Goal: Transaction & Acquisition: Purchase product/service

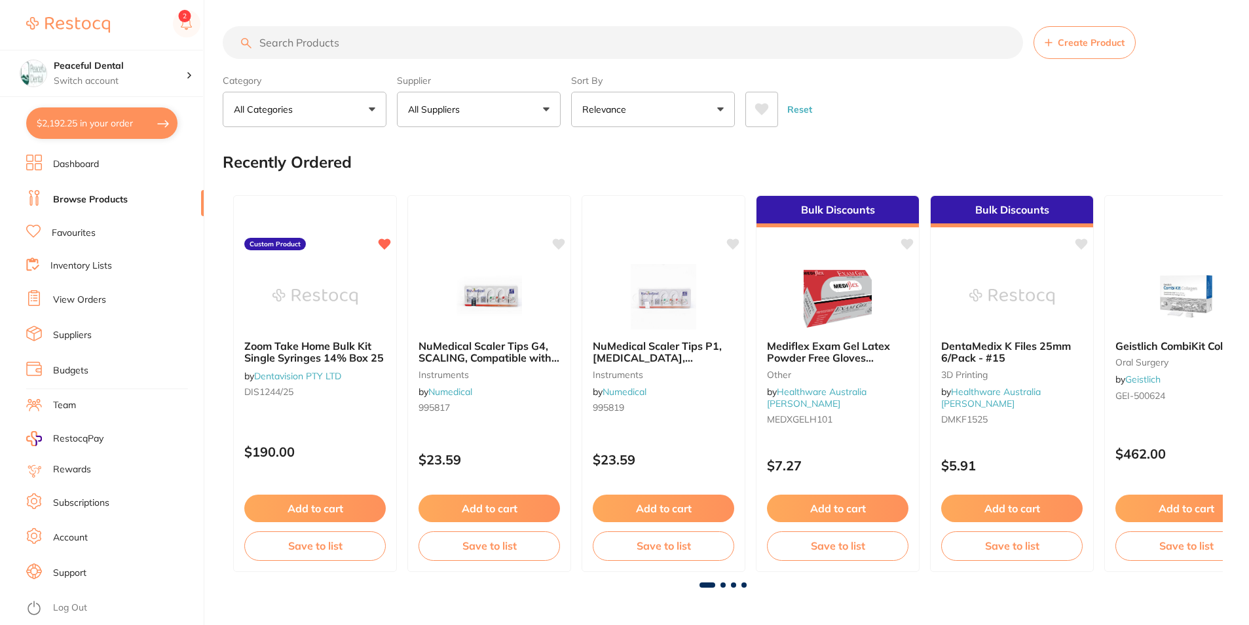
click at [392, 35] on input "search" at bounding box center [623, 42] width 800 height 33
type input "kids packs"
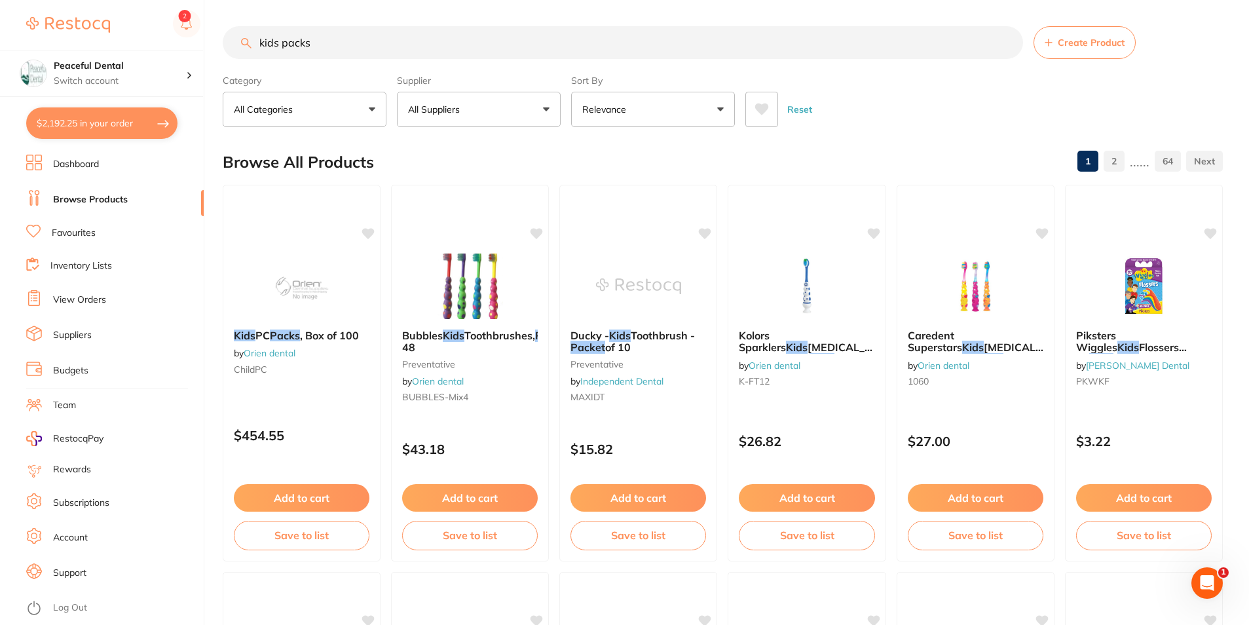
drag, startPoint x: 324, startPoint y: 45, endPoint x: 126, endPoint y: 30, distance: 198.4
click at [126, 30] on div "$2,192.25 Peaceful Dental Switch account Peaceful Dental $2,192.25 in your orde…" at bounding box center [624, 312] width 1249 height 625
click at [74, 231] on link "Favourites" at bounding box center [74, 233] width 44 height 13
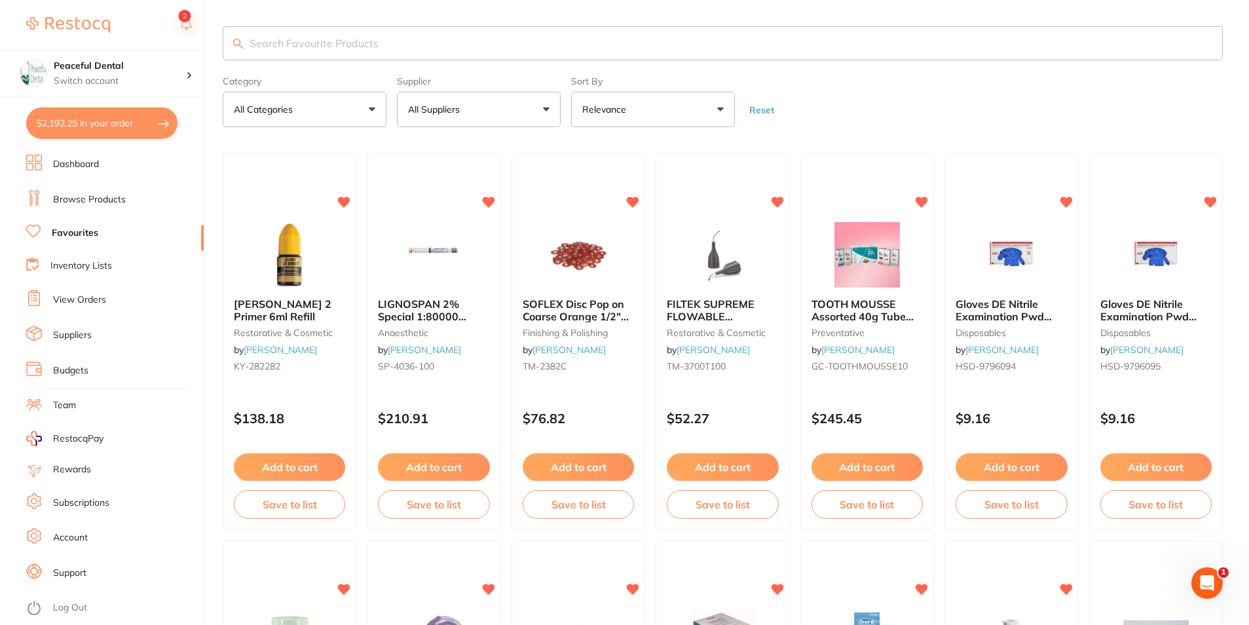
click at [402, 42] on input "search" at bounding box center [723, 43] width 1000 height 34
click at [101, 195] on link "Browse Products" at bounding box center [89, 199] width 73 height 13
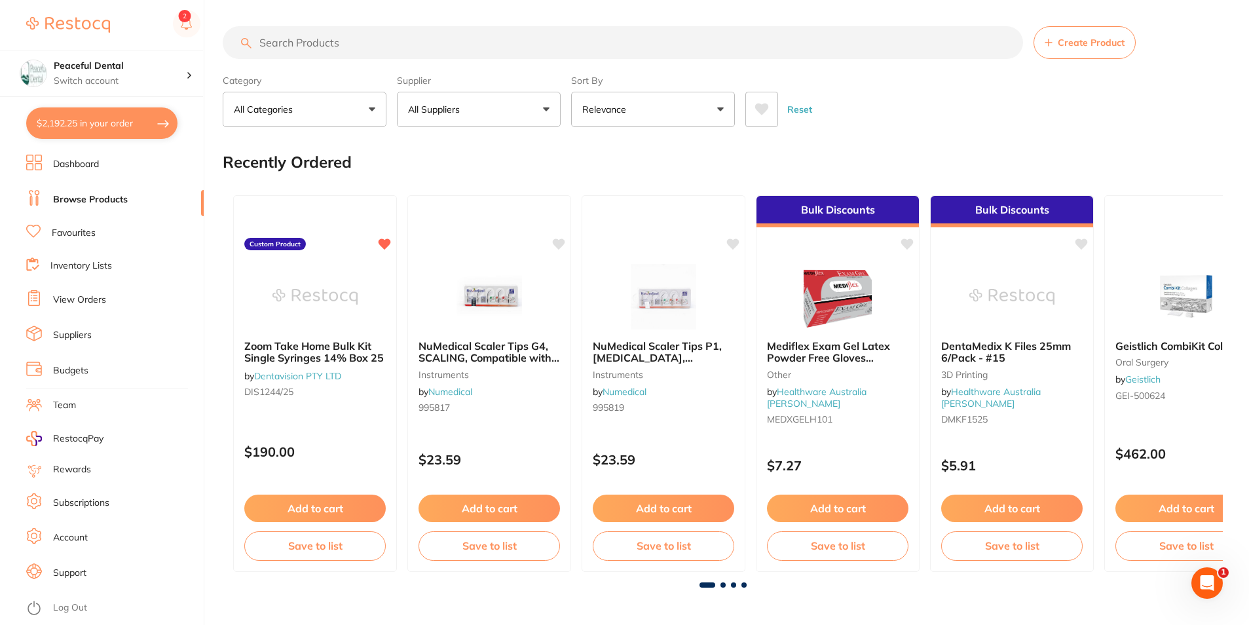
click at [407, 39] on input "search" at bounding box center [623, 42] width 800 height 33
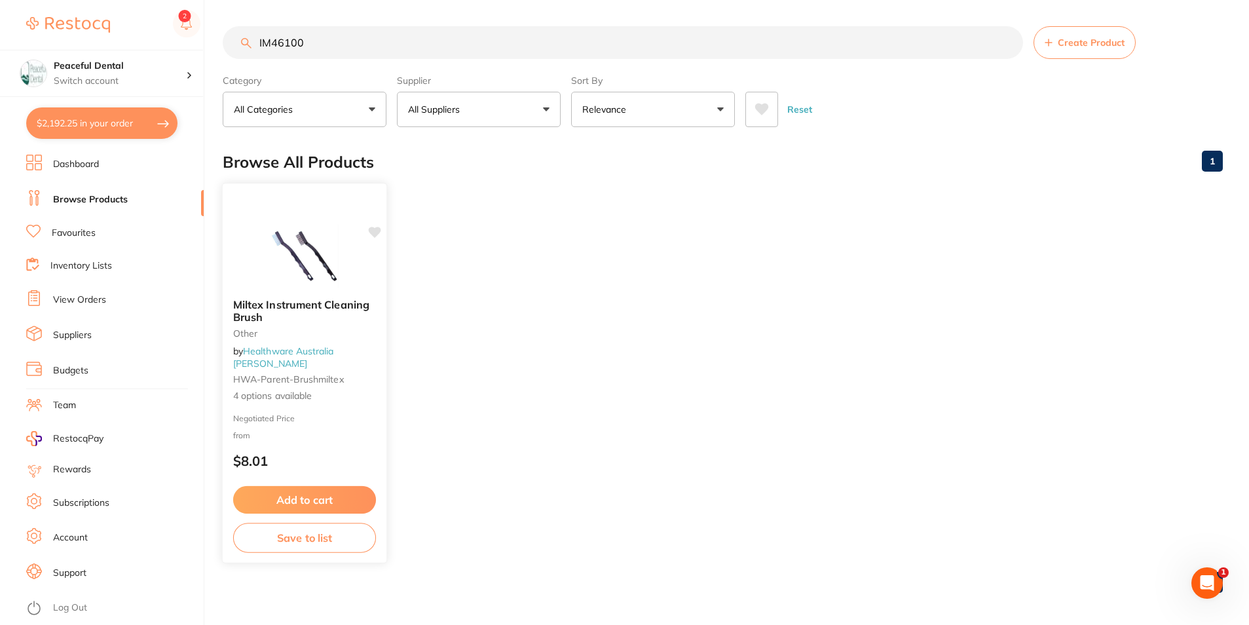
type input "IM46100"
click at [306, 497] on button "Add to cart" at bounding box center [304, 500] width 143 height 28
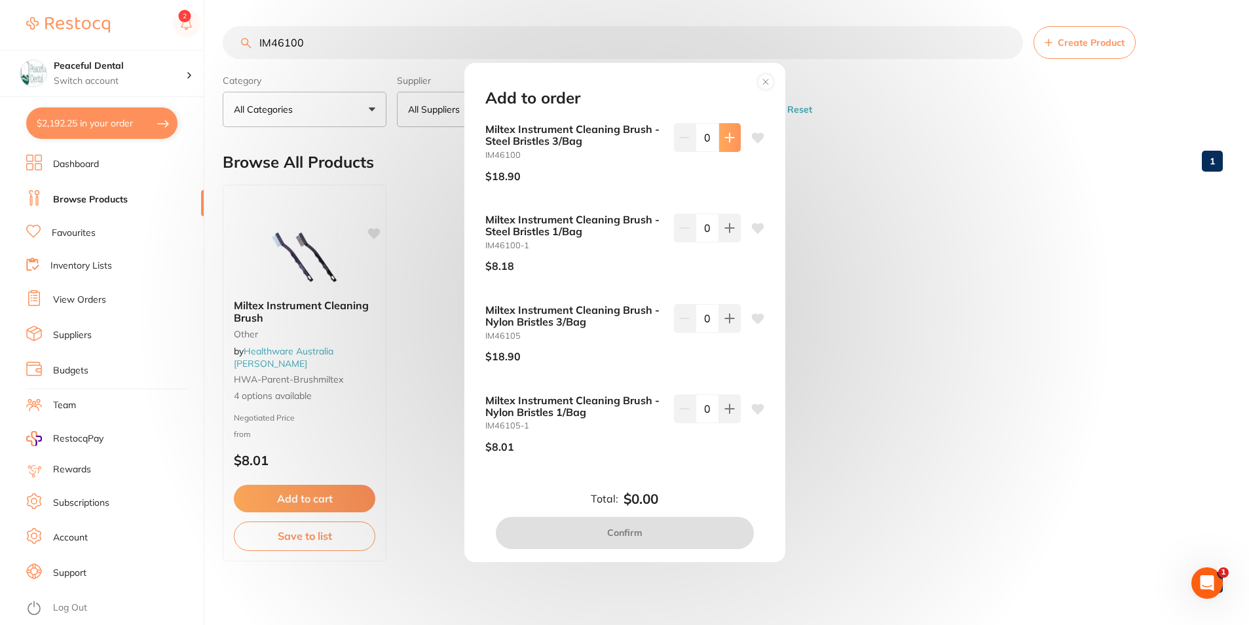
click at [732, 139] on button at bounding box center [730, 137] width 22 height 29
type input "1"
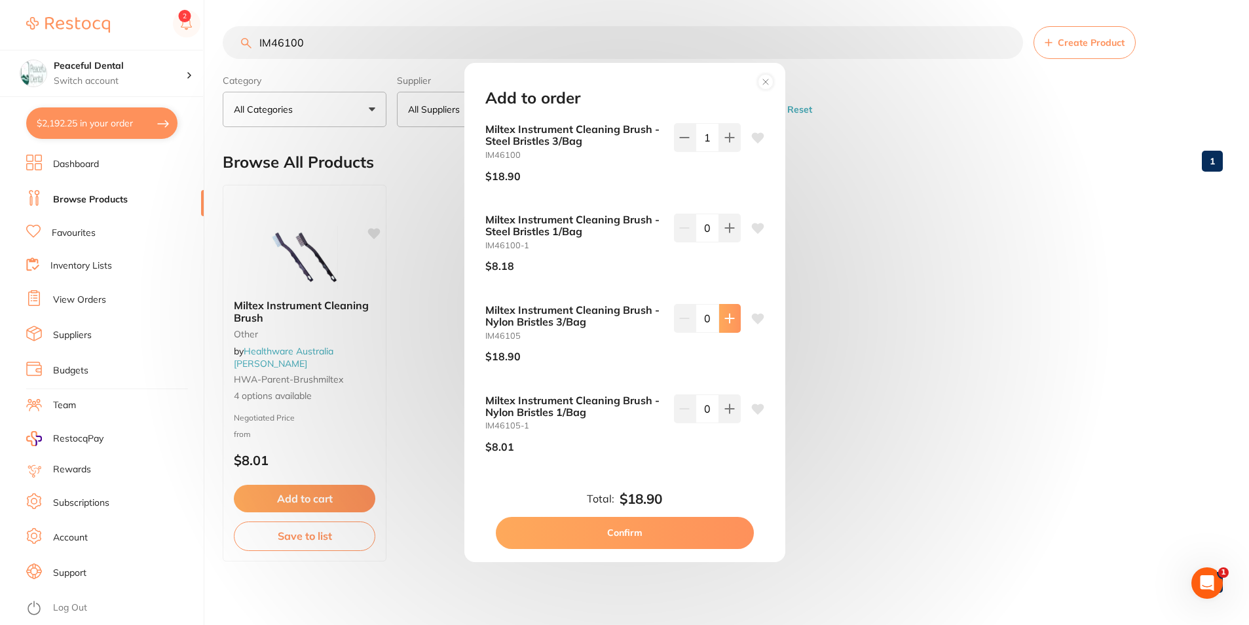
click at [726, 328] on button at bounding box center [730, 318] width 22 height 29
type input "1"
click at [656, 540] on button "Confirm" at bounding box center [625, 532] width 258 height 31
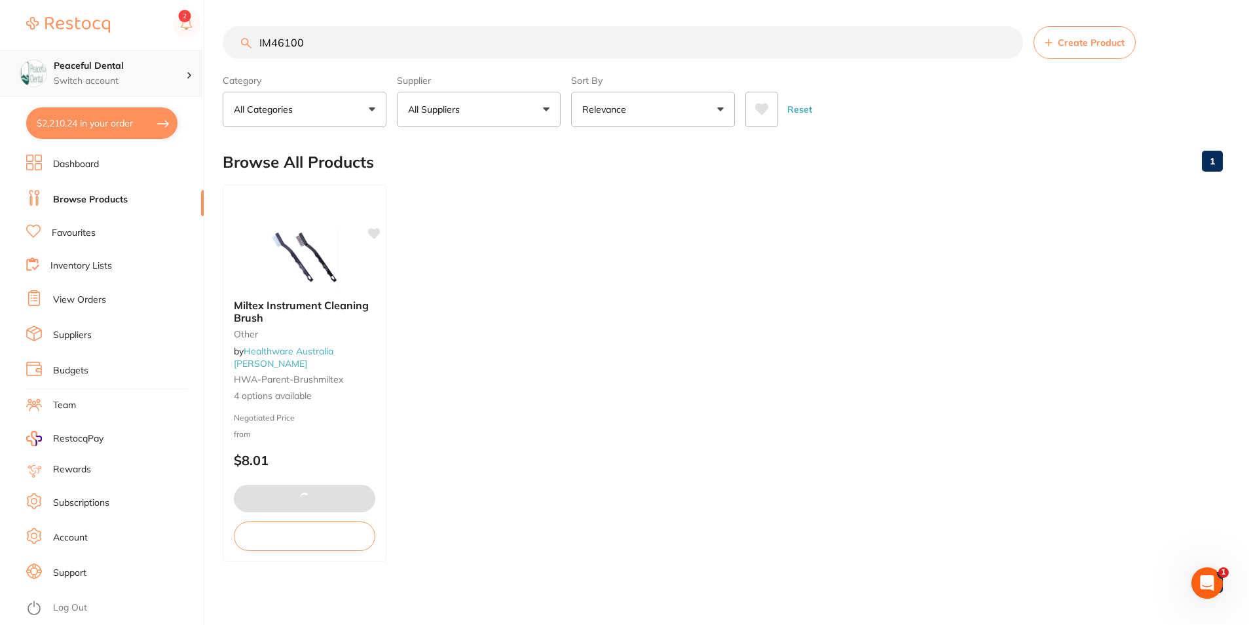
drag, startPoint x: 370, startPoint y: 49, endPoint x: 196, endPoint y: 59, distance: 174.5
click at [196, 59] on div "$2,210.24 Peaceful Dental Switch account Peaceful Dental $2,210.24 in your orde…" at bounding box center [624, 312] width 1249 height 625
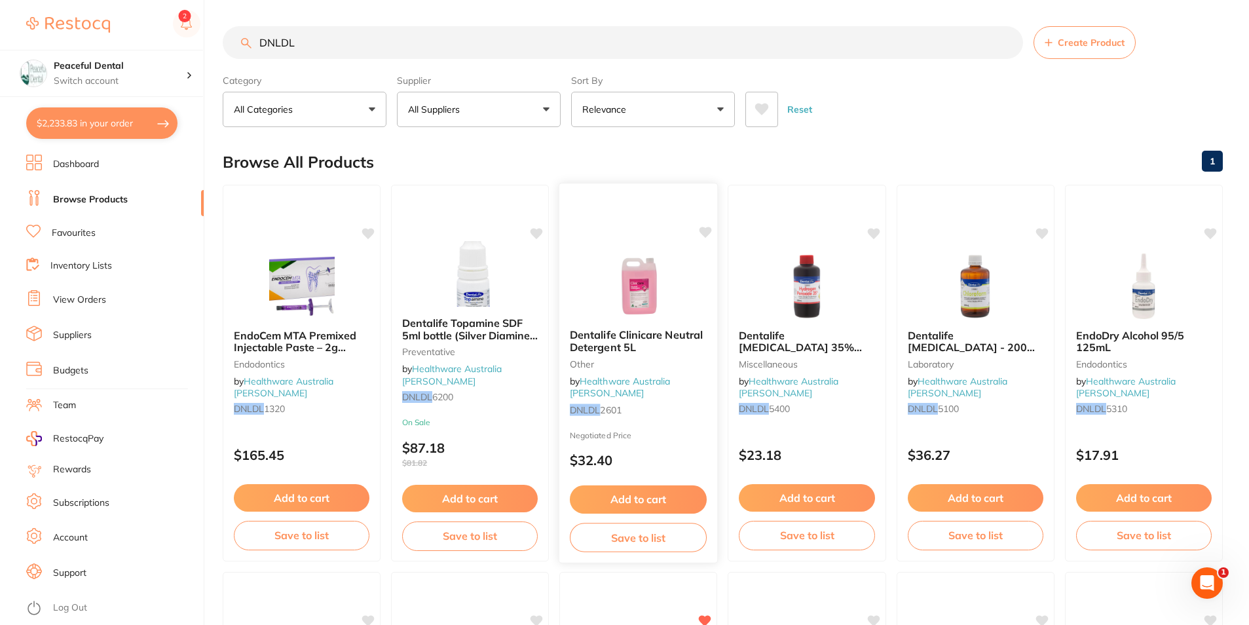
type input "DNLDL"
click at [645, 491] on button "Add to cart" at bounding box center [638, 499] width 137 height 28
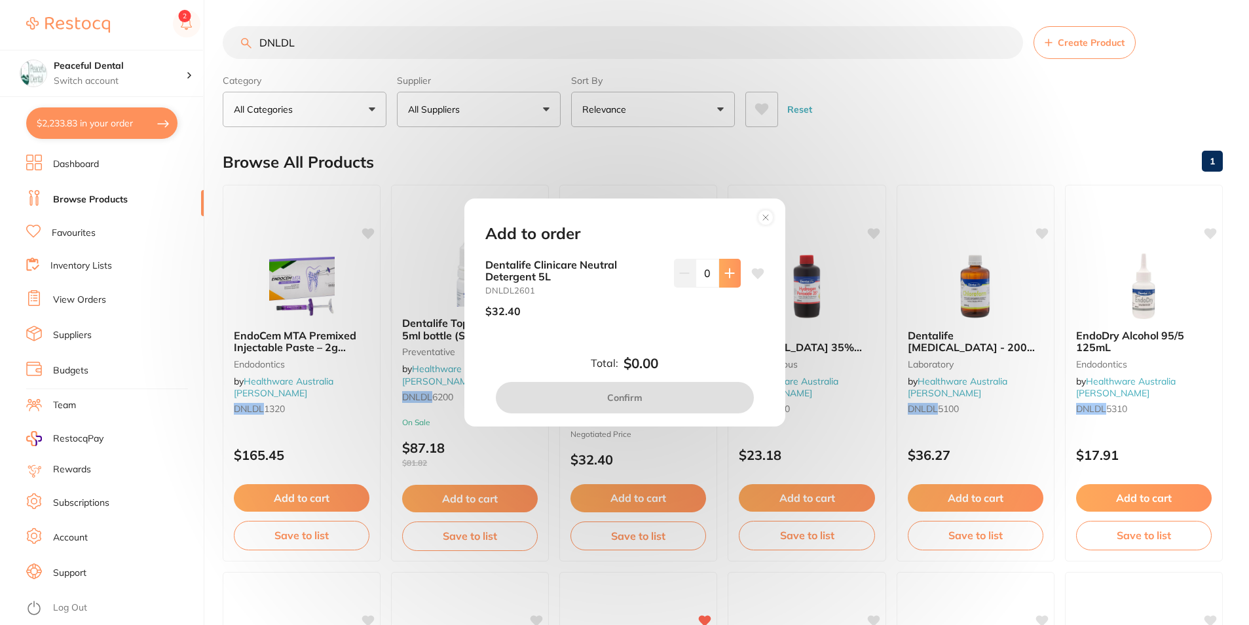
click at [719, 271] on button at bounding box center [730, 273] width 22 height 29
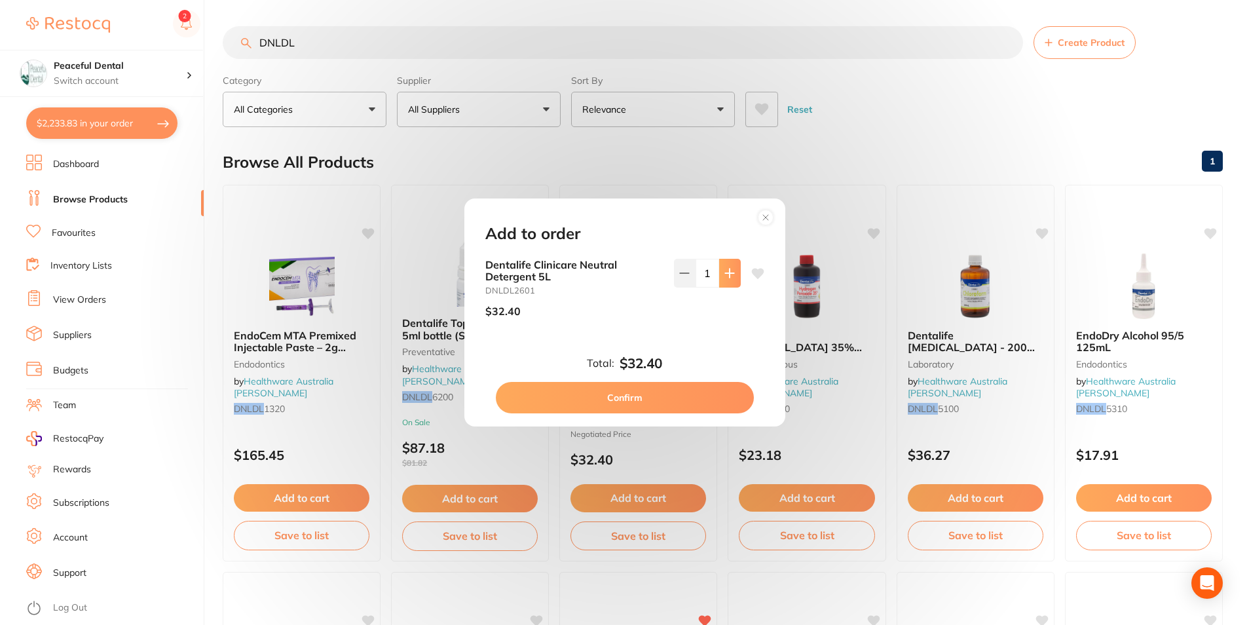
type input "1"
click at [698, 394] on button "Confirm" at bounding box center [625, 397] width 258 height 31
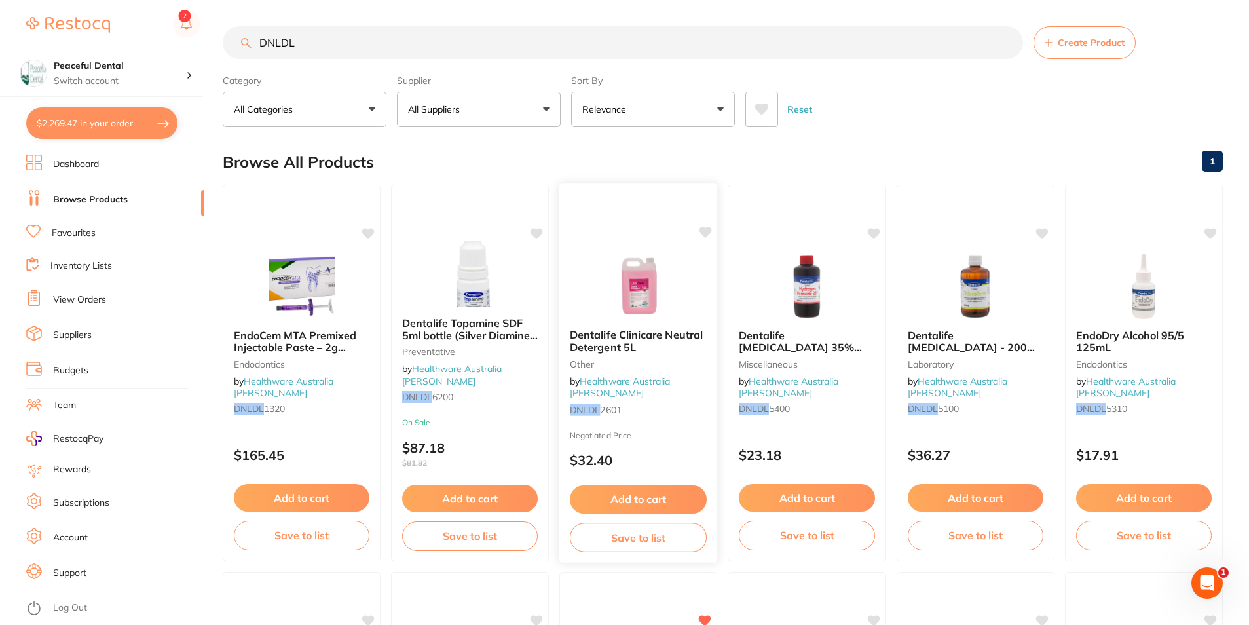
click at [674, 500] on button "Add to cart" at bounding box center [638, 499] width 137 height 28
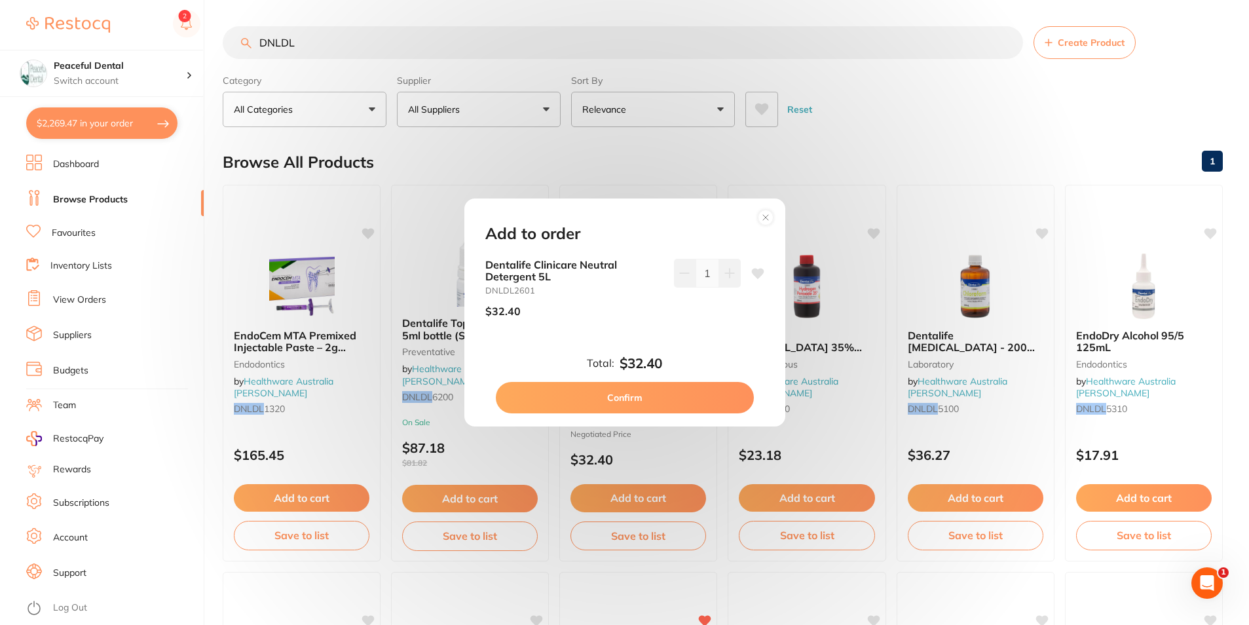
click at [688, 394] on button "Confirm" at bounding box center [625, 397] width 258 height 31
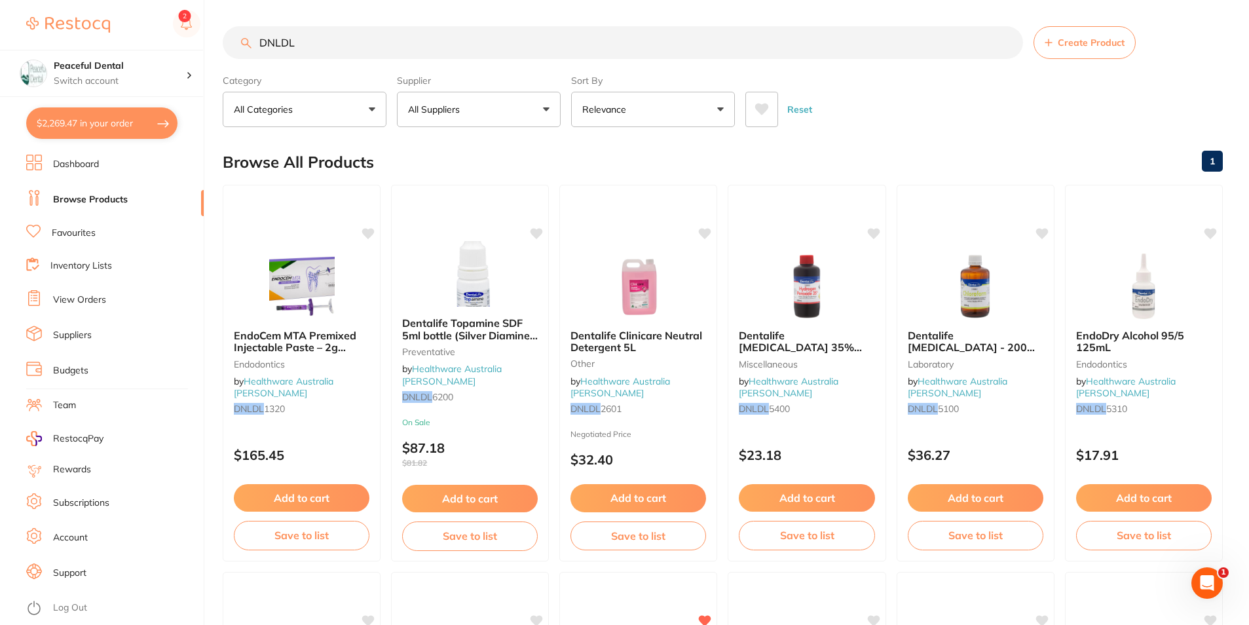
drag, startPoint x: 335, startPoint y: 46, endPoint x: 235, endPoint y: 38, distance: 100.5
click at [235, 38] on input "DNLDL" at bounding box center [623, 42] width 800 height 33
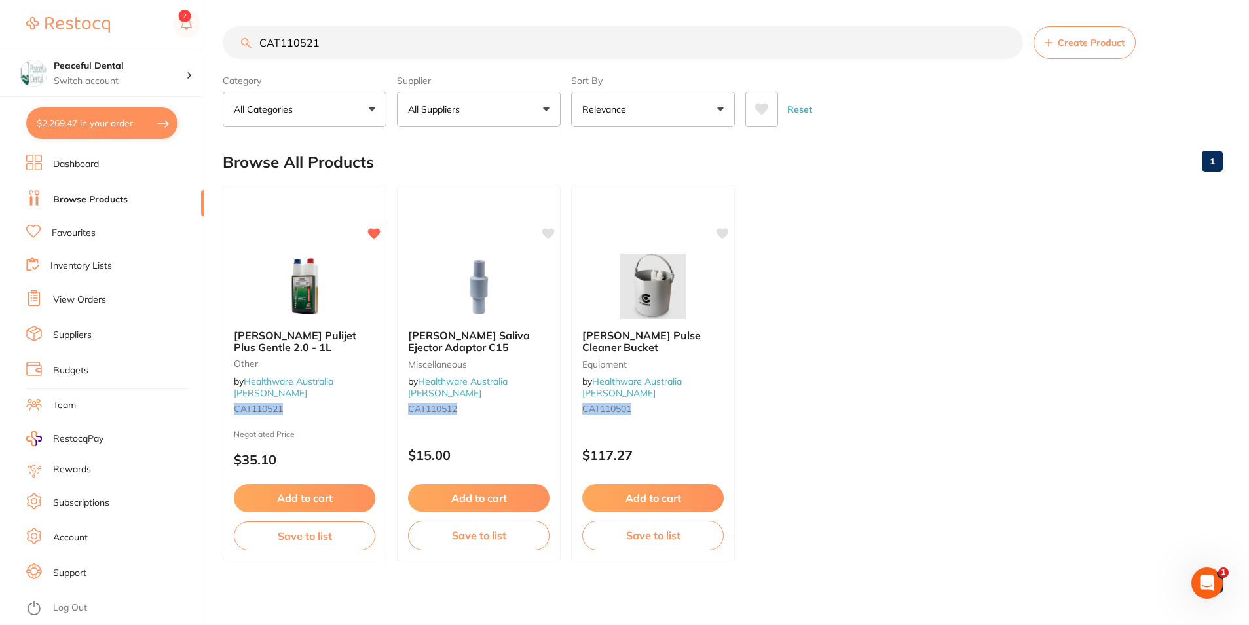
drag, startPoint x: 367, startPoint y: 31, endPoint x: 235, endPoint y: 48, distance: 132.8
click at [235, 48] on input "CAT110521" at bounding box center [623, 42] width 800 height 33
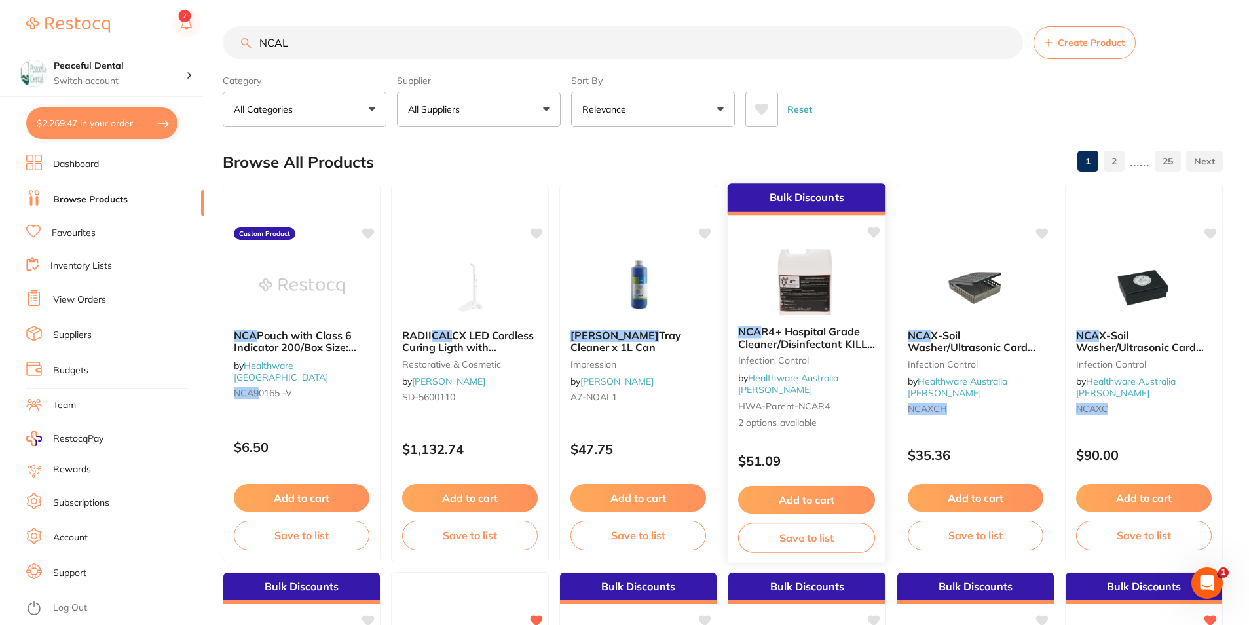
click at [830, 354] on div "NCA R4+ Hospital Grade Cleaner/Disinfectant KILLS [MEDICAL_DATA] Infection Cont…" at bounding box center [807, 377] width 159 height 125
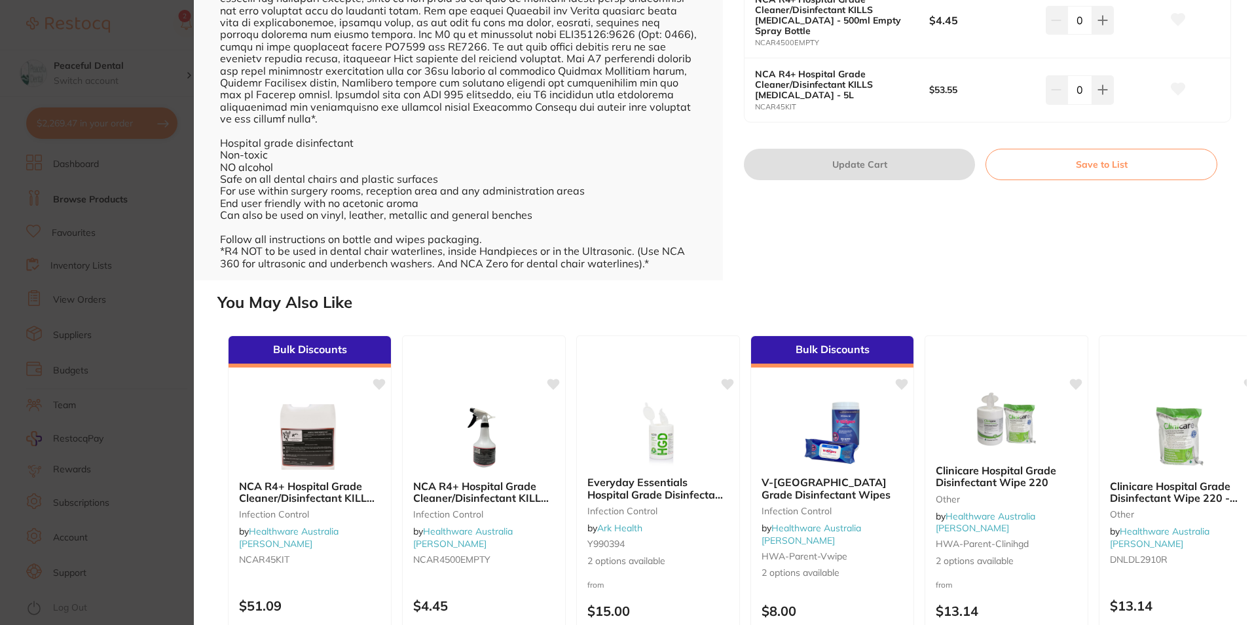
scroll to position [531, 0]
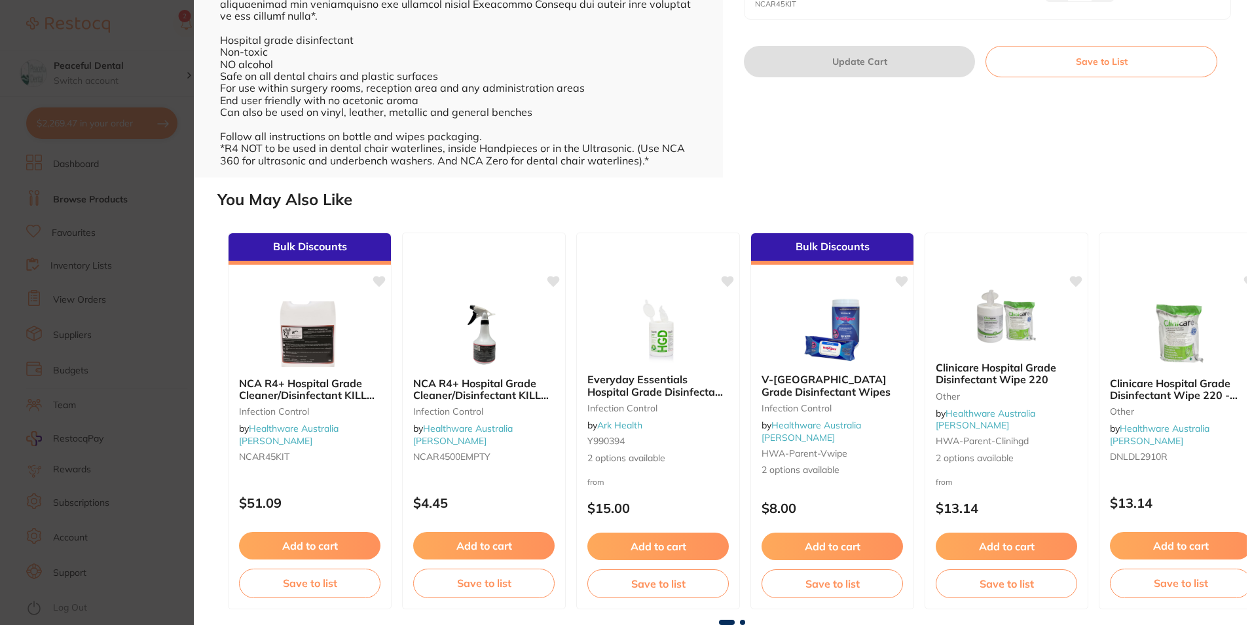
click at [46, 338] on section "NCA R4+ Hospital Grade Cleaner/Disinfectant KILLS [MEDICAL_DATA] Infection Cont…" at bounding box center [626, 312] width 1252 height 625
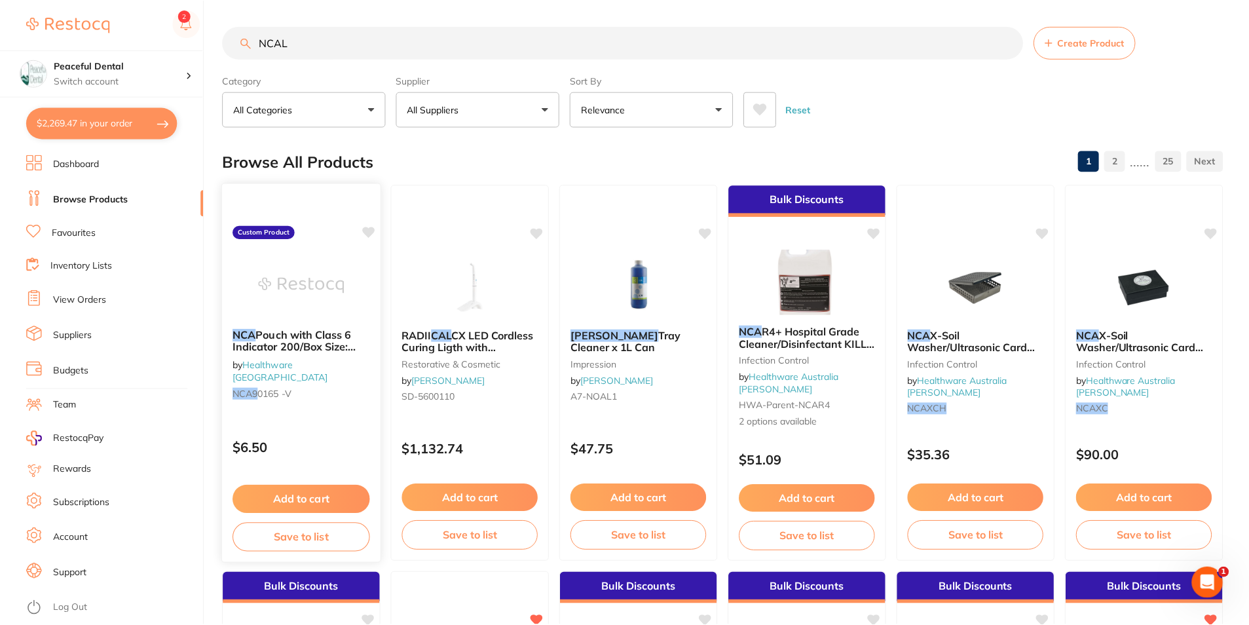
scroll to position [2, 0]
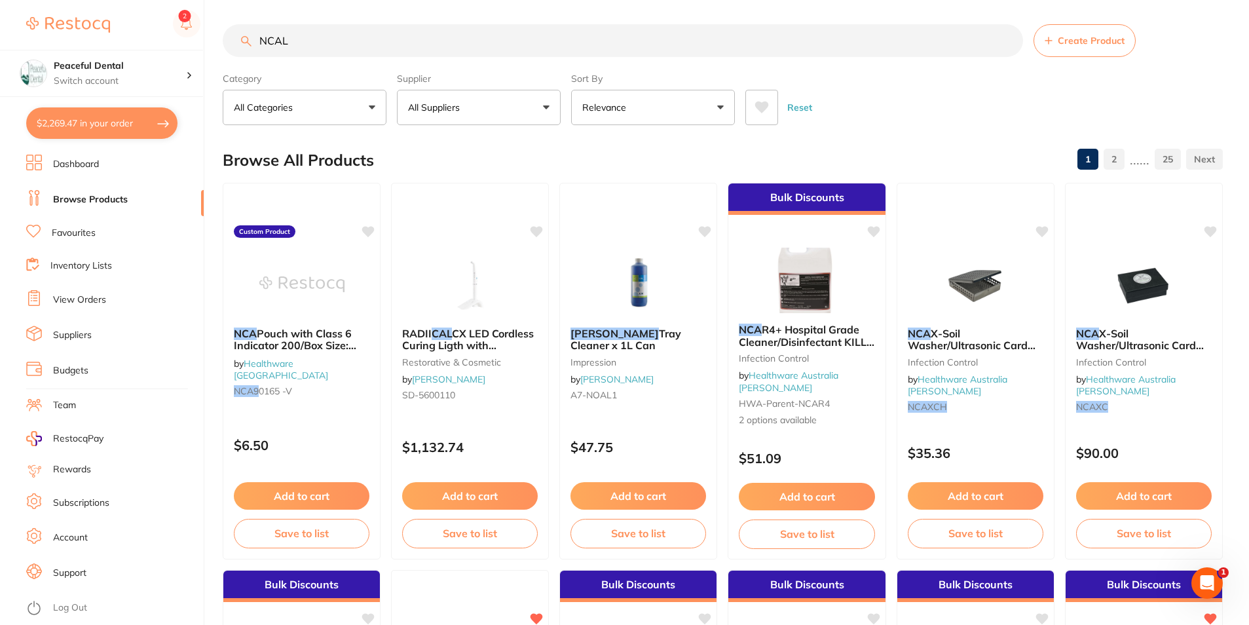
click at [396, 32] on input "NCAL" at bounding box center [623, 40] width 800 height 33
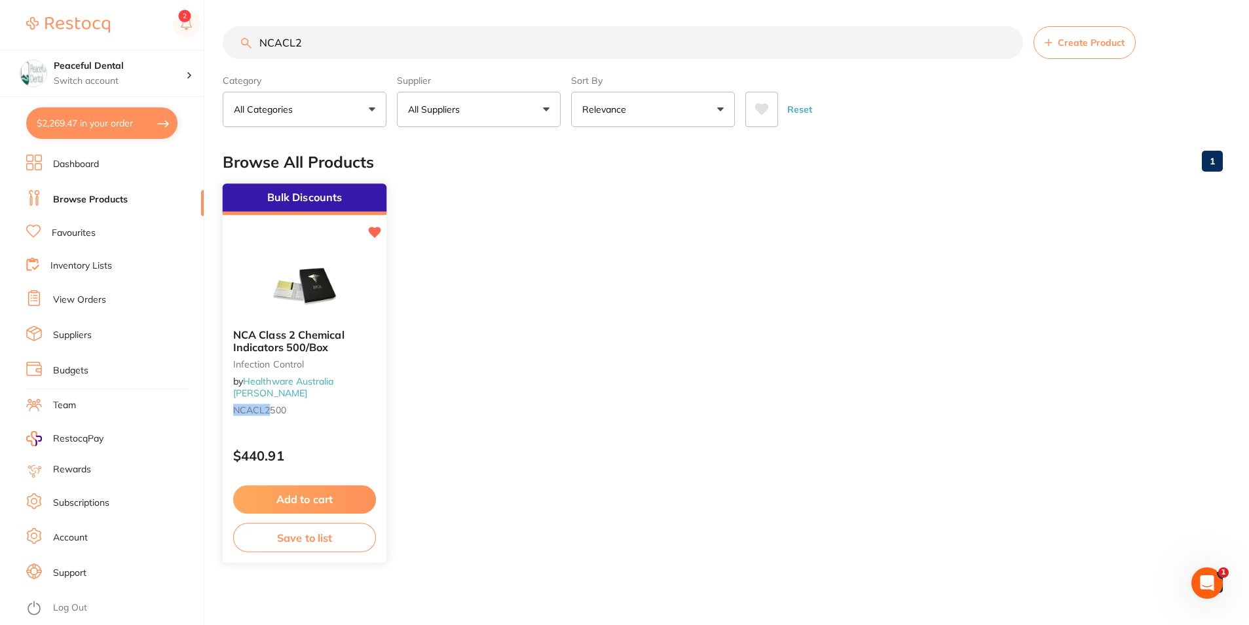
scroll to position [0, 0]
type input "NCACL2"
click at [314, 495] on button "Add to cart" at bounding box center [304, 499] width 143 height 28
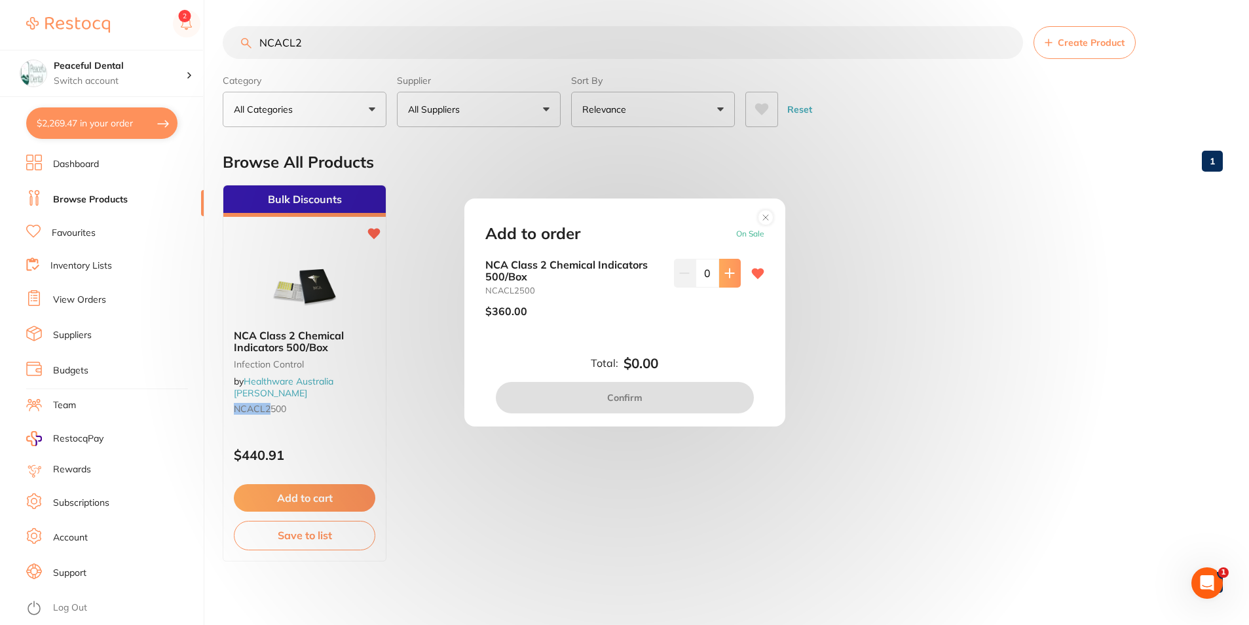
click at [733, 275] on button at bounding box center [730, 273] width 22 height 29
type input "1"
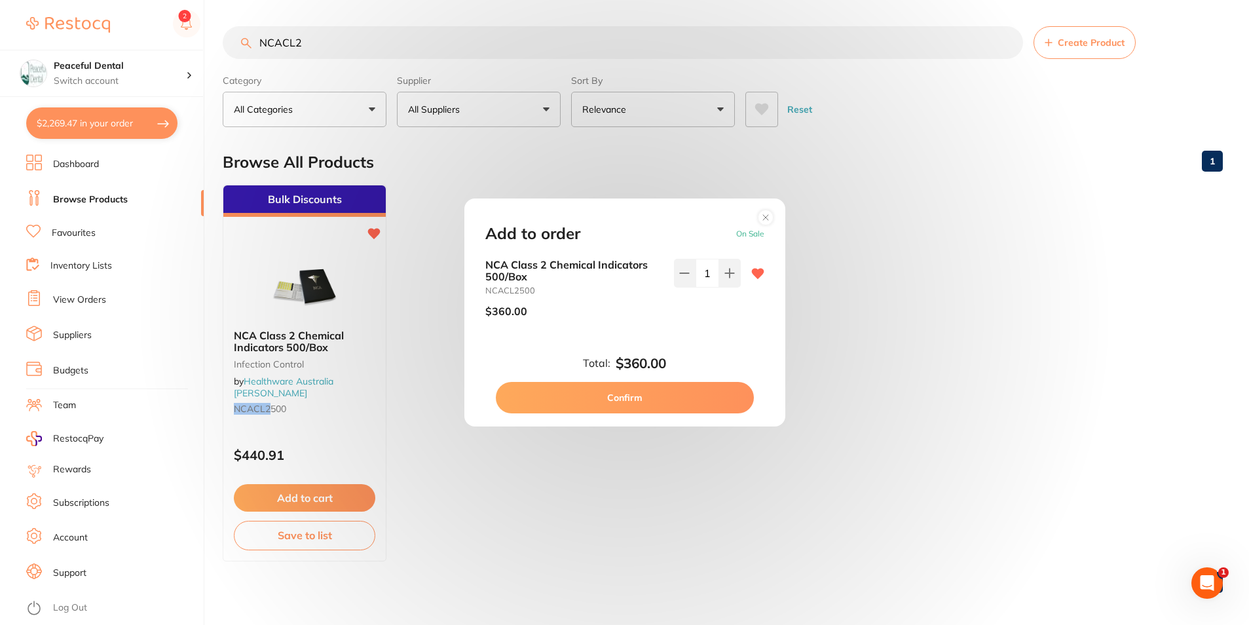
click at [707, 390] on button "Confirm" at bounding box center [625, 397] width 258 height 31
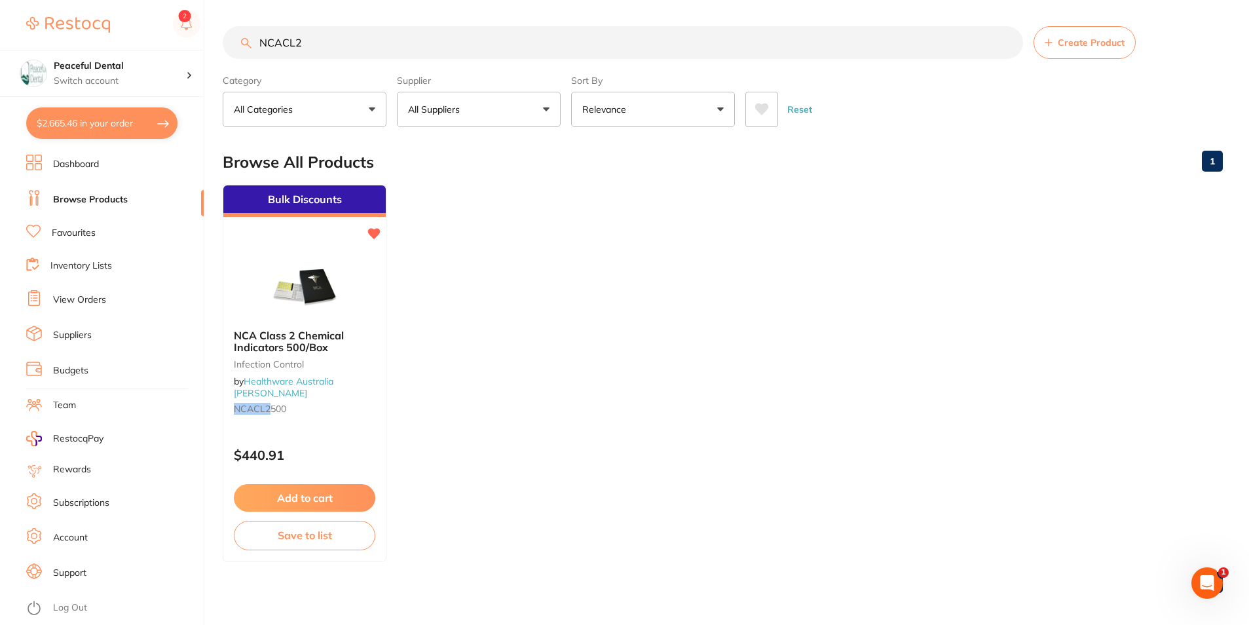
drag, startPoint x: 310, startPoint y: 39, endPoint x: 214, endPoint y: 30, distance: 97.3
click at [223, 30] on div "NCACL2 Create Product" at bounding box center [723, 42] width 1000 height 33
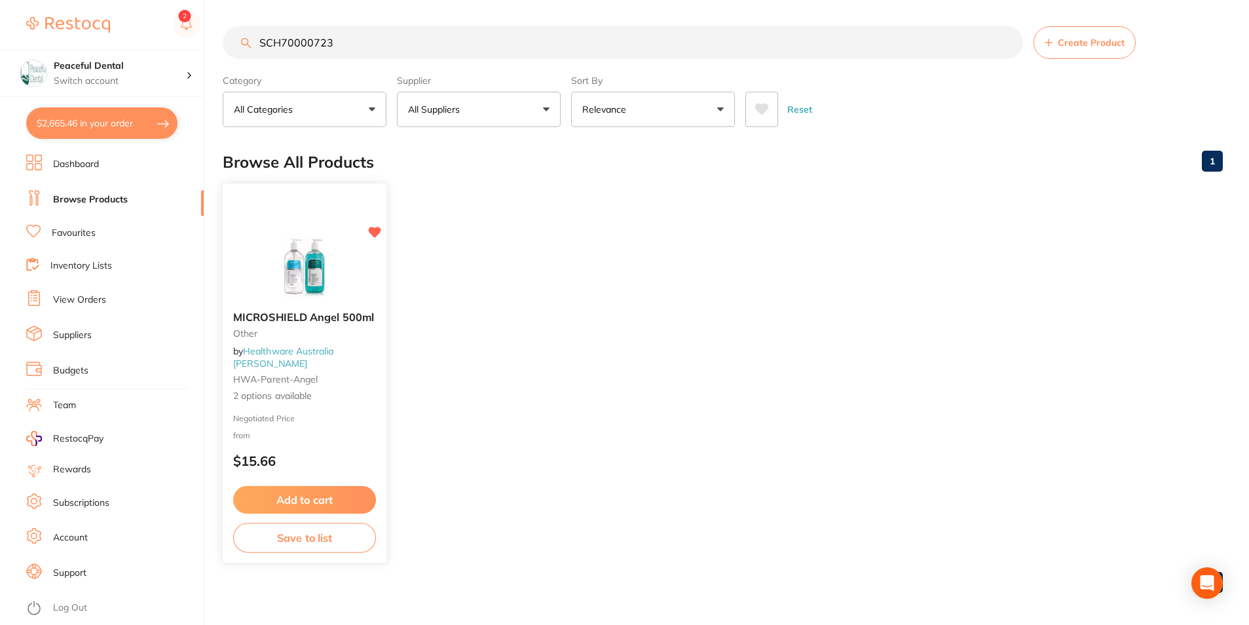
type input "SCH70000723"
click at [339, 503] on button "Add to cart" at bounding box center [304, 500] width 143 height 28
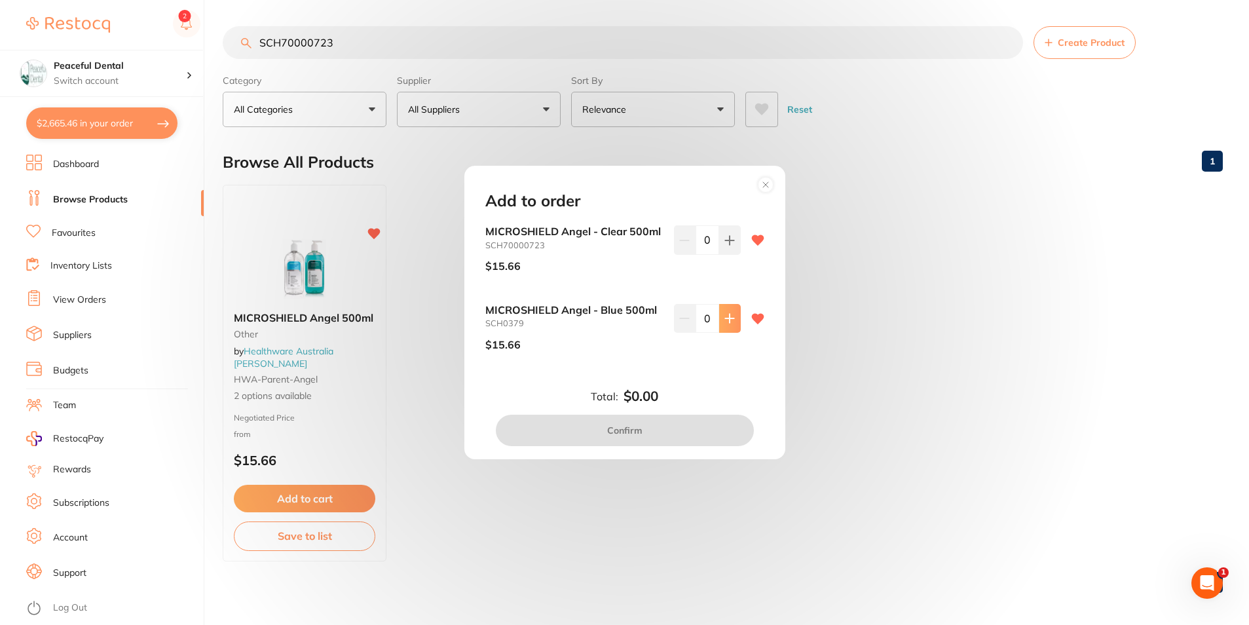
click at [727, 315] on icon at bounding box center [729, 318] width 9 height 9
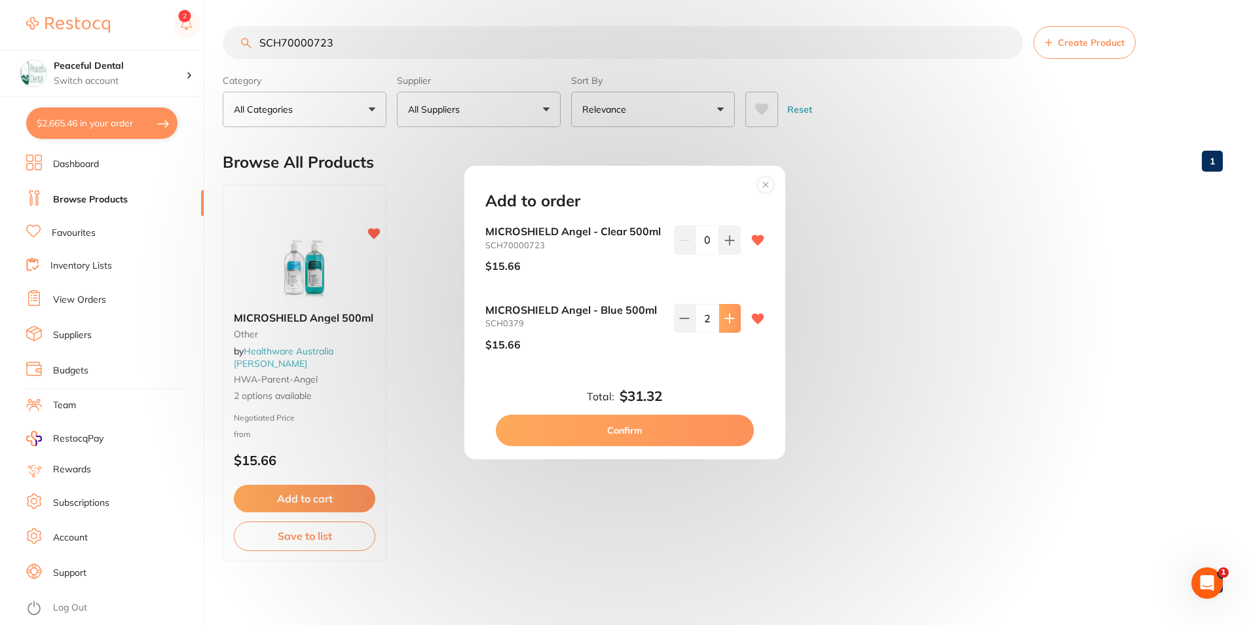
click at [727, 315] on icon at bounding box center [729, 318] width 9 height 9
type input "4"
click at [733, 430] on button "Confirm" at bounding box center [625, 430] width 258 height 31
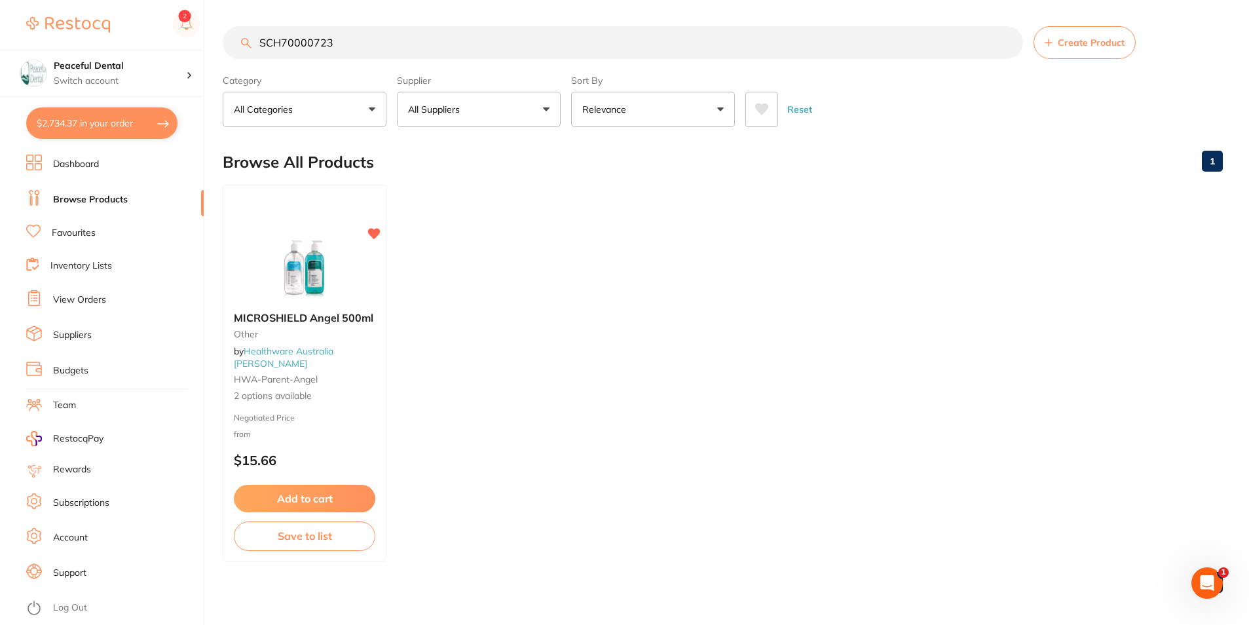
scroll to position [1, 0]
drag, startPoint x: 354, startPoint y: 47, endPoint x: 208, endPoint y: 56, distance: 145.7
click at [208, 56] on div "$2,734.37 Peaceful Dental Switch account Peaceful Dental $2,734.37 in your orde…" at bounding box center [624, 312] width 1249 height 625
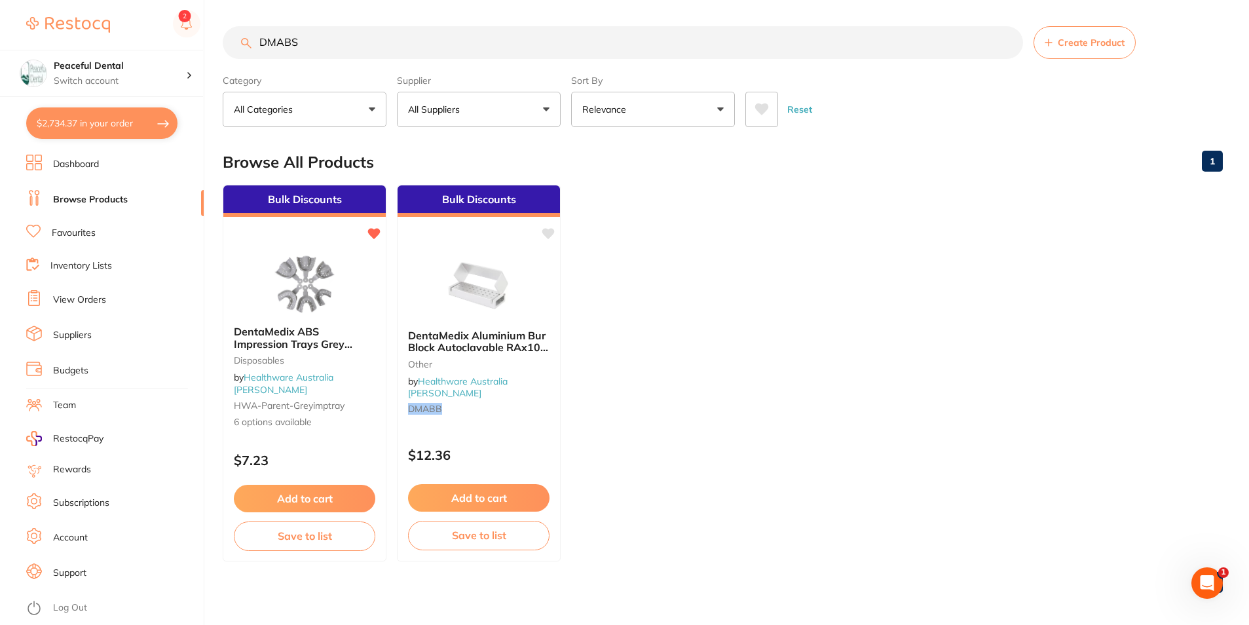
scroll to position [0, 0]
type input "DMABS"
drag, startPoint x: 318, startPoint y: 500, endPoint x: 333, endPoint y: 494, distance: 16.2
click at [318, 500] on button "Add to cart" at bounding box center [304, 499] width 141 height 28
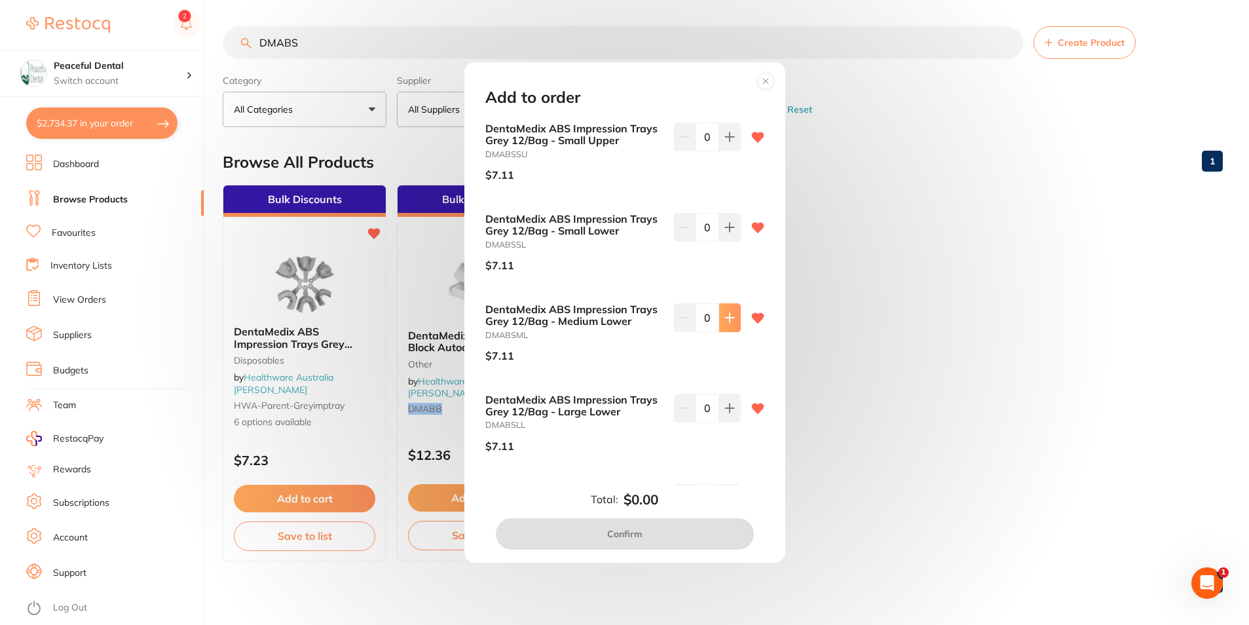
click at [733, 322] on button at bounding box center [730, 317] width 22 height 29
type input "1"
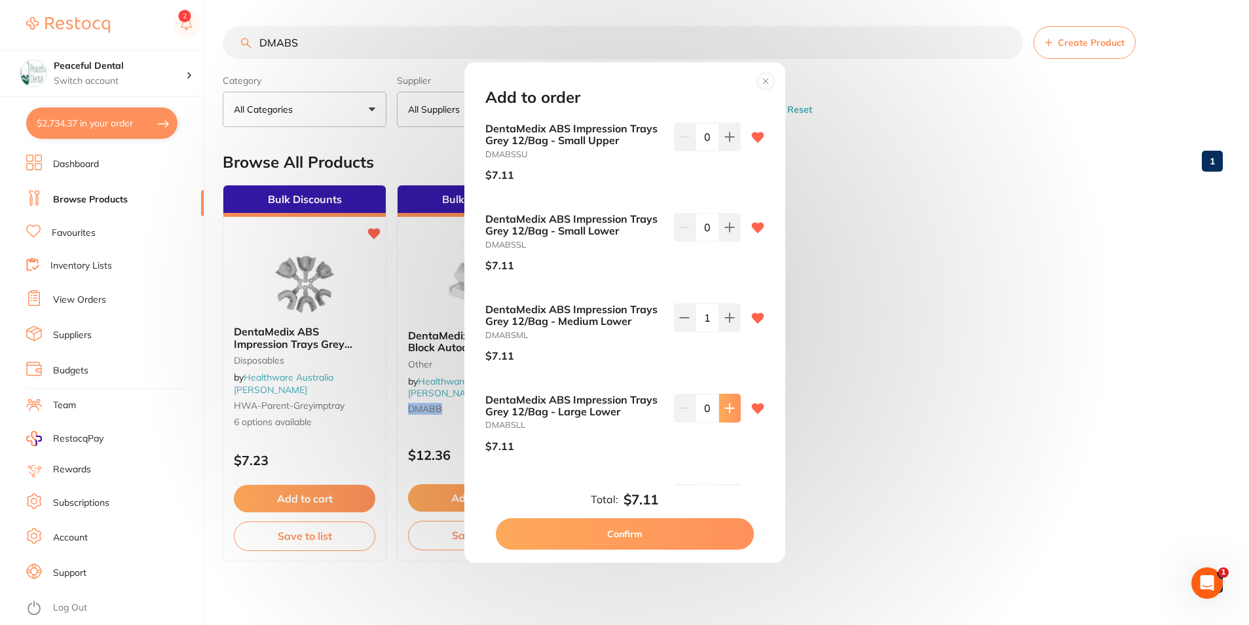
click at [727, 403] on icon at bounding box center [729, 408] width 10 height 10
type input "1"
click at [717, 524] on button "Confirm" at bounding box center [625, 533] width 258 height 31
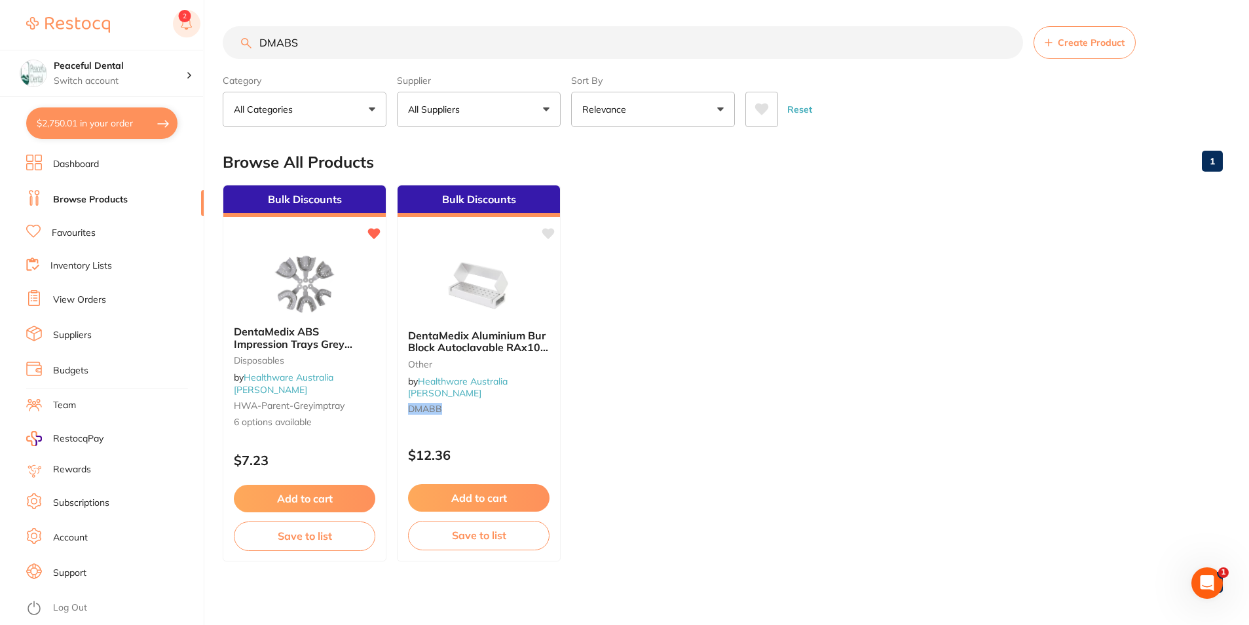
drag, startPoint x: 424, startPoint y: 52, endPoint x: 194, endPoint y: 31, distance: 230.9
click at [194, 31] on div "$2,750.01 Peaceful Dental Switch account Peaceful Dental $2,750.01 in your orde…" at bounding box center [624, 312] width 1249 height 625
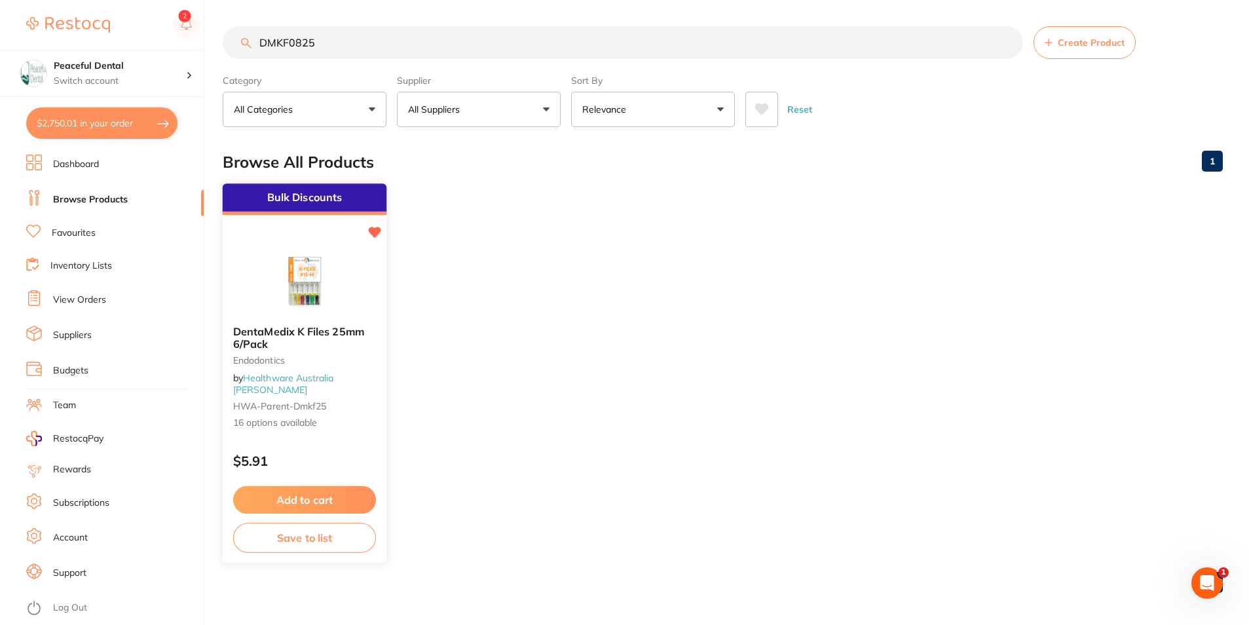
type input "DMKF0825"
click at [314, 495] on button "Add to cart" at bounding box center [304, 500] width 143 height 28
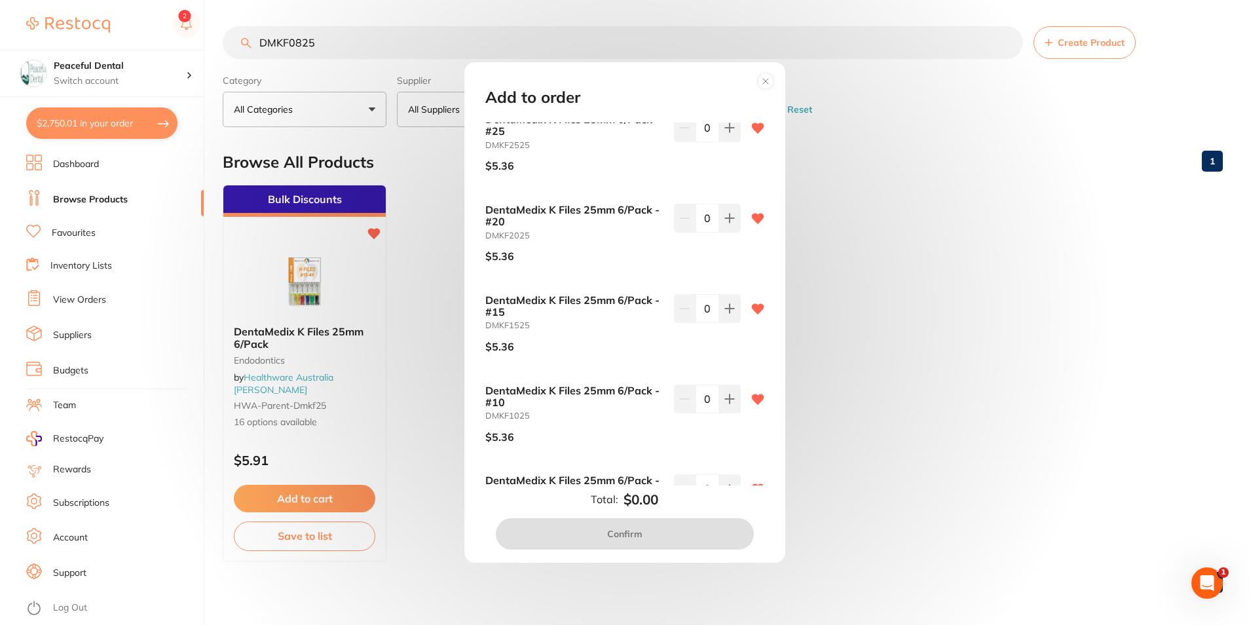
scroll to position [131, 0]
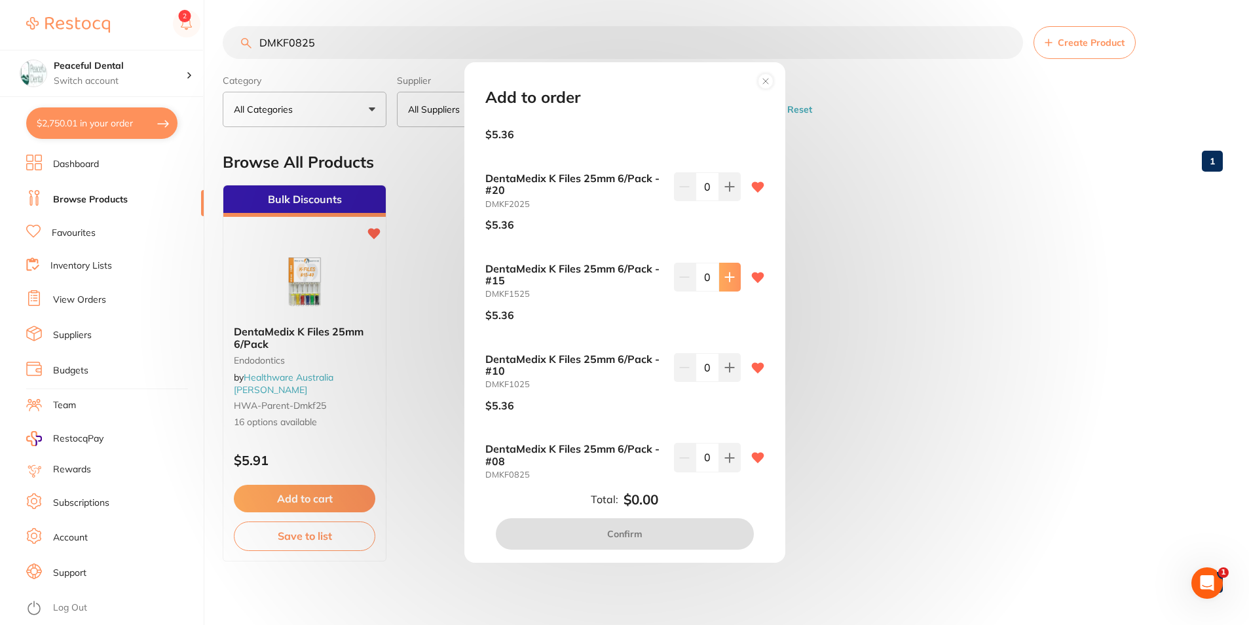
click at [724, 274] on icon at bounding box center [729, 277] width 10 height 10
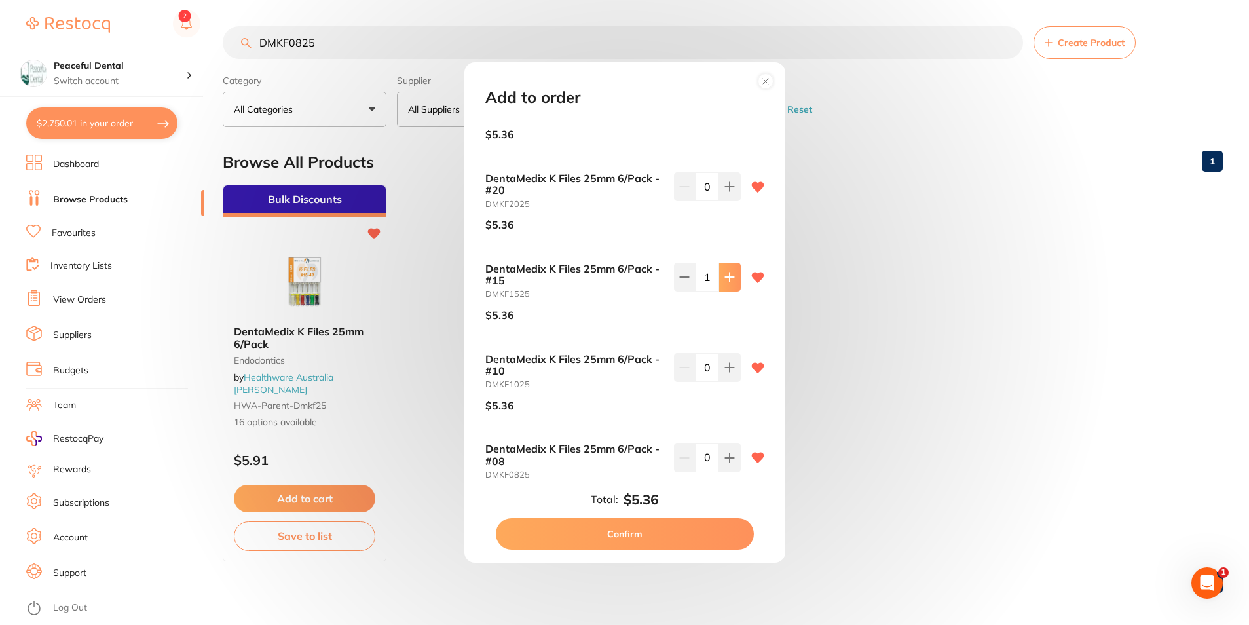
click at [724, 274] on icon at bounding box center [729, 277] width 10 height 10
type input "3"
click at [728, 374] on button at bounding box center [730, 367] width 22 height 29
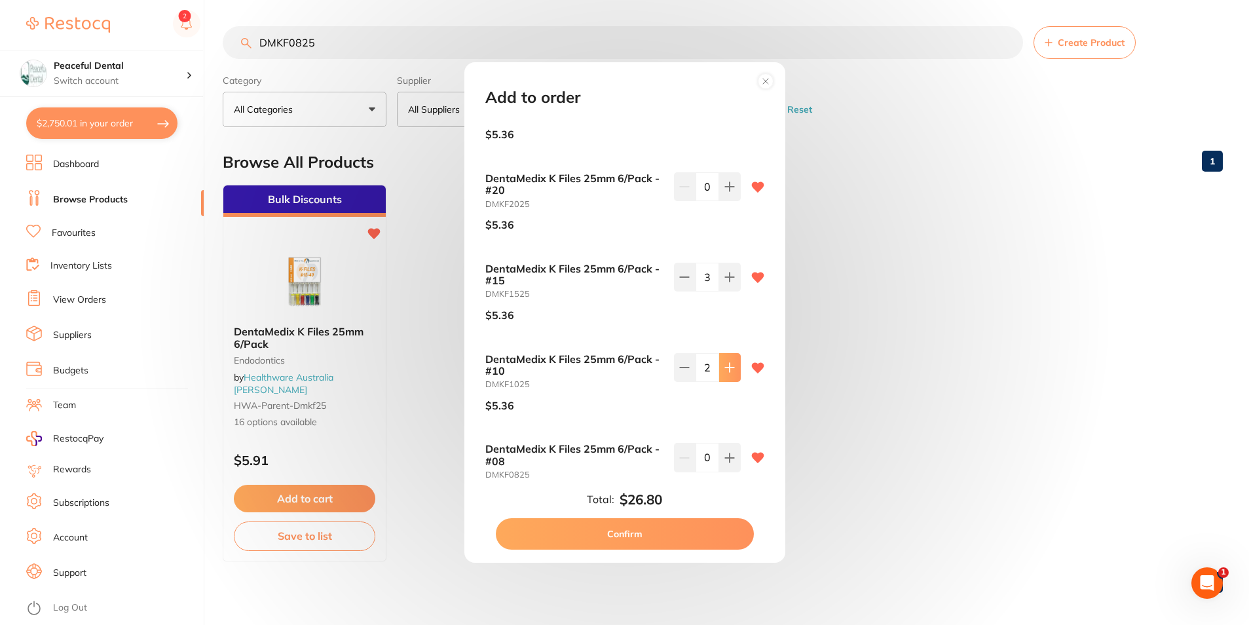
click at [728, 374] on button at bounding box center [730, 367] width 22 height 29
type input "3"
click at [732, 452] on button at bounding box center [730, 457] width 22 height 29
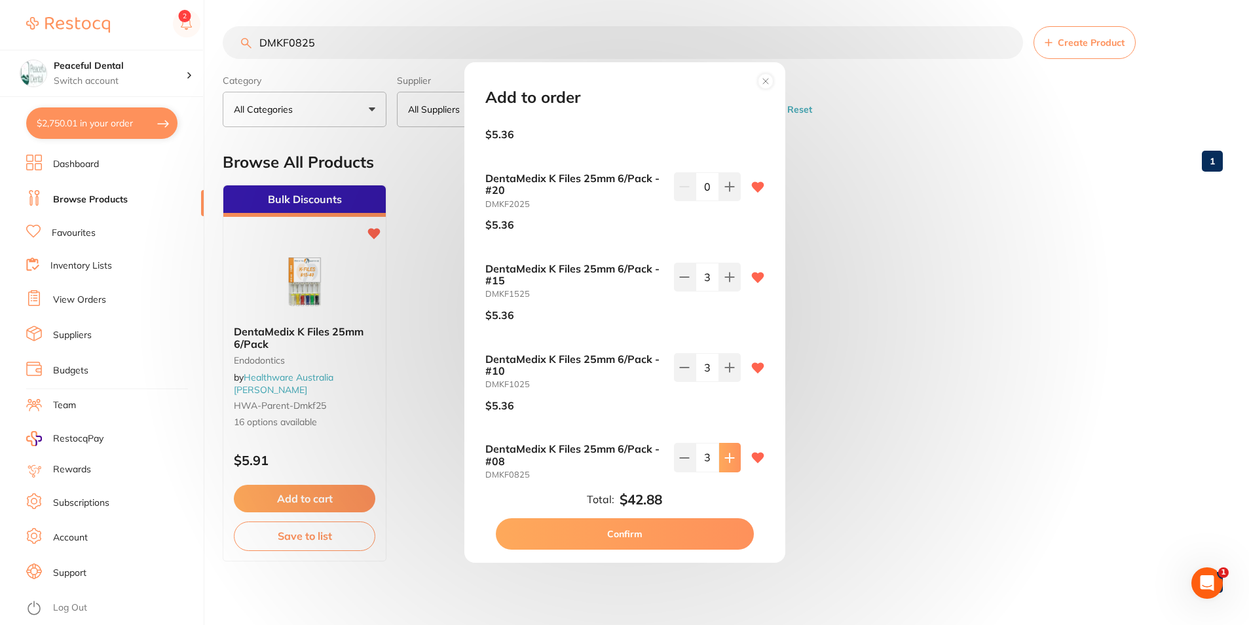
click at [732, 452] on button at bounding box center [730, 457] width 22 height 29
drag, startPoint x: 682, startPoint y: 462, endPoint x: 696, endPoint y: 464, distance: 14.5
click at [683, 462] on icon at bounding box center [684, 458] width 10 height 10
type input "4"
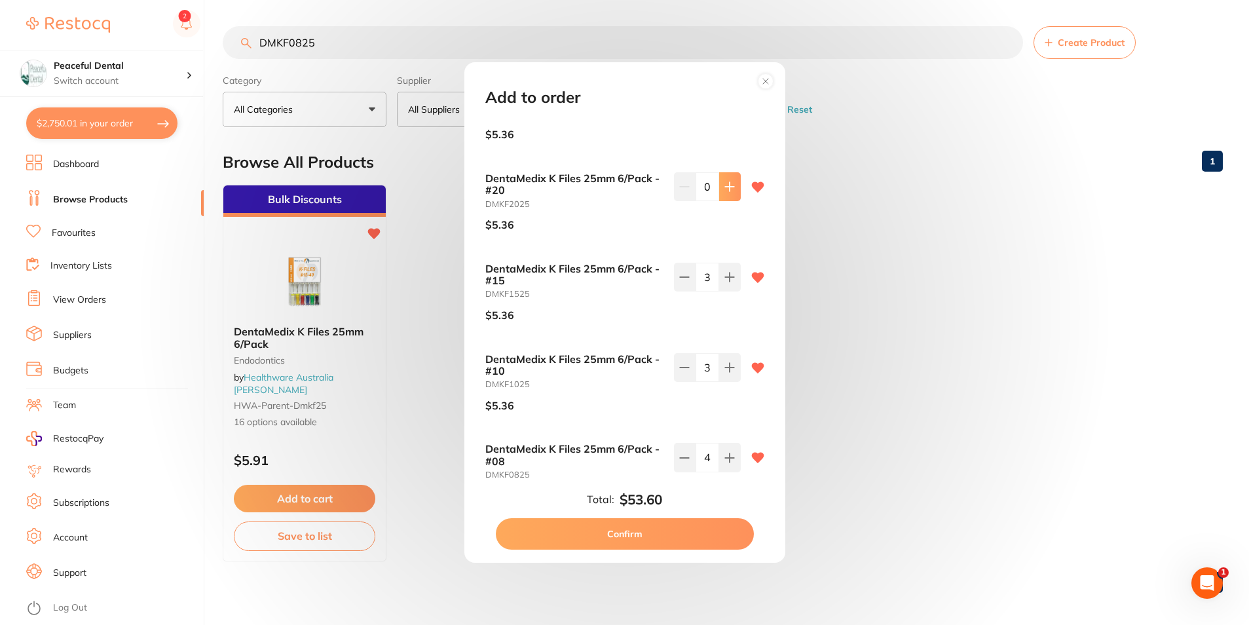
click at [734, 198] on button at bounding box center [730, 186] width 22 height 29
type input "3"
click at [704, 534] on button "Confirm" at bounding box center [625, 533] width 258 height 31
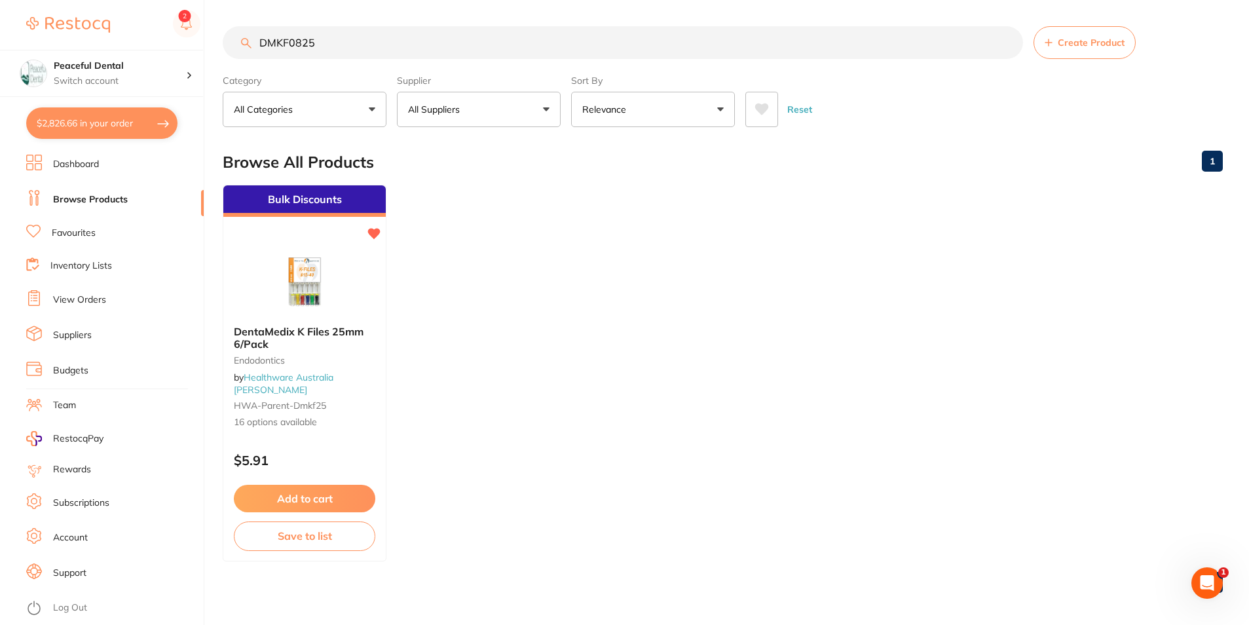
click at [948, 609] on main "DMKF0825 Create Product Category All Categories All Categories Endodontics Clea…" at bounding box center [736, 315] width 1026 height 630
drag, startPoint x: 358, startPoint y: 59, endPoint x: 278, endPoint y: 43, distance: 82.2
click at [278, 43] on input "DMKF0825" at bounding box center [623, 42] width 800 height 33
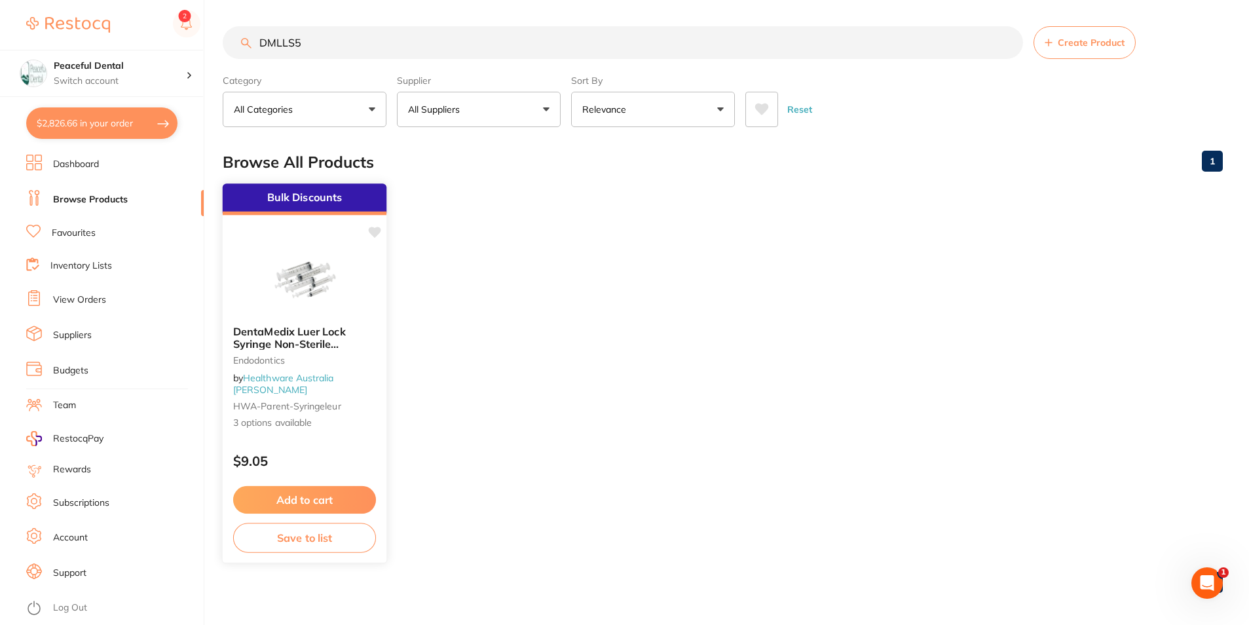
type input "DMLLS5"
click at [347, 502] on button "Add to cart" at bounding box center [304, 500] width 143 height 28
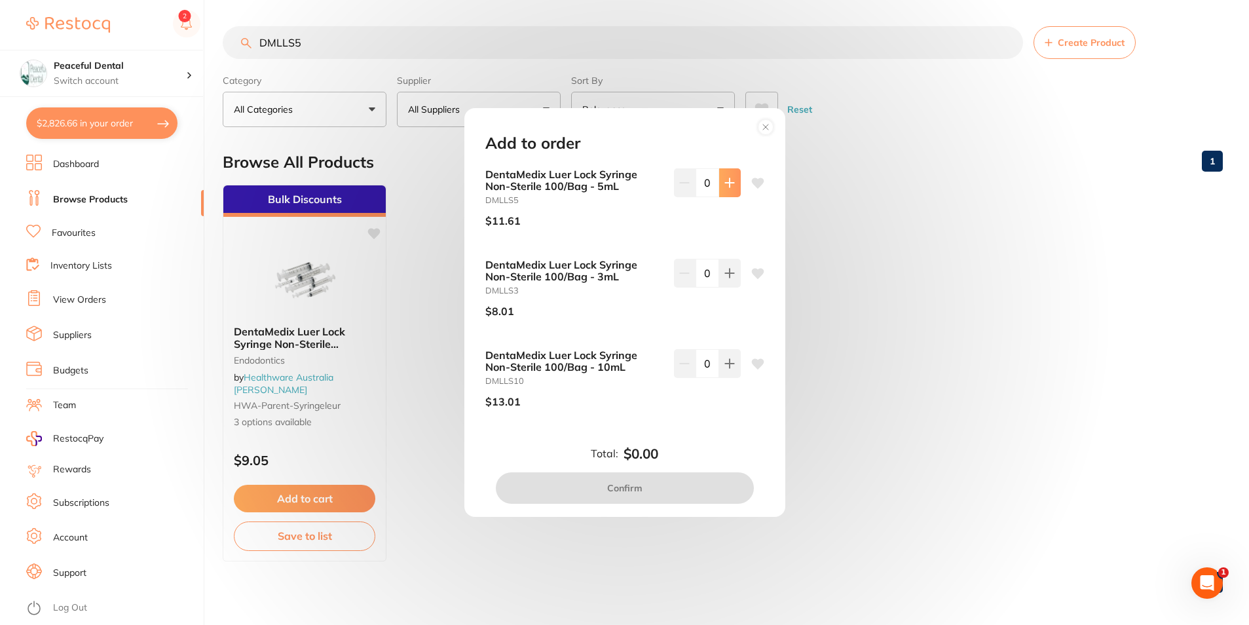
click at [721, 185] on button at bounding box center [730, 182] width 22 height 29
type input "1"
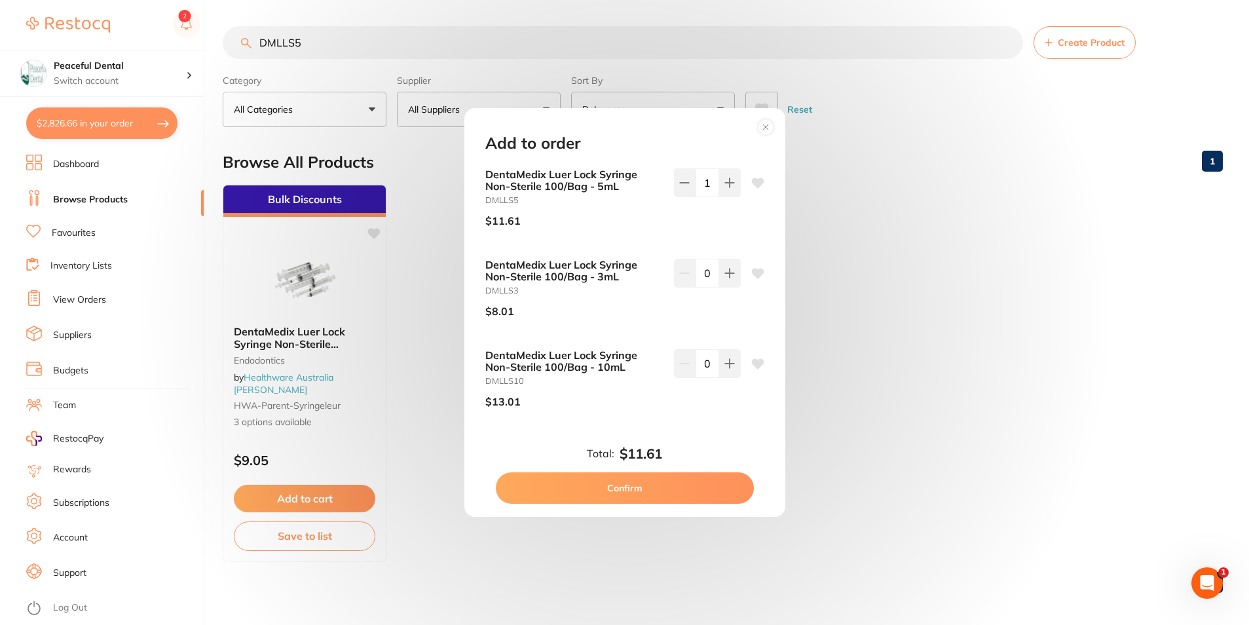
click at [656, 484] on button "Confirm" at bounding box center [625, 487] width 258 height 31
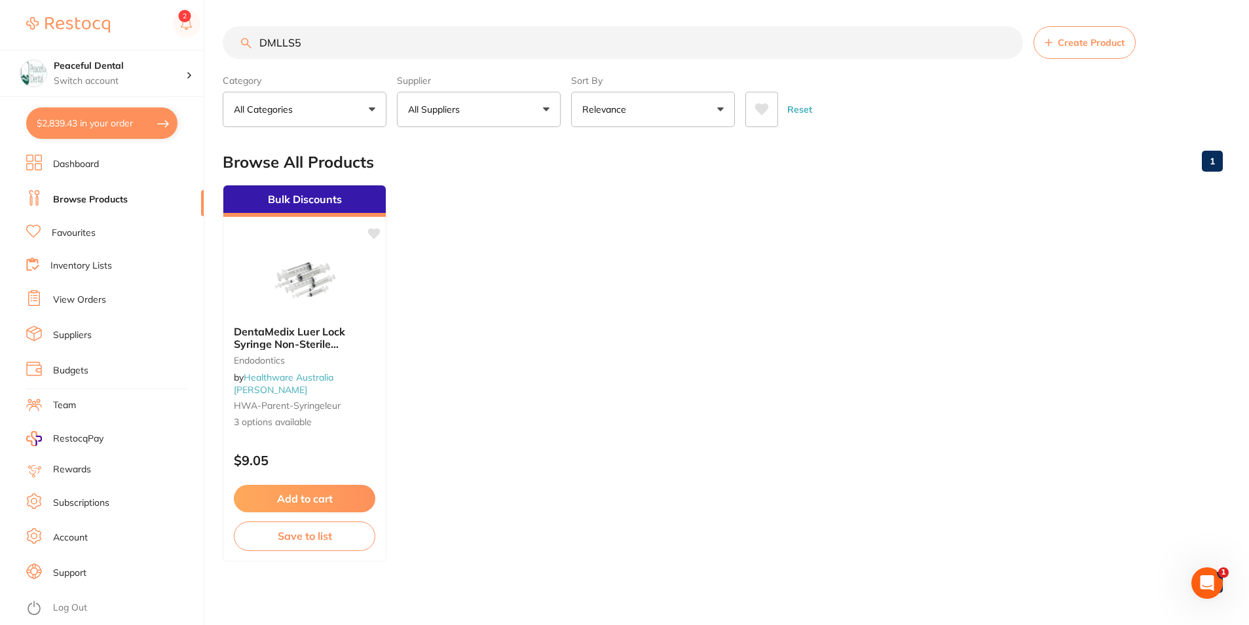
drag, startPoint x: 282, startPoint y: 42, endPoint x: 225, endPoint y: 41, distance: 56.4
click at [225, 41] on input "DMLLS5" at bounding box center [623, 42] width 800 height 33
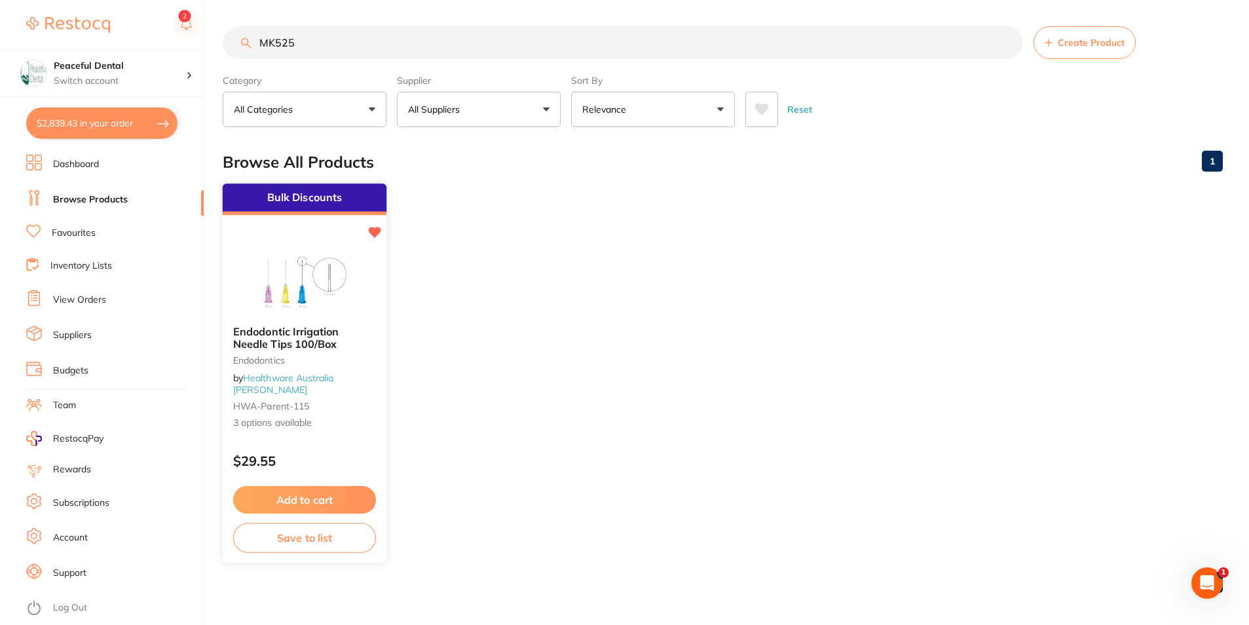
type input "MK525"
click at [347, 493] on button "Add to cart" at bounding box center [304, 500] width 143 height 28
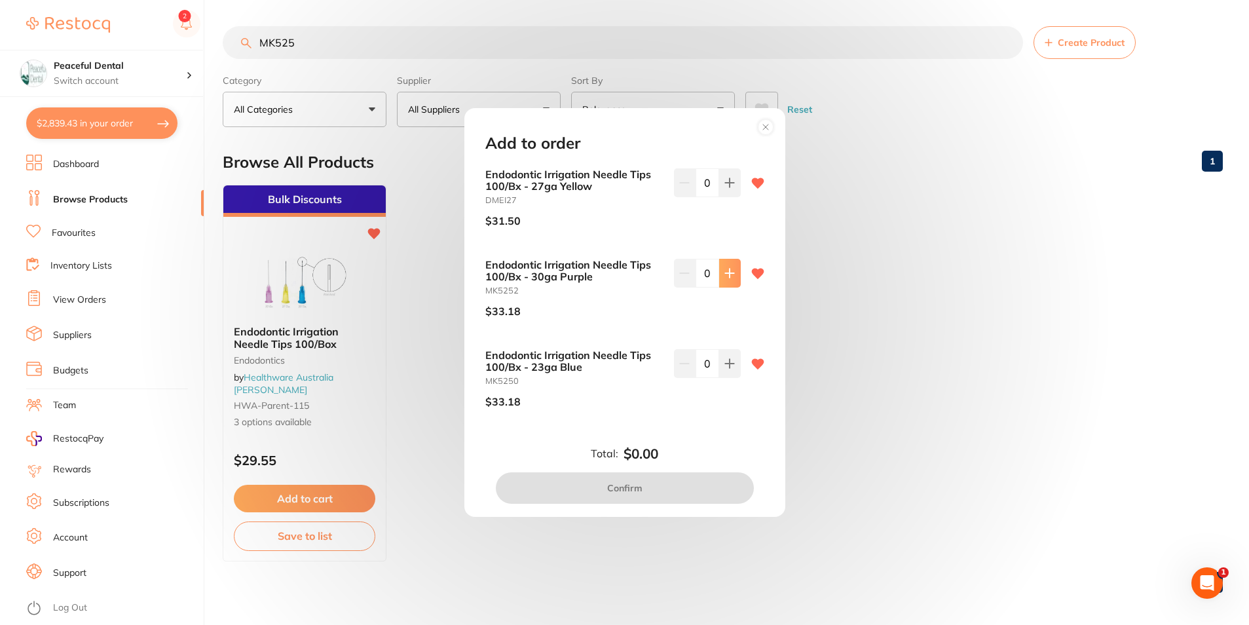
click at [721, 273] on button at bounding box center [730, 273] width 22 height 29
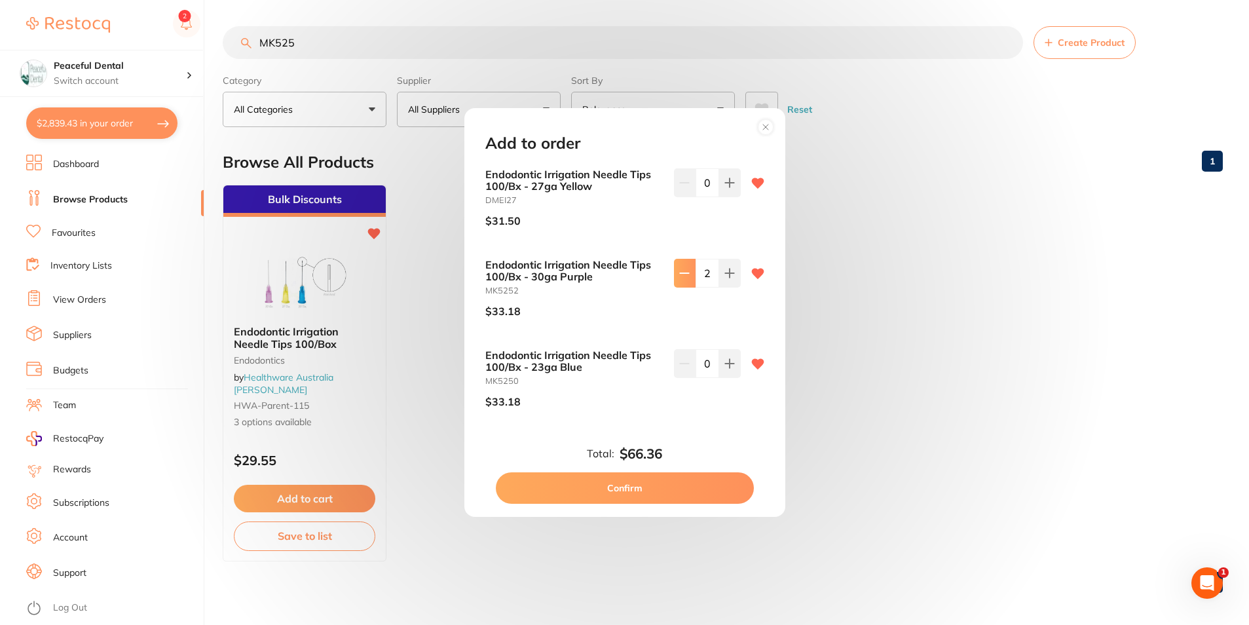
click at [684, 273] on icon at bounding box center [684, 273] width 10 height 10
type input "1"
click at [675, 493] on button "Confirm" at bounding box center [625, 487] width 258 height 31
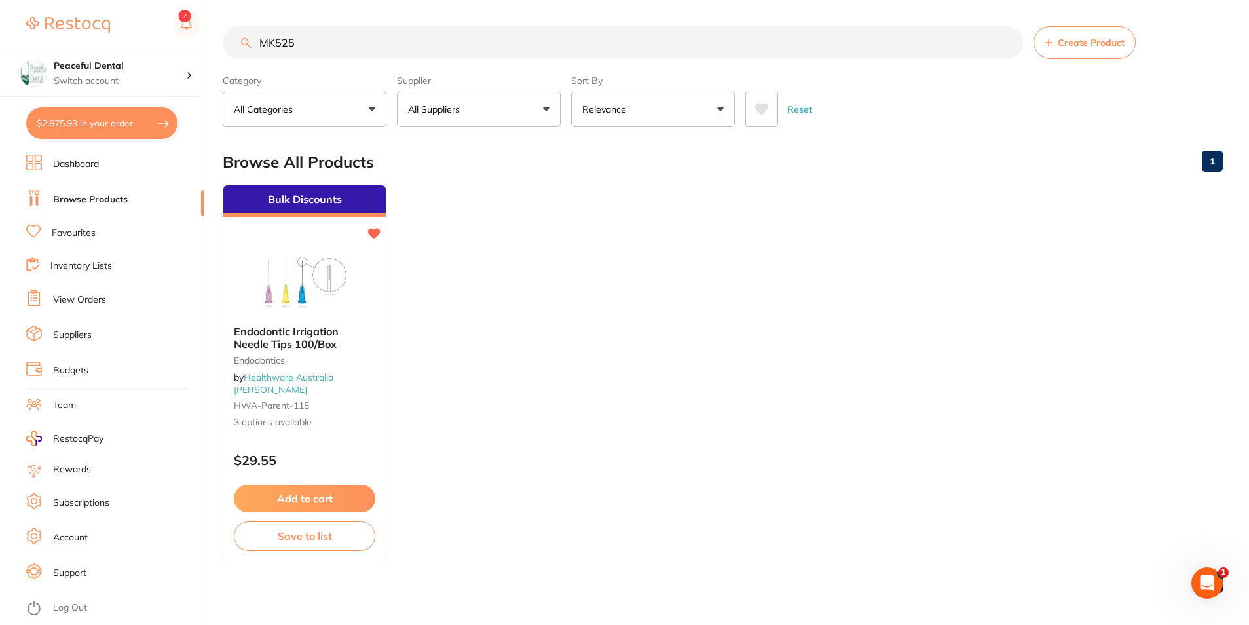
drag, startPoint x: 299, startPoint y: 41, endPoint x: 235, endPoint y: 33, distance: 65.3
click at [235, 33] on input "MK525" at bounding box center [623, 42] width 800 height 33
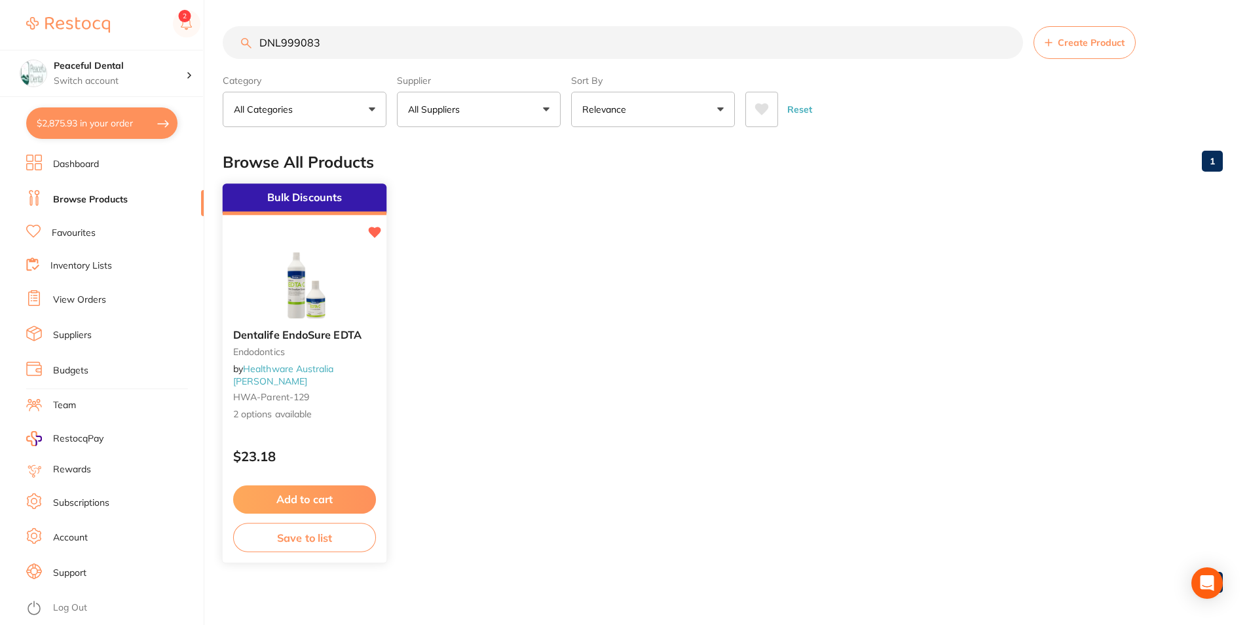
type input "DNL999083"
click at [338, 503] on button "Add to cart" at bounding box center [304, 499] width 143 height 28
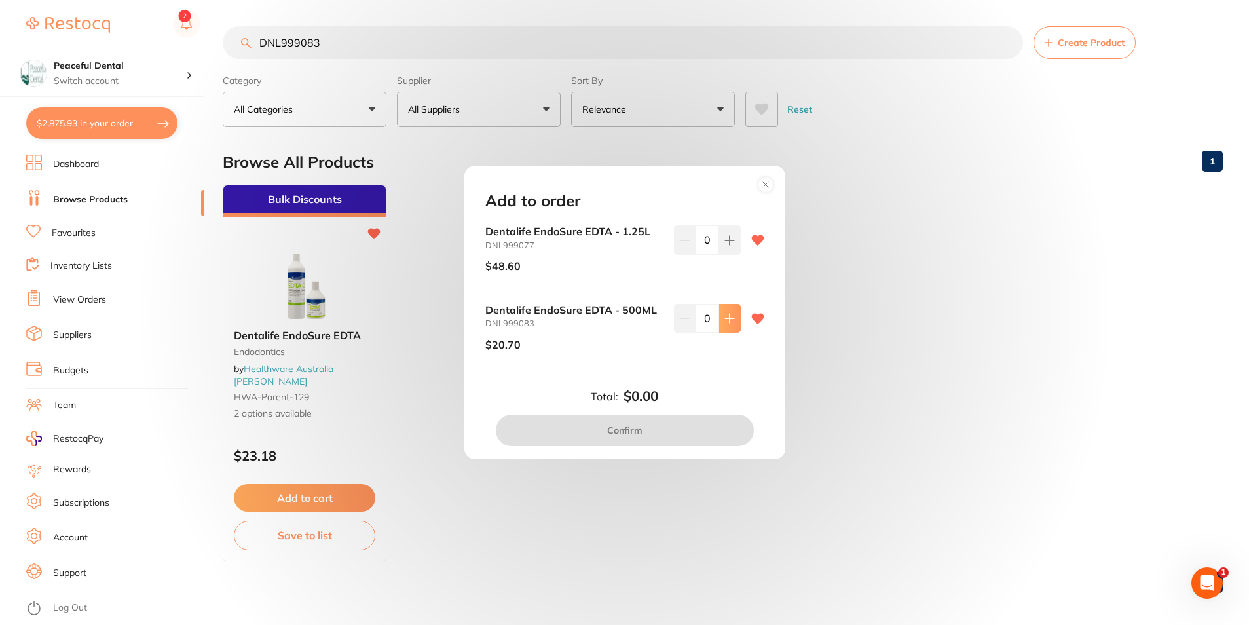
click at [724, 320] on icon at bounding box center [729, 318] width 10 height 10
type input "1"
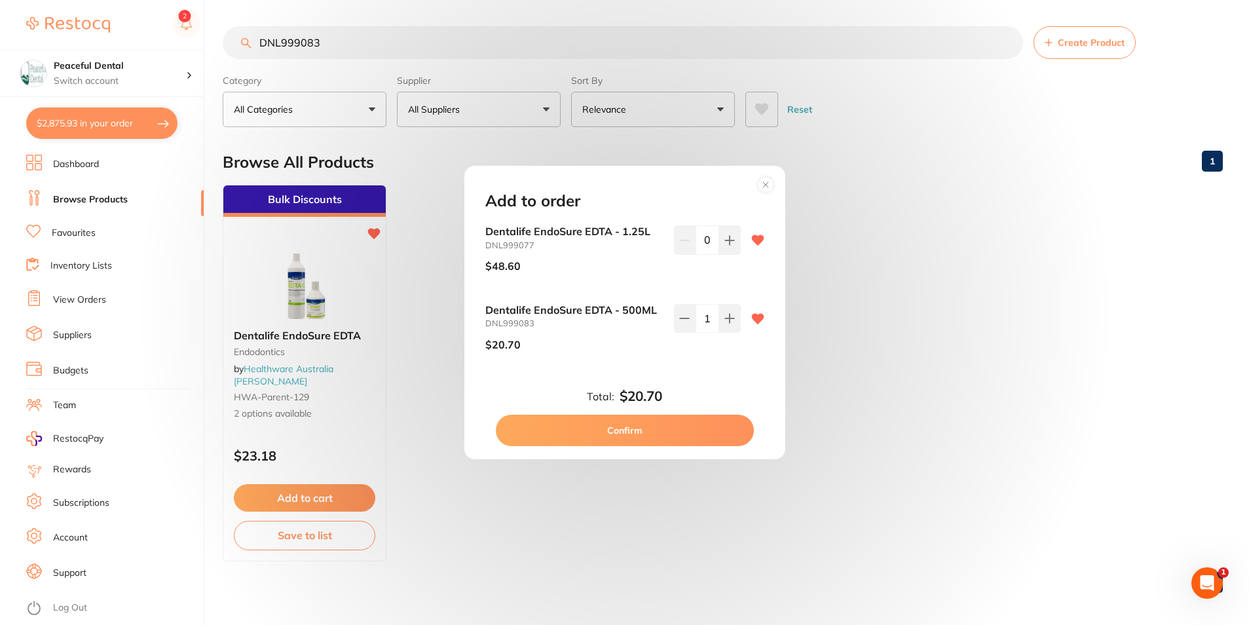
click at [702, 430] on button "Confirm" at bounding box center [625, 430] width 258 height 31
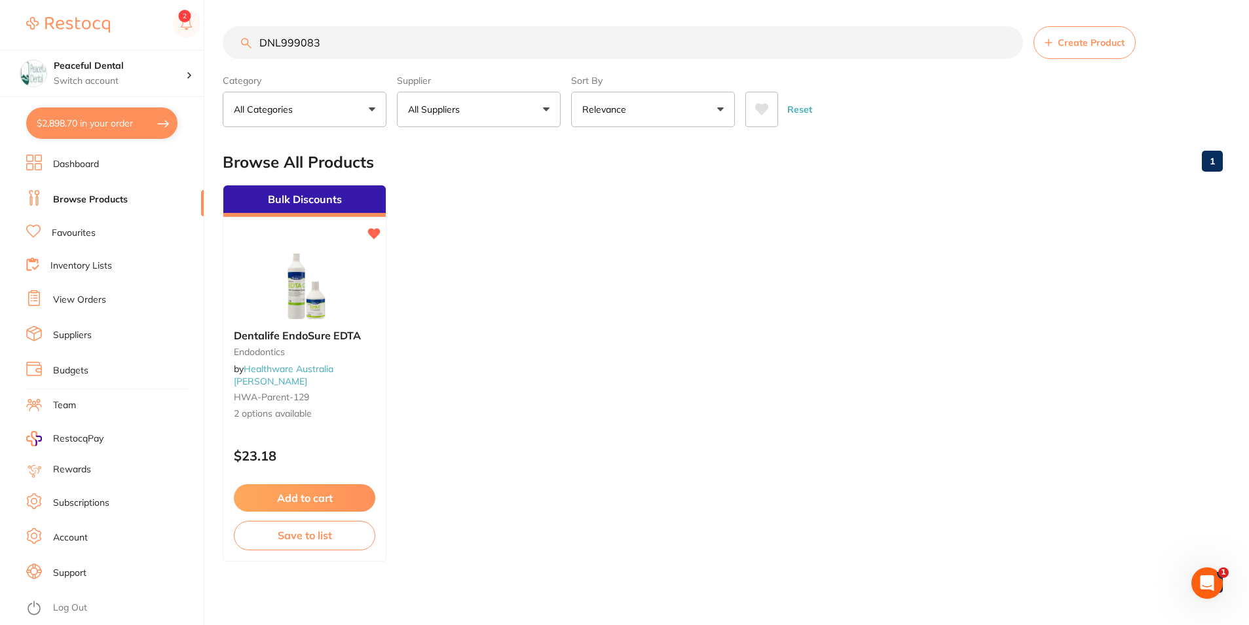
drag, startPoint x: 350, startPoint y: 39, endPoint x: 301, endPoint y: 39, distance: 49.8
click at [301, 39] on input "DNL999083" at bounding box center [623, 42] width 800 height 33
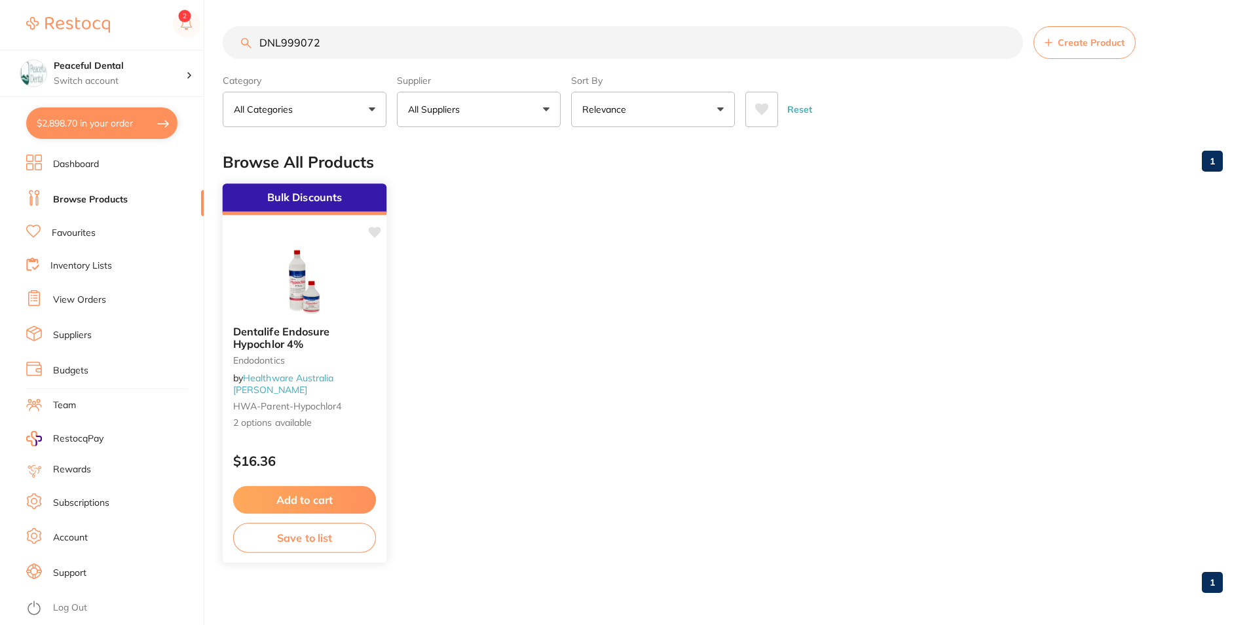
type input "DNL999072"
click at [341, 497] on button "Add to cart" at bounding box center [304, 500] width 143 height 28
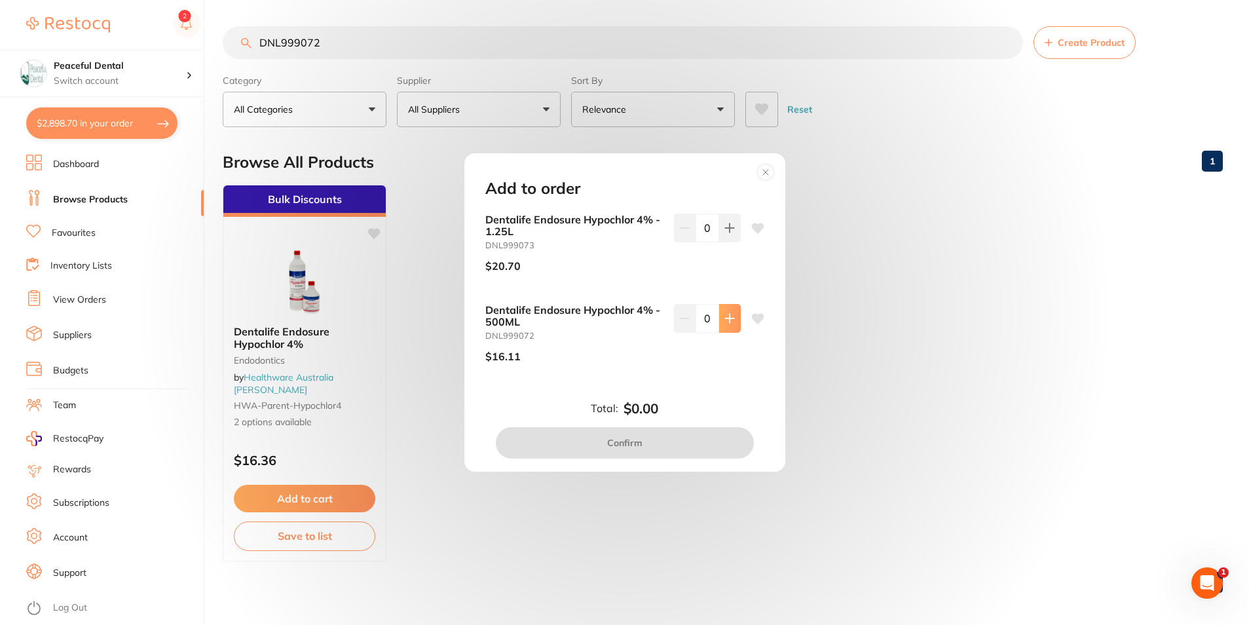
click at [731, 331] on button at bounding box center [730, 318] width 22 height 29
type input "1"
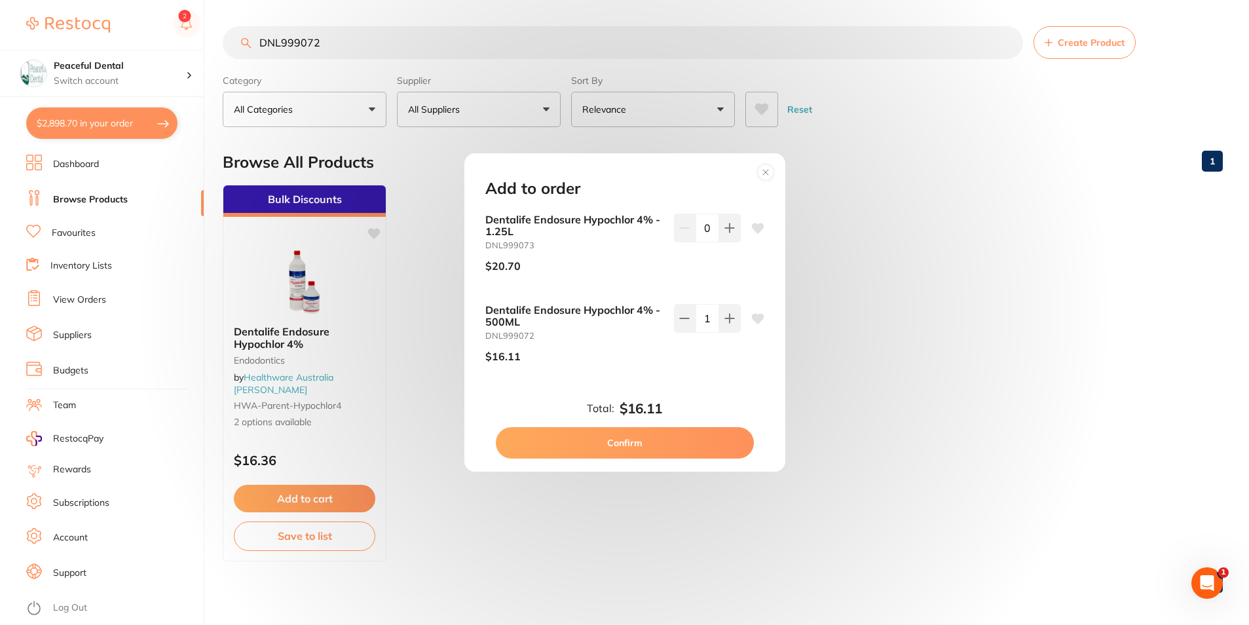
click at [700, 442] on button "Confirm" at bounding box center [625, 442] width 258 height 31
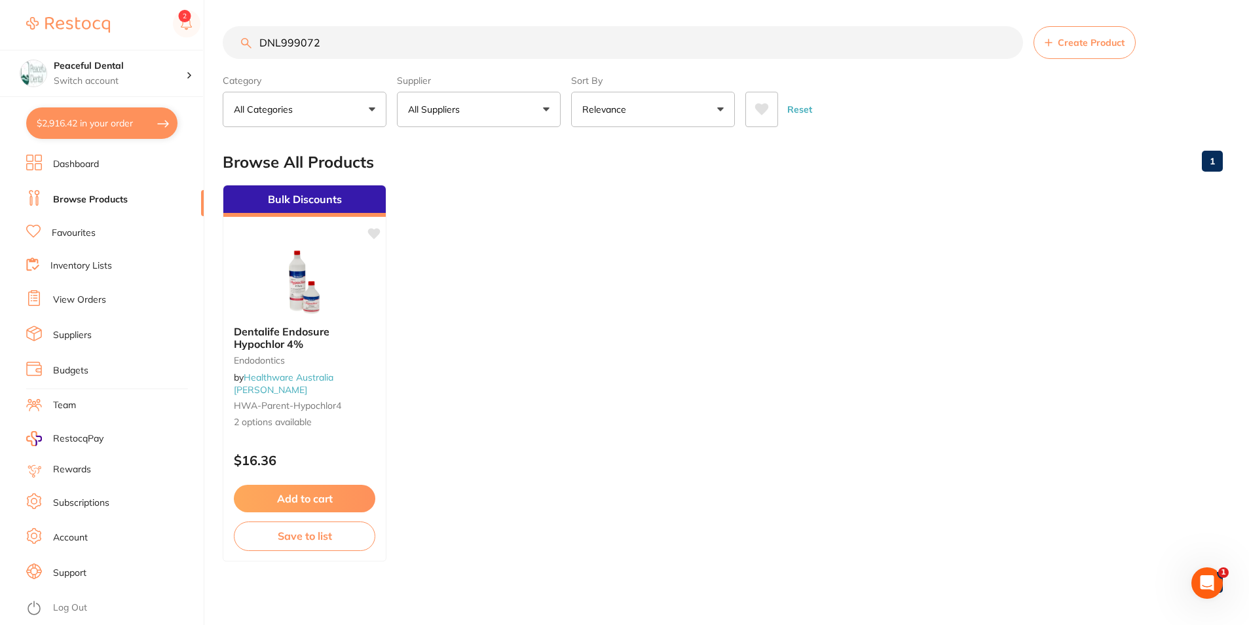
click at [71, 235] on link "Favourites" at bounding box center [74, 233] width 44 height 13
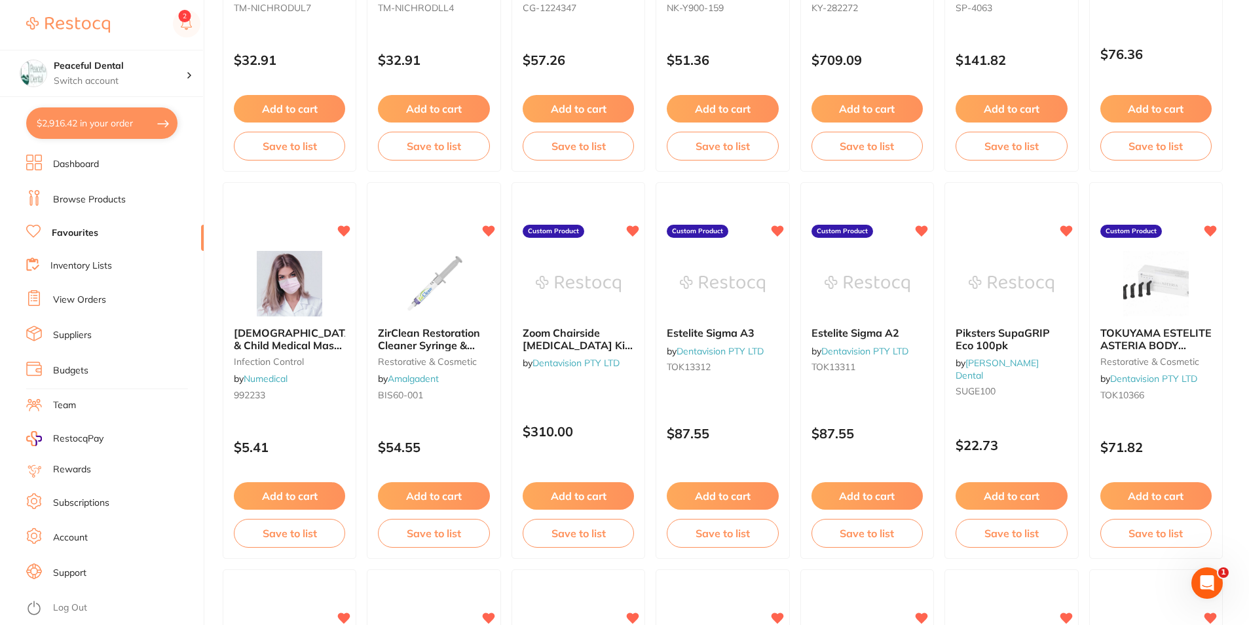
scroll to position [2096, 0]
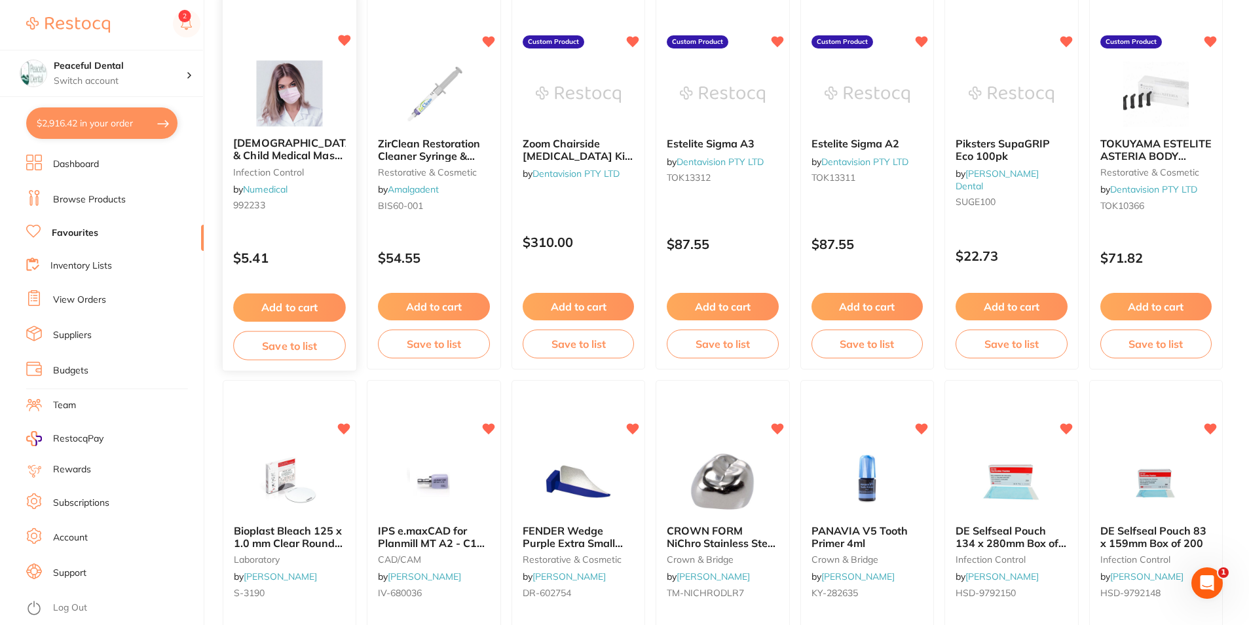
click at [308, 310] on button "Add to cart" at bounding box center [289, 307] width 113 height 28
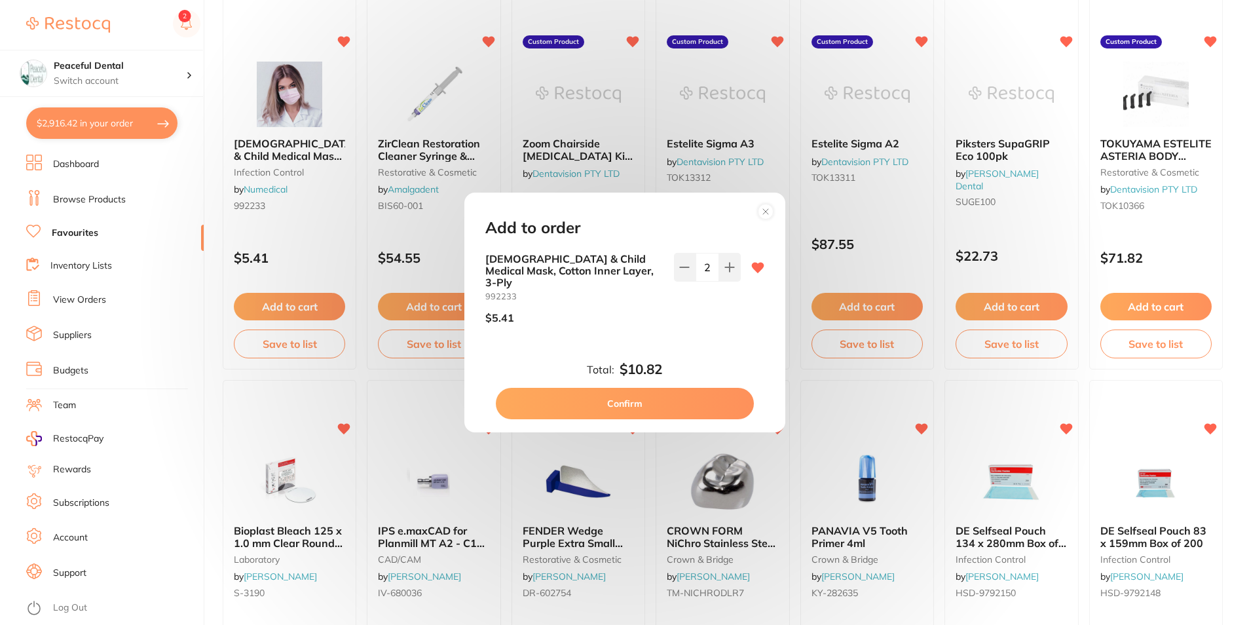
click at [730, 270] on icon at bounding box center [729, 267] width 10 height 10
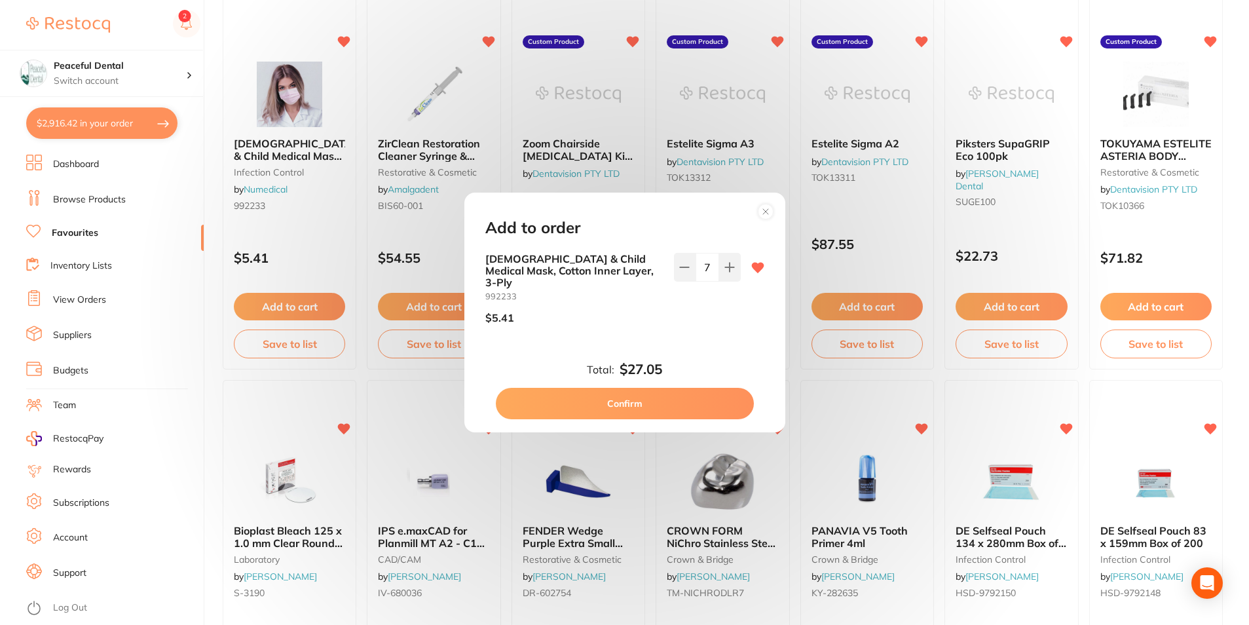
click at [730, 270] on icon at bounding box center [729, 267] width 10 height 10
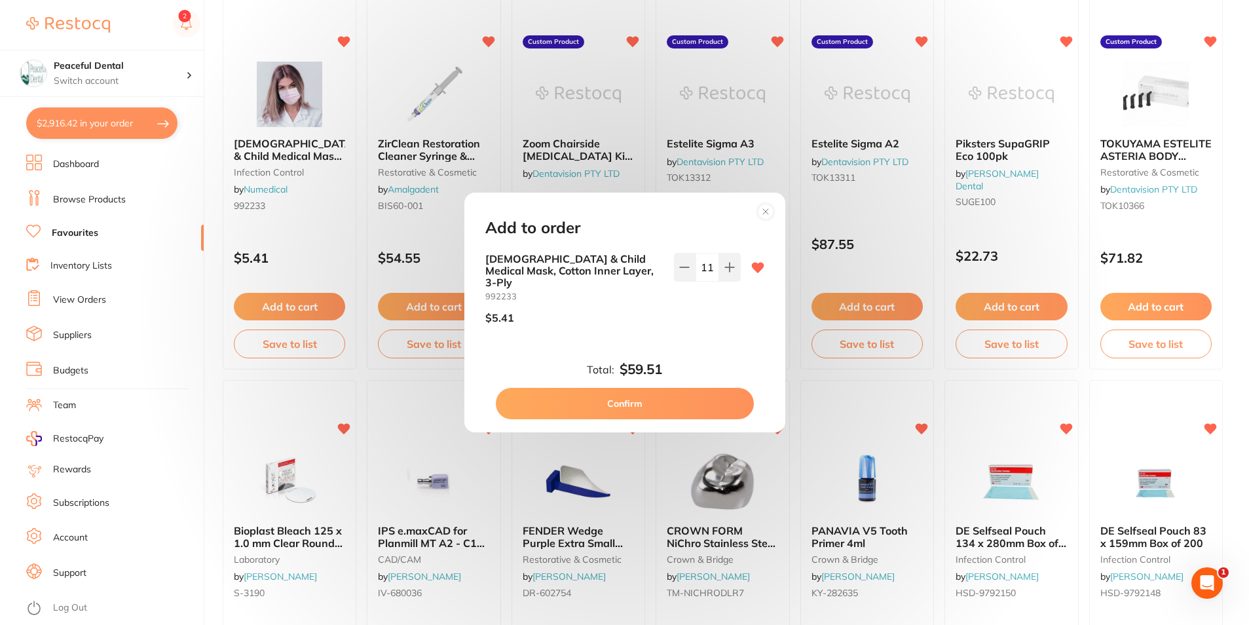
click at [730, 270] on icon at bounding box center [729, 267] width 10 height 10
type input "15"
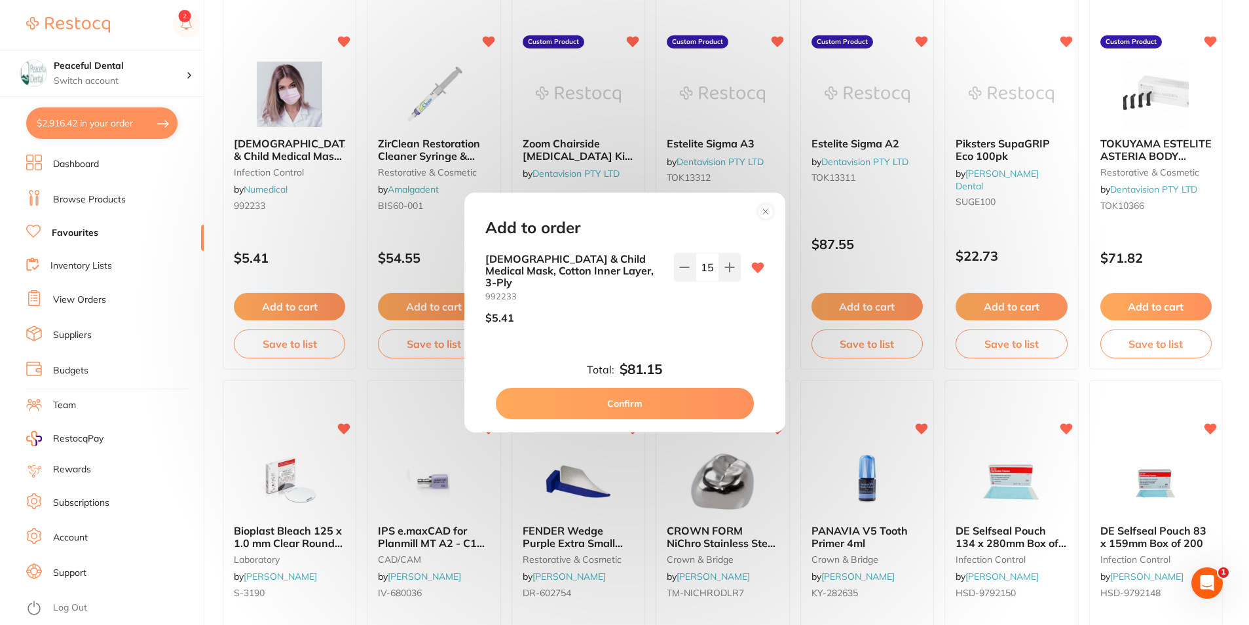
click at [673, 399] on button "Confirm" at bounding box center [625, 403] width 258 height 31
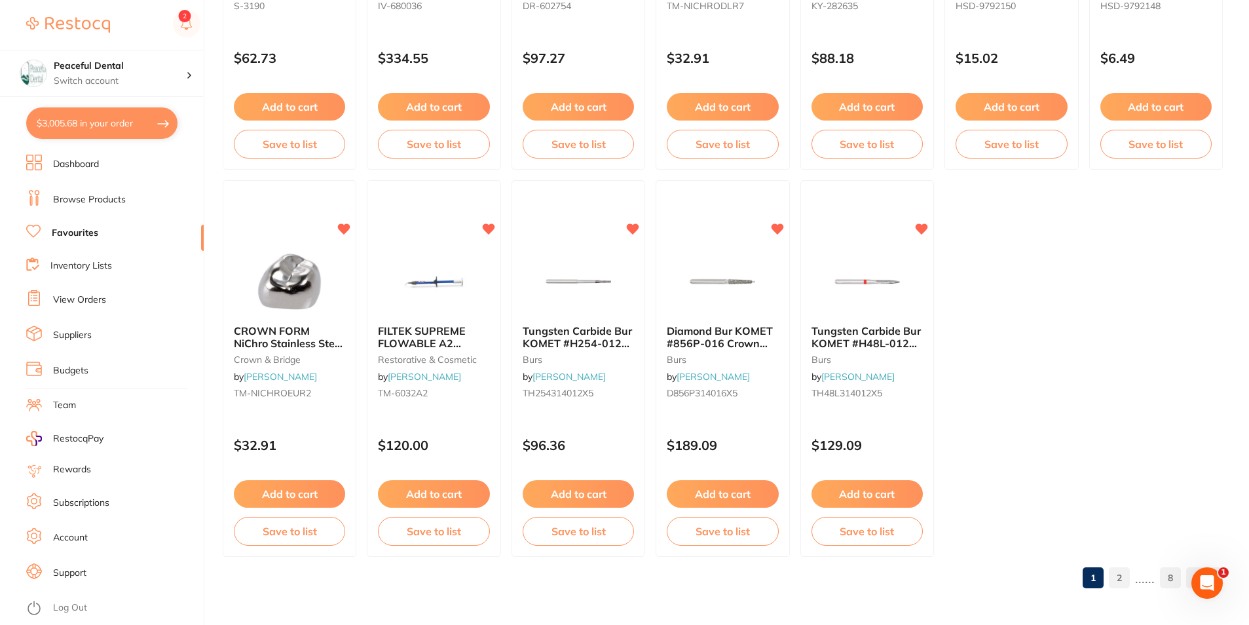
click at [1125, 578] on link "2" at bounding box center [1119, 578] width 21 height 26
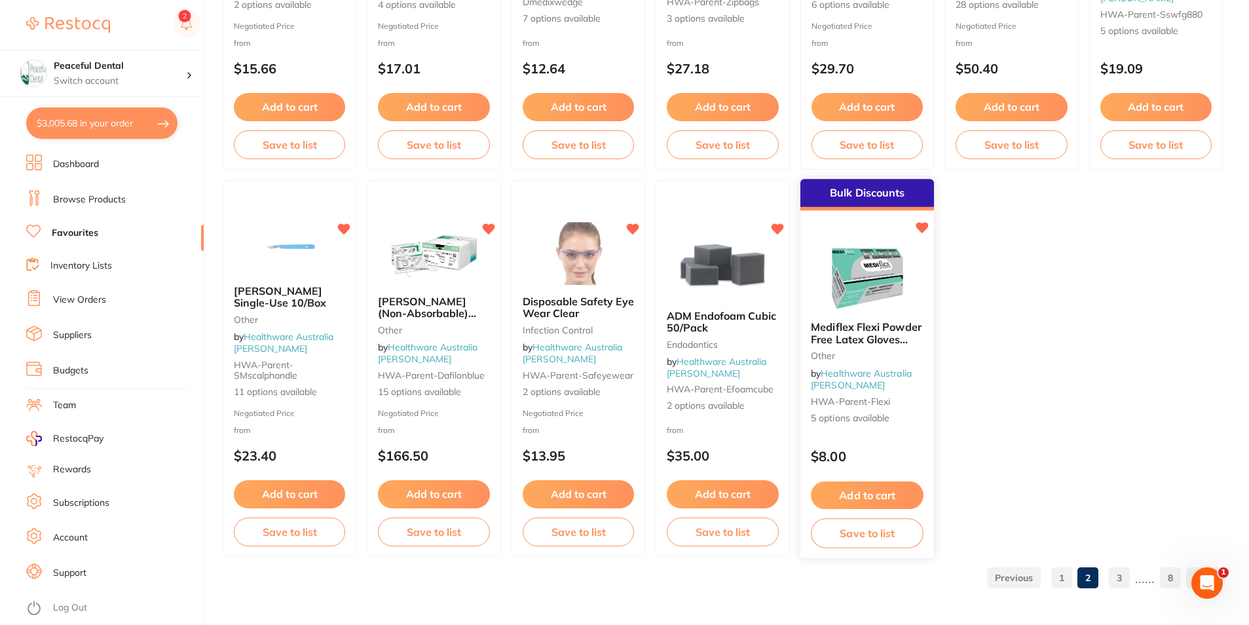
click at [892, 502] on button "Add to cart" at bounding box center [867, 495] width 113 height 28
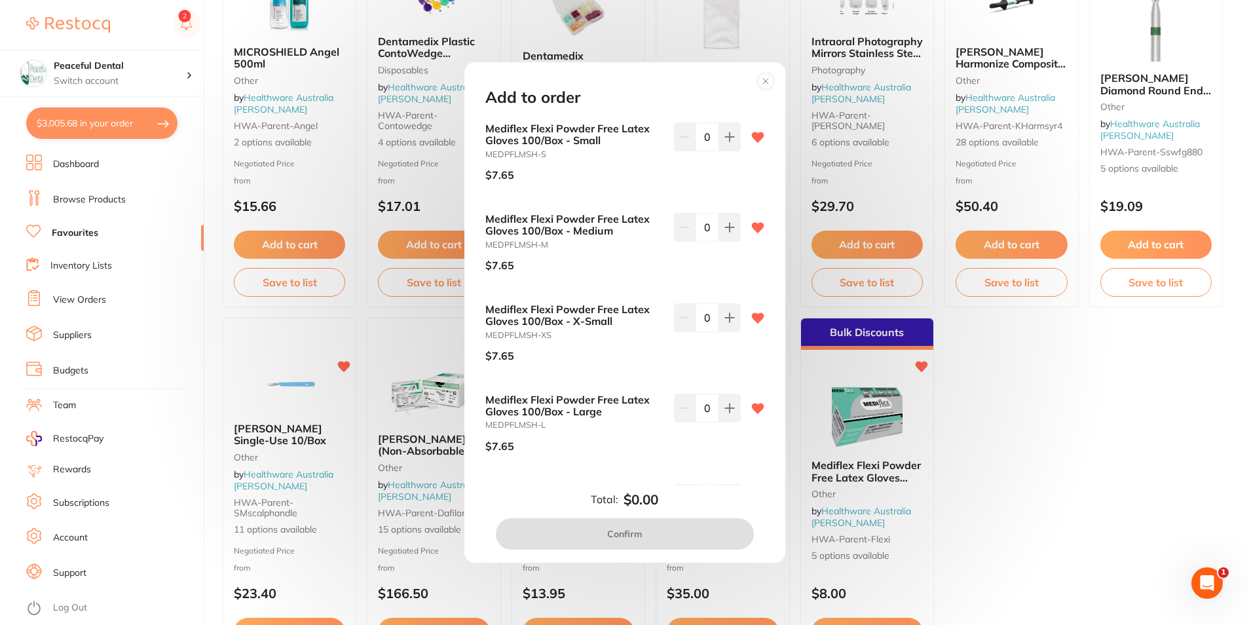
scroll to position [2487, 0]
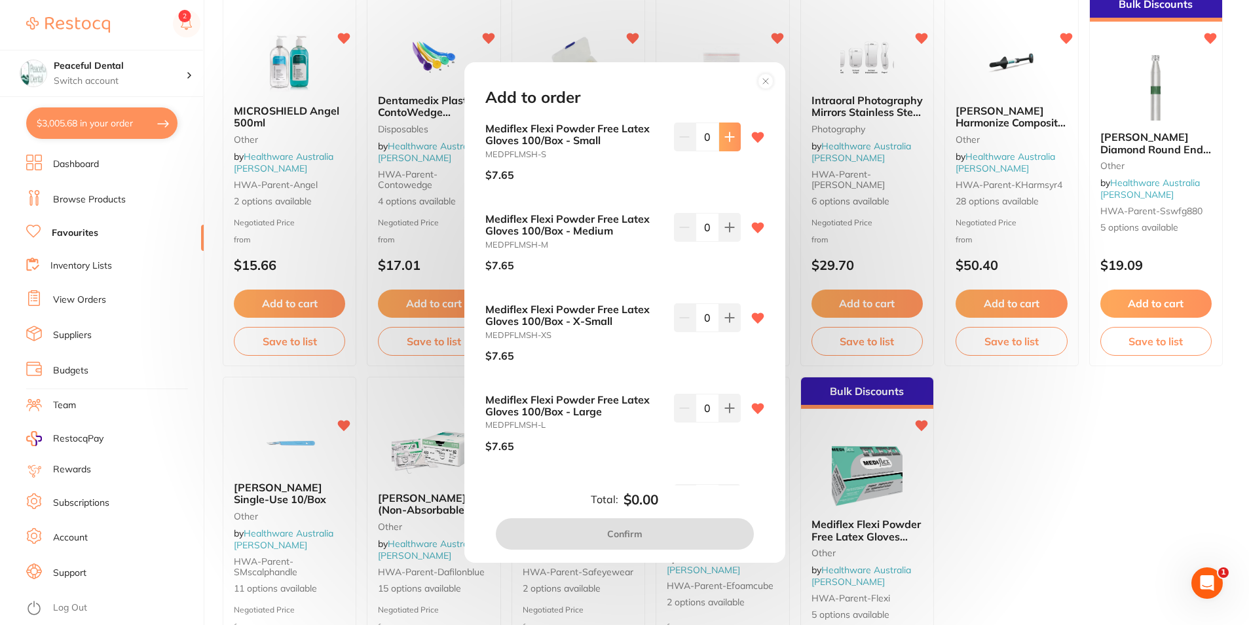
click at [723, 129] on button at bounding box center [730, 136] width 22 height 29
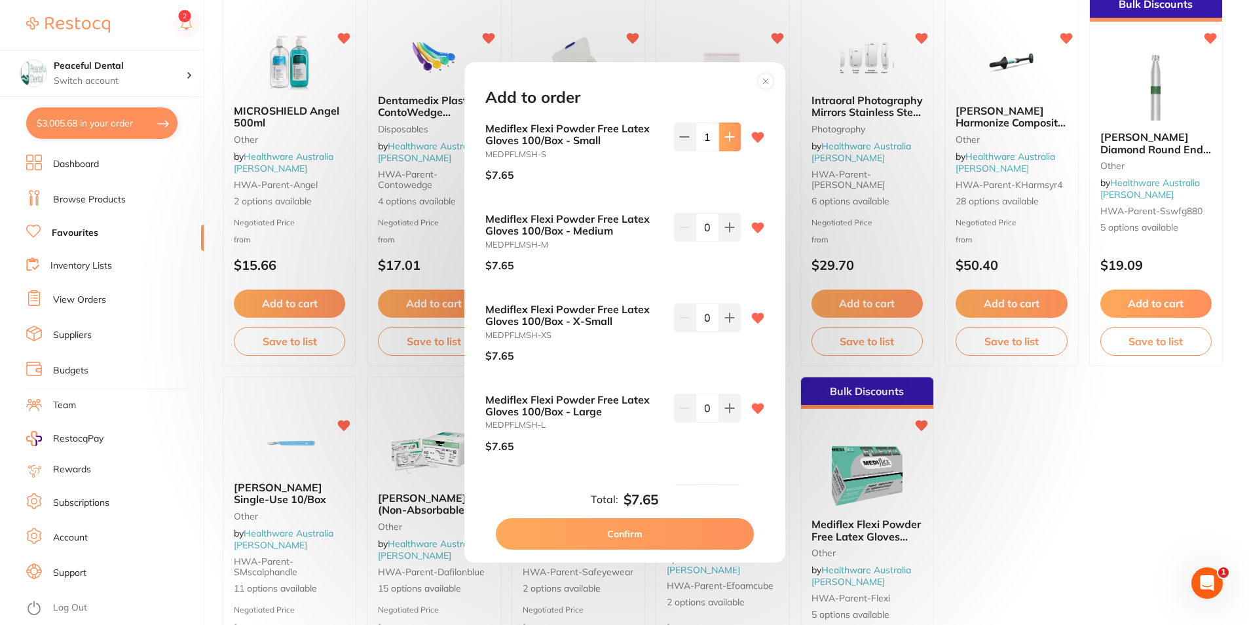
click at [723, 129] on button at bounding box center [730, 136] width 22 height 29
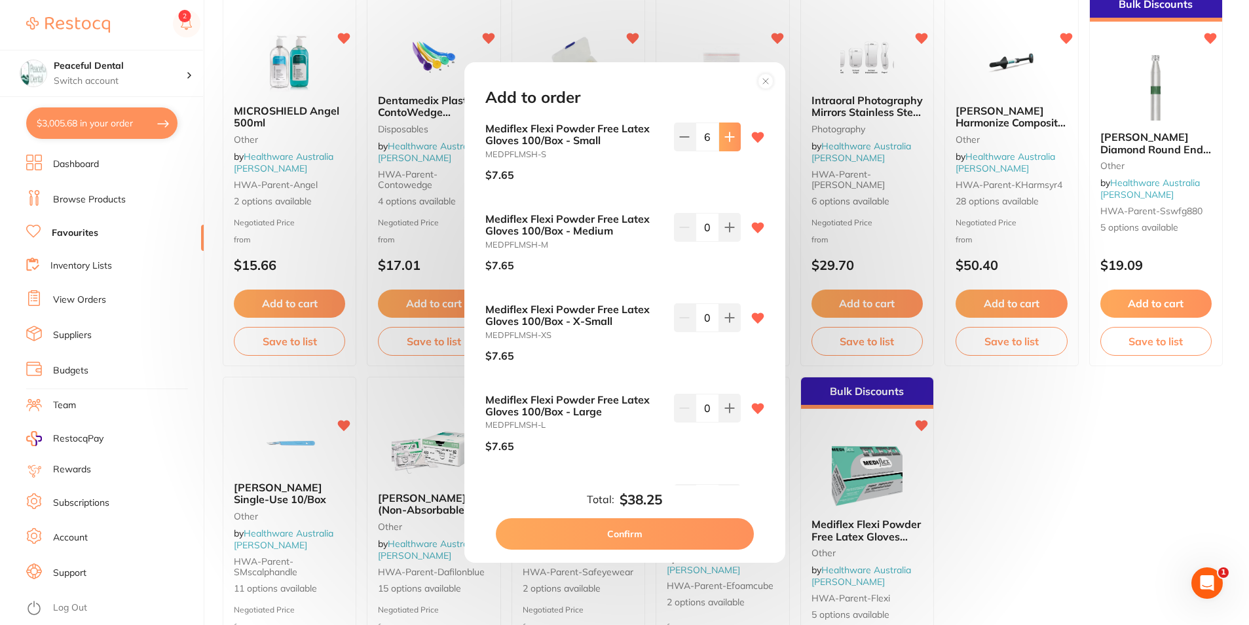
click at [723, 129] on button at bounding box center [730, 136] width 22 height 29
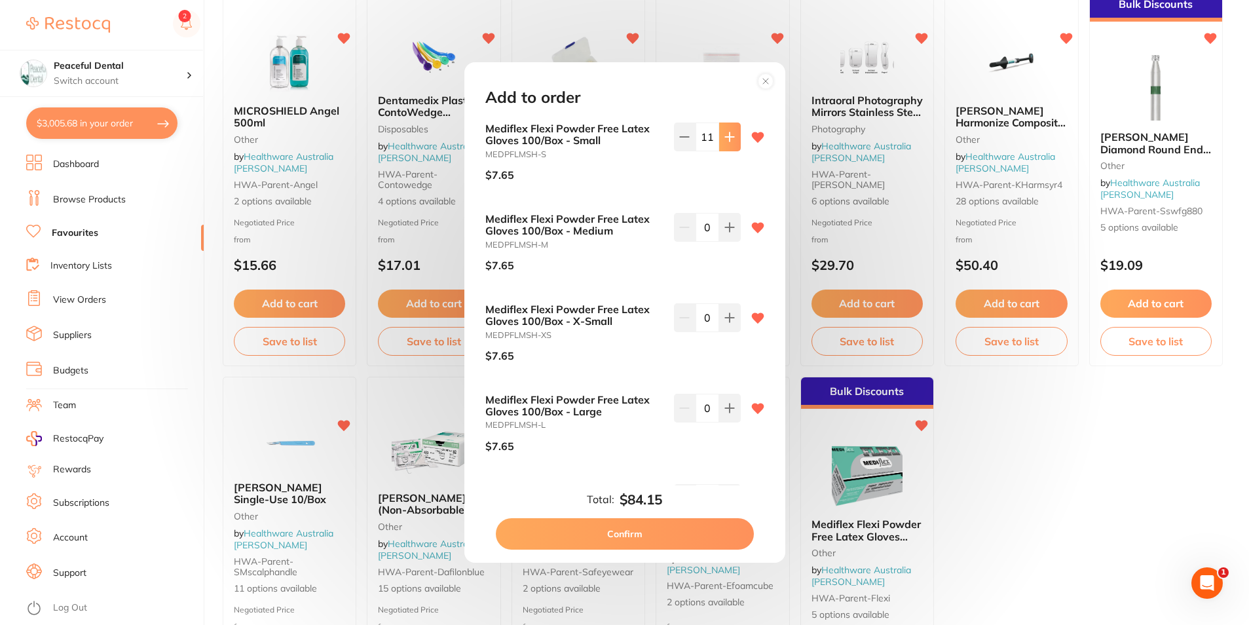
click at [723, 129] on button at bounding box center [730, 136] width 22 height 29
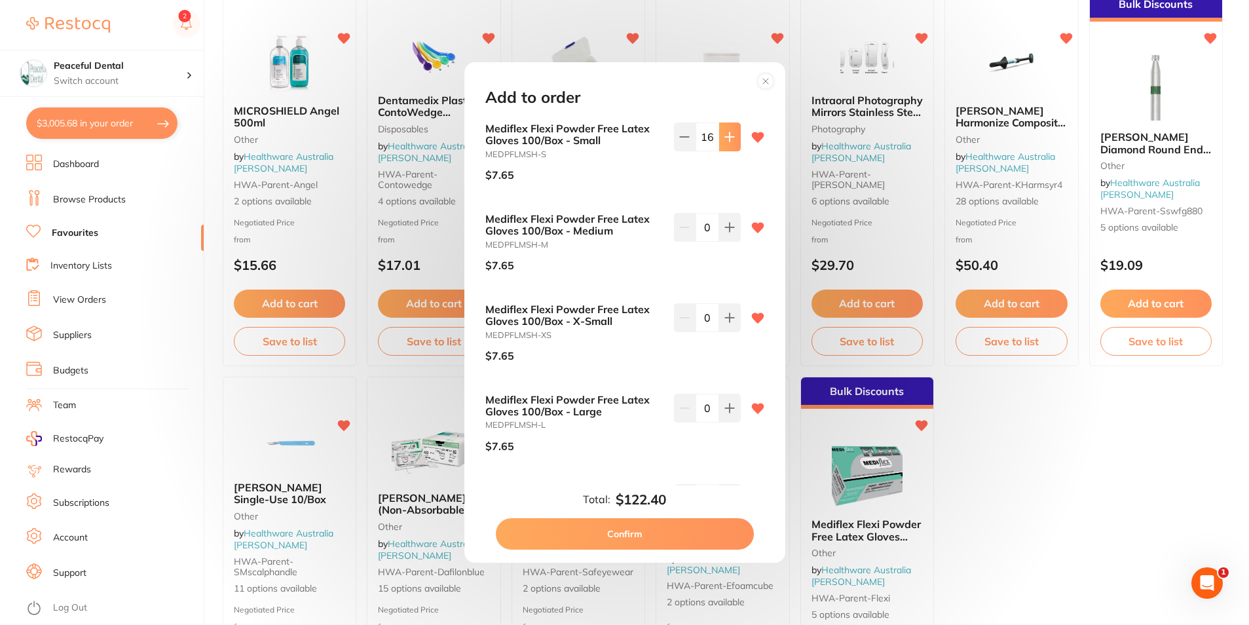
click at [723, 129] on button at bounding box center [730, 136] width 22 height 29
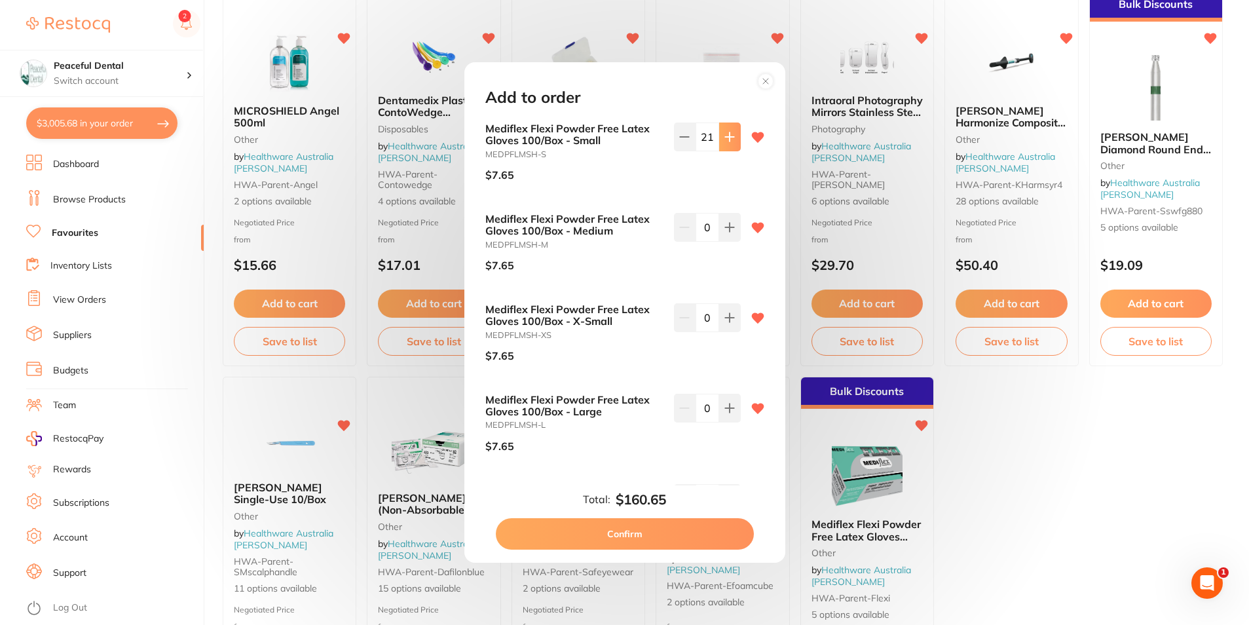
click at [723, 129] on button at bounding box center [730, 136] width 22 height 29
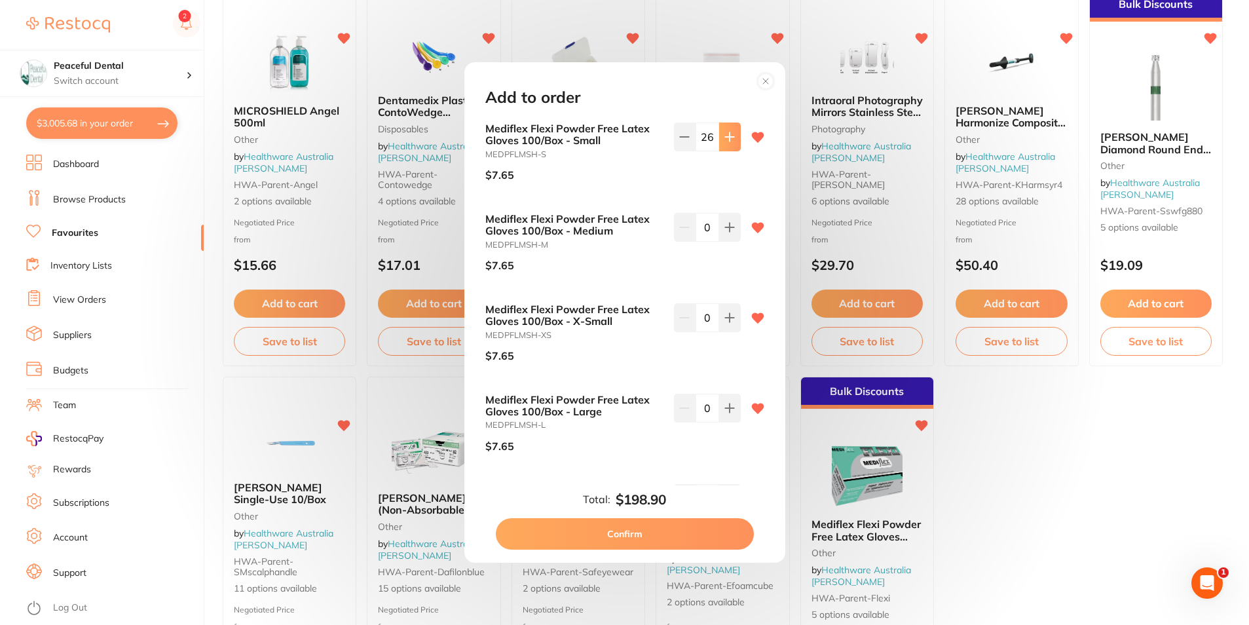
click at [723, 129] on button at bounding box center [730, 136] width 22 height 29
type input "30"
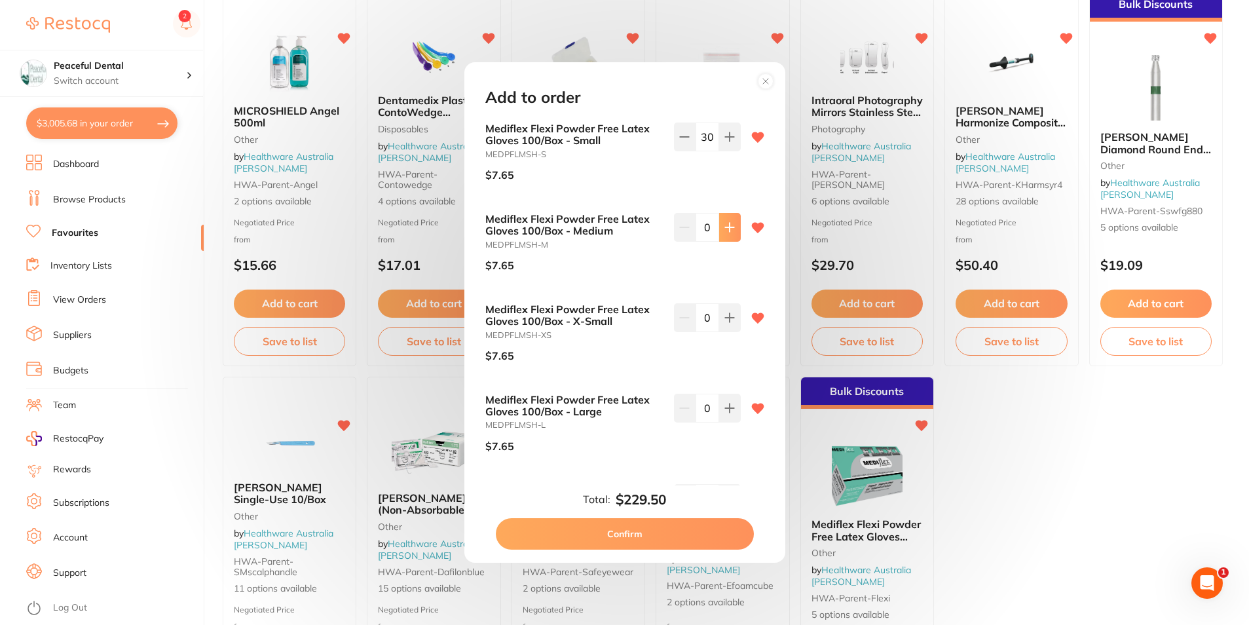
click at [729, 227] on icon at bounding box center [729, 227] width 9 height 9
type input "3"
click at [735, 314] on button at bounding box center [730, 317] width 22 height 29
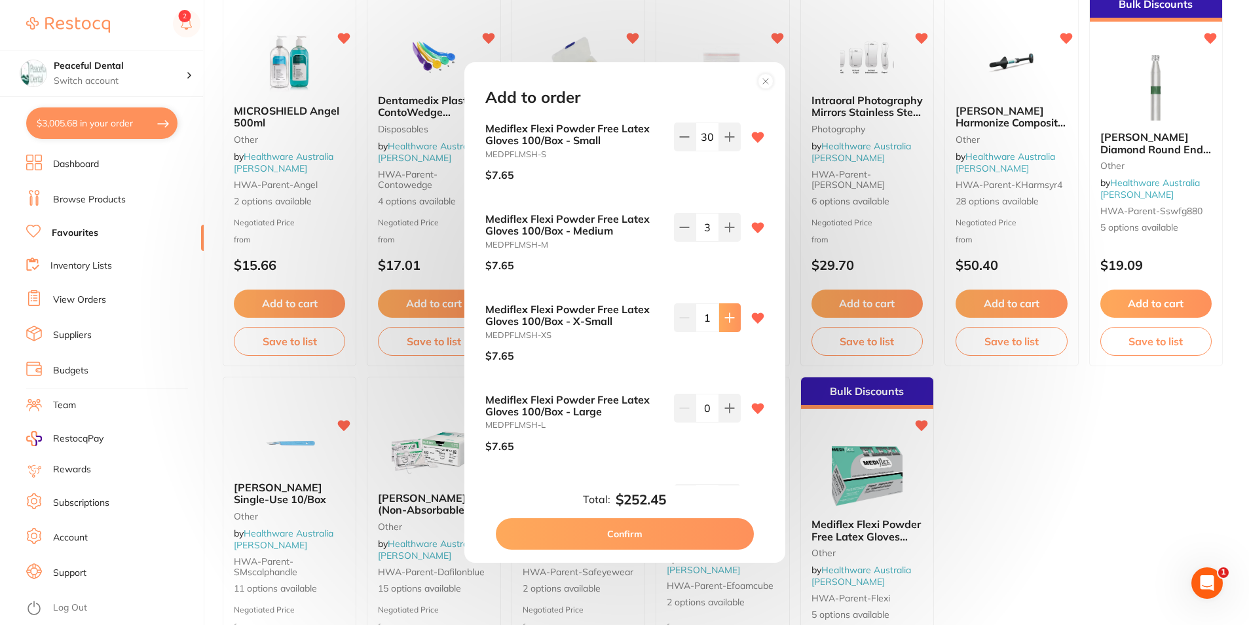
click at [735, 314] on button at bounding box center [730, 317] width 22 height 29
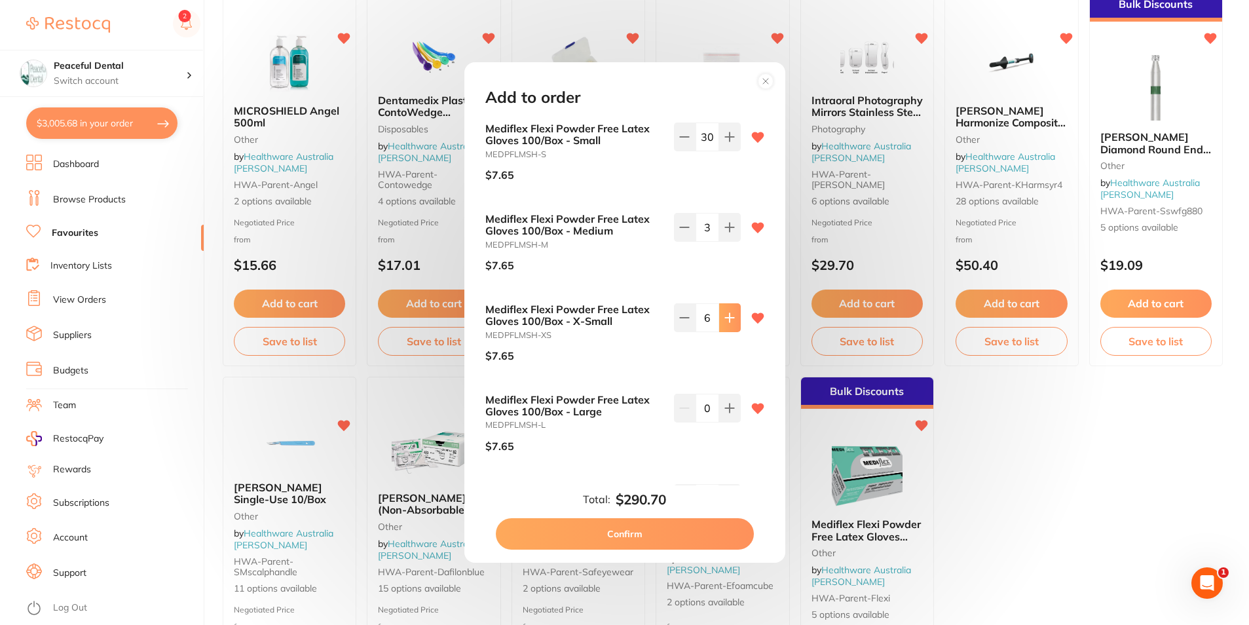
click at [735, 314] on button at bounding box center [730, 317] width 22 height 29
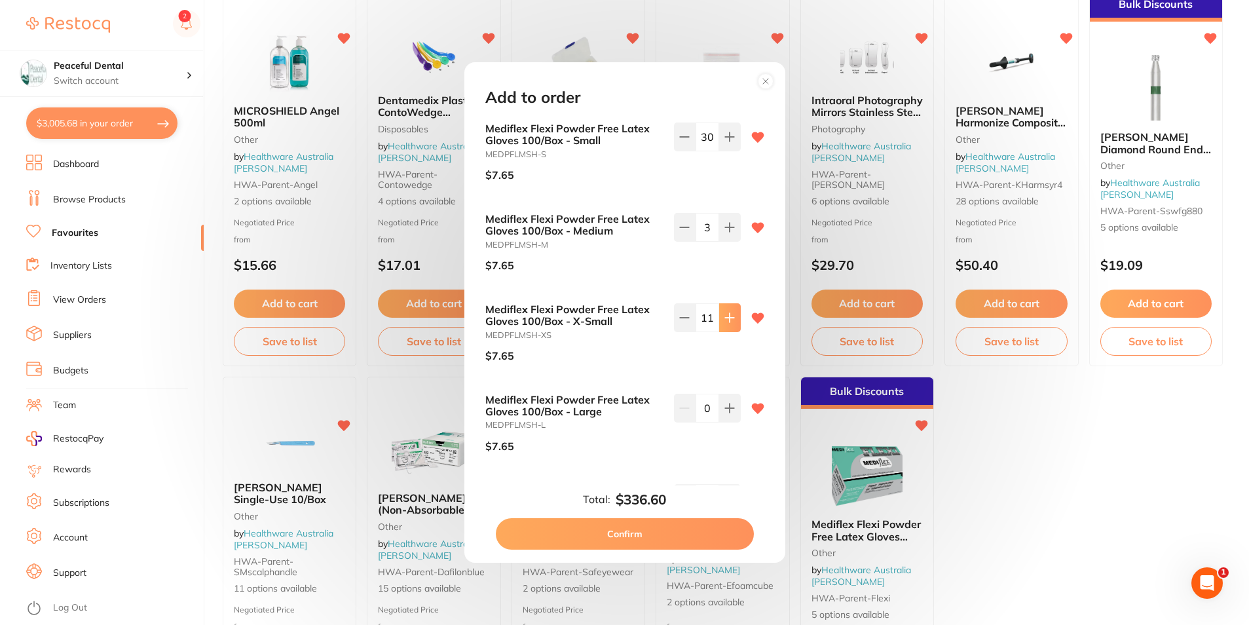
click at [735, 314] on button at bounding box center [730, 317] width 22 height 29
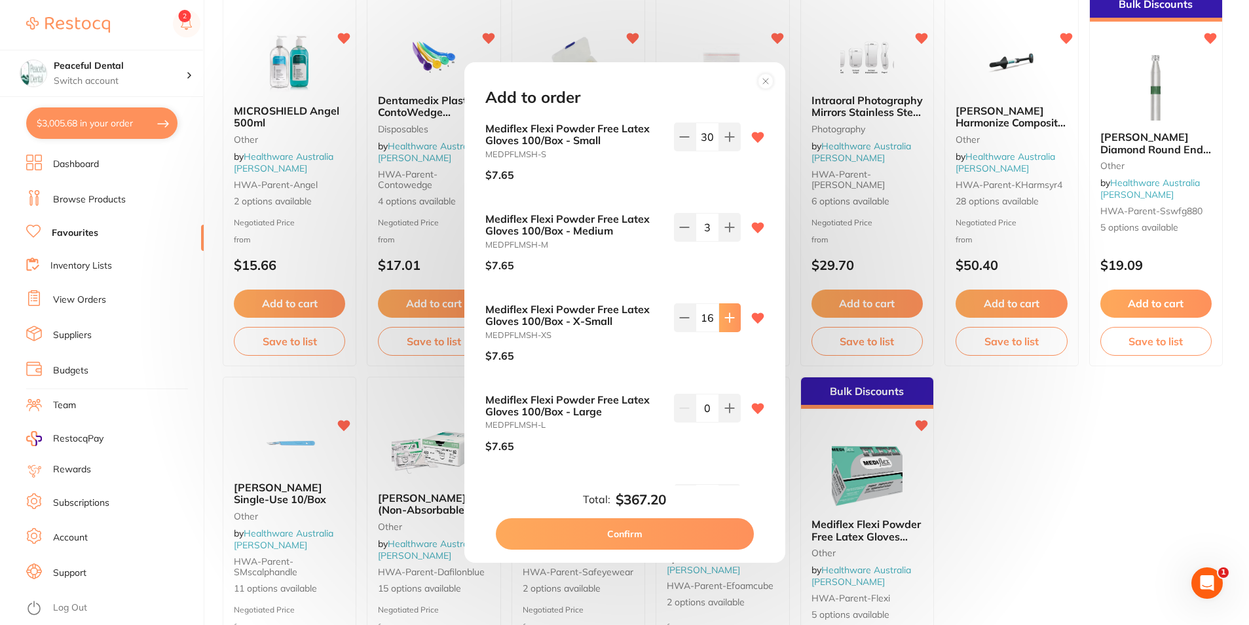
click at [735, 314] on button at bounding box center [730, 317] width 22 height 29
type input "20"
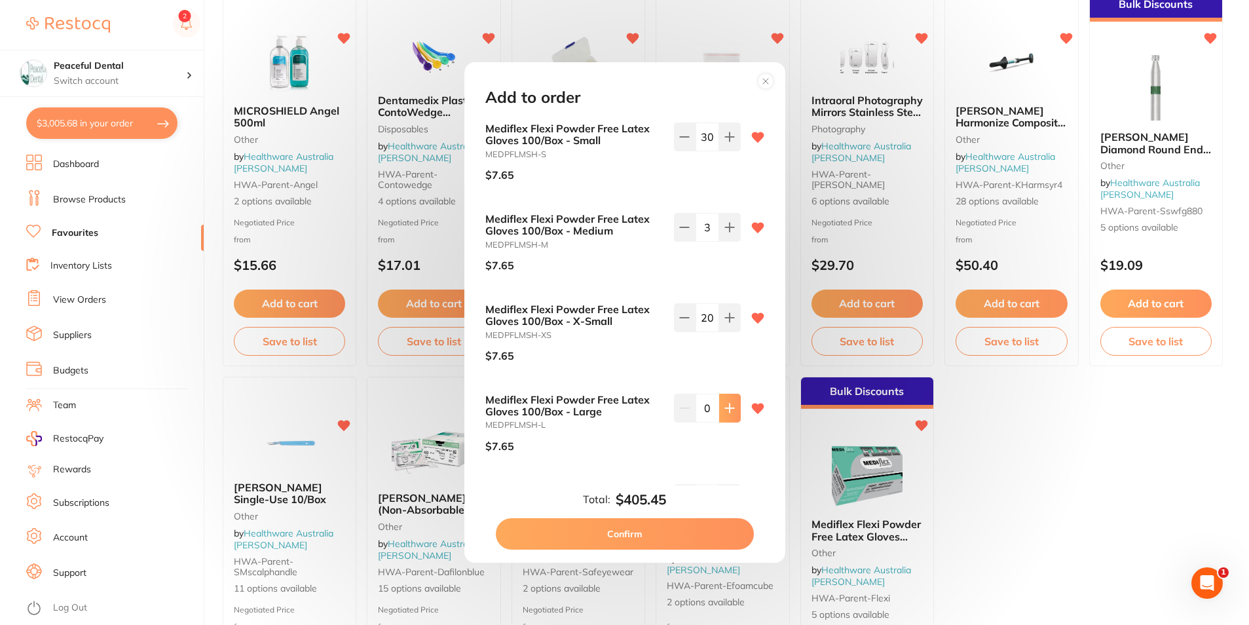
click at [724, 413] on icon at bounding box center [729, 408] width 10 height 10
type input "2"
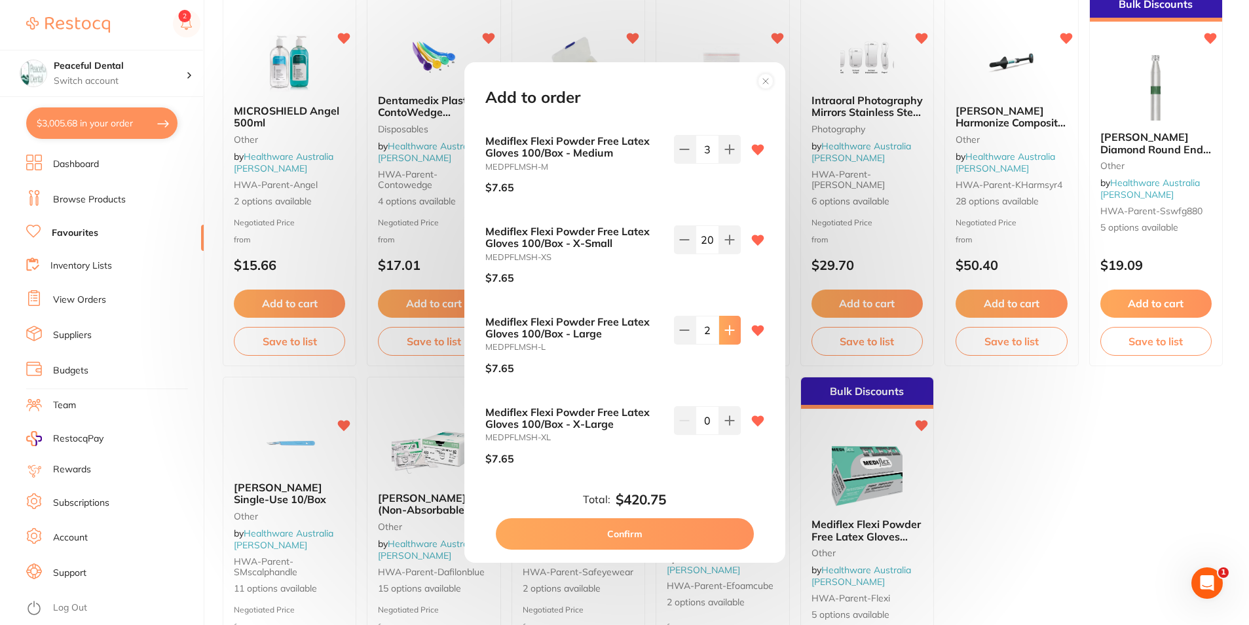
scroll to position [88, 0]
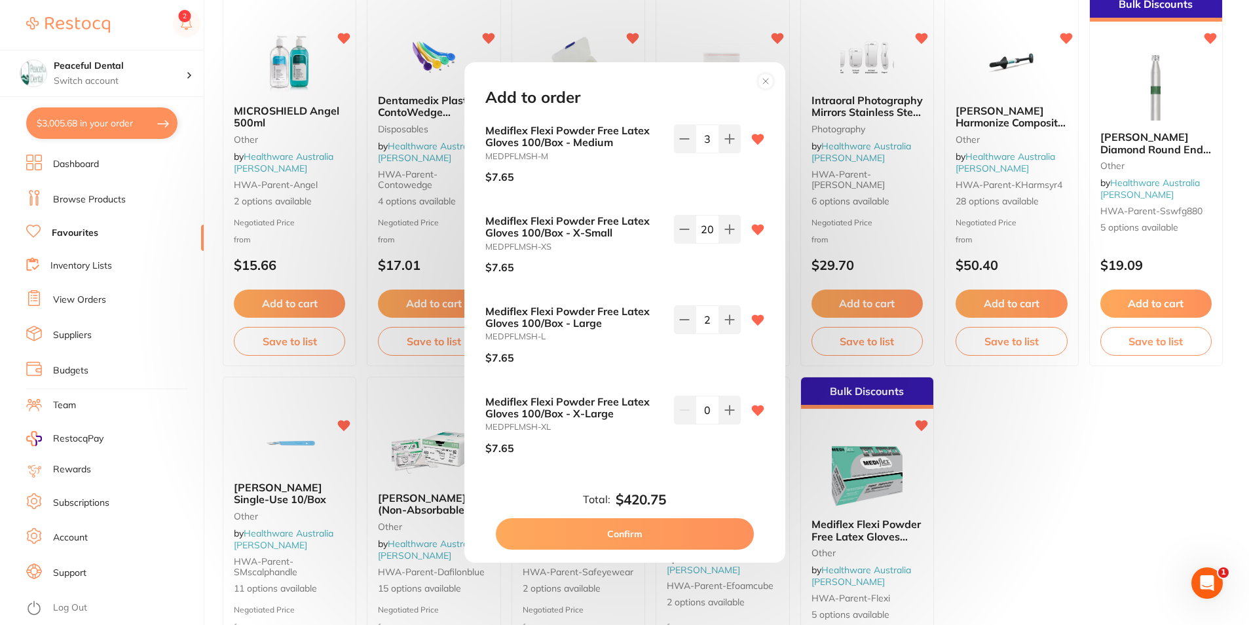
click at [674, 535] on button "Confirm" at bounding box center [625, 533] width 258 height 31
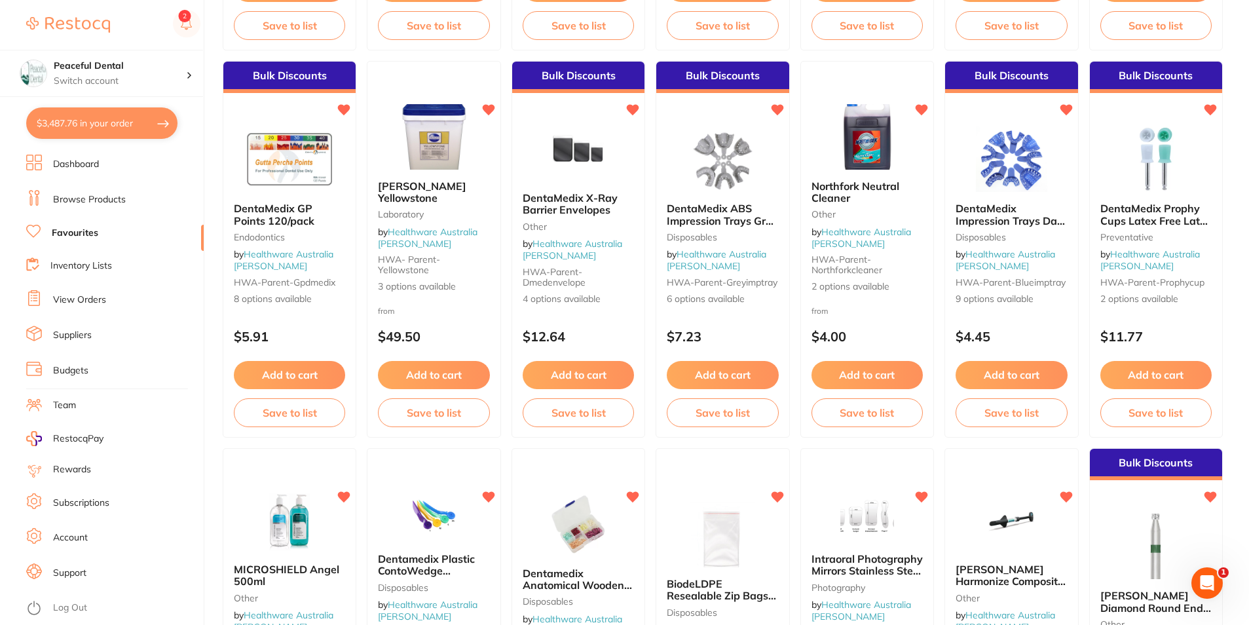
scroll to position [1963, 0]
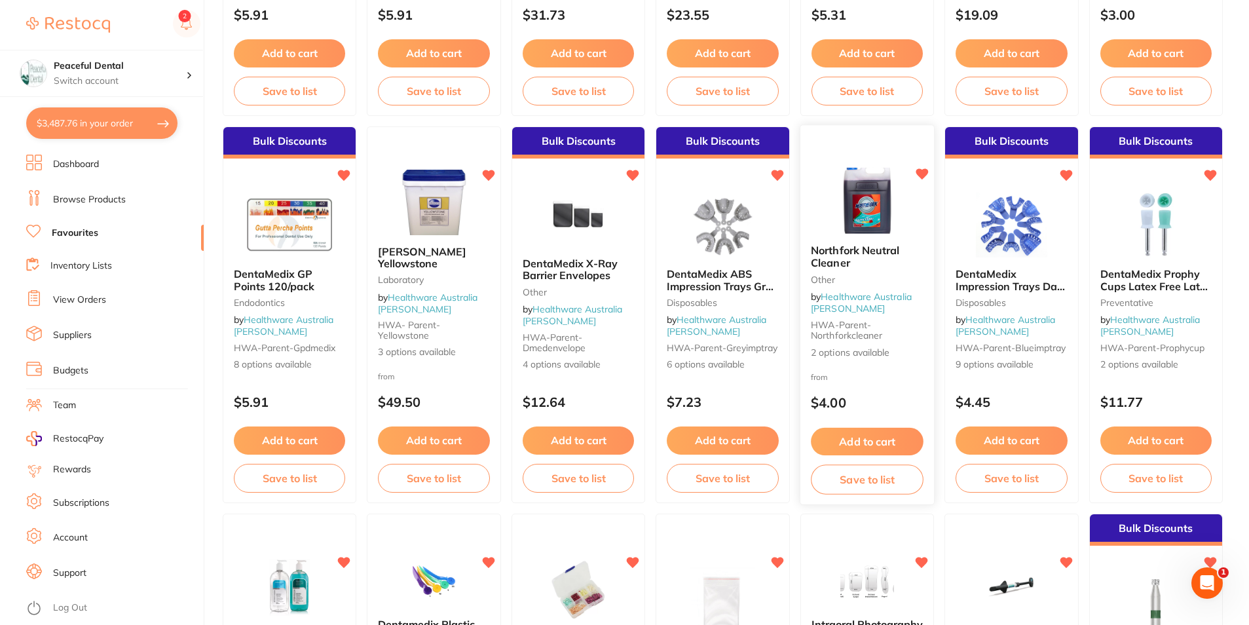
click at [886, 430] on button "Add to cart" at bounding box center [867, 442] width 113 height 28
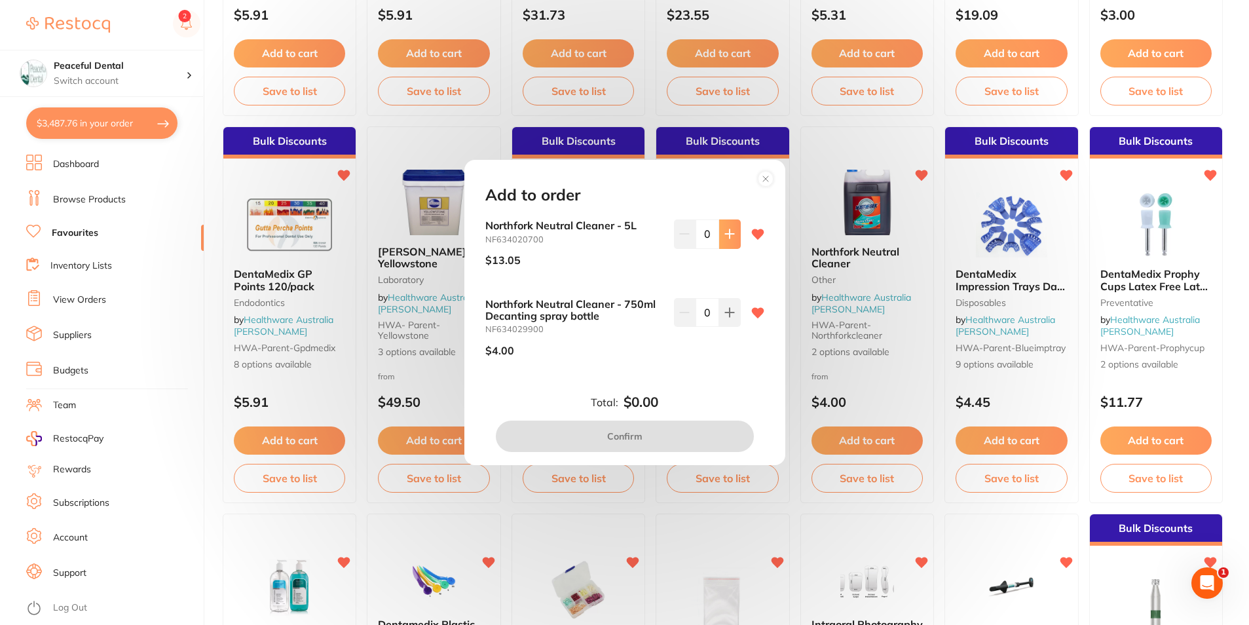
scroll to position [0, 0]
click at [729, 229] on icon at bounding box center [729, 234] width 10 height 10
type input "1"
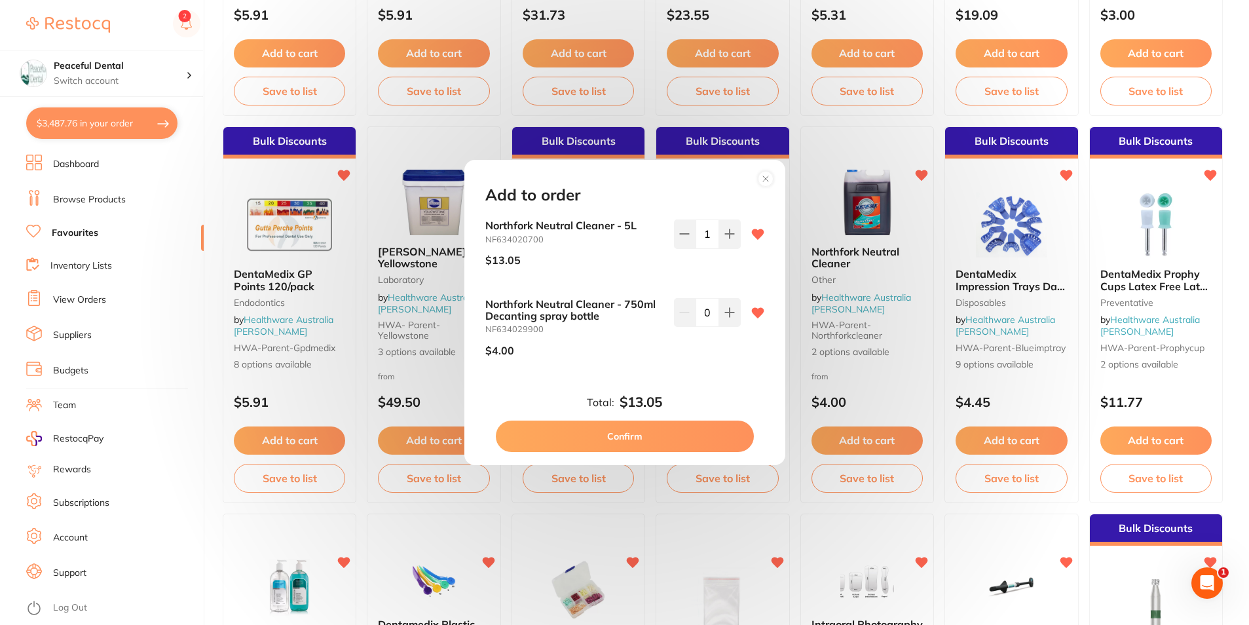
click at [714, 433] on button "Confirm" at bounding box center [625, 436] width 258 height 31
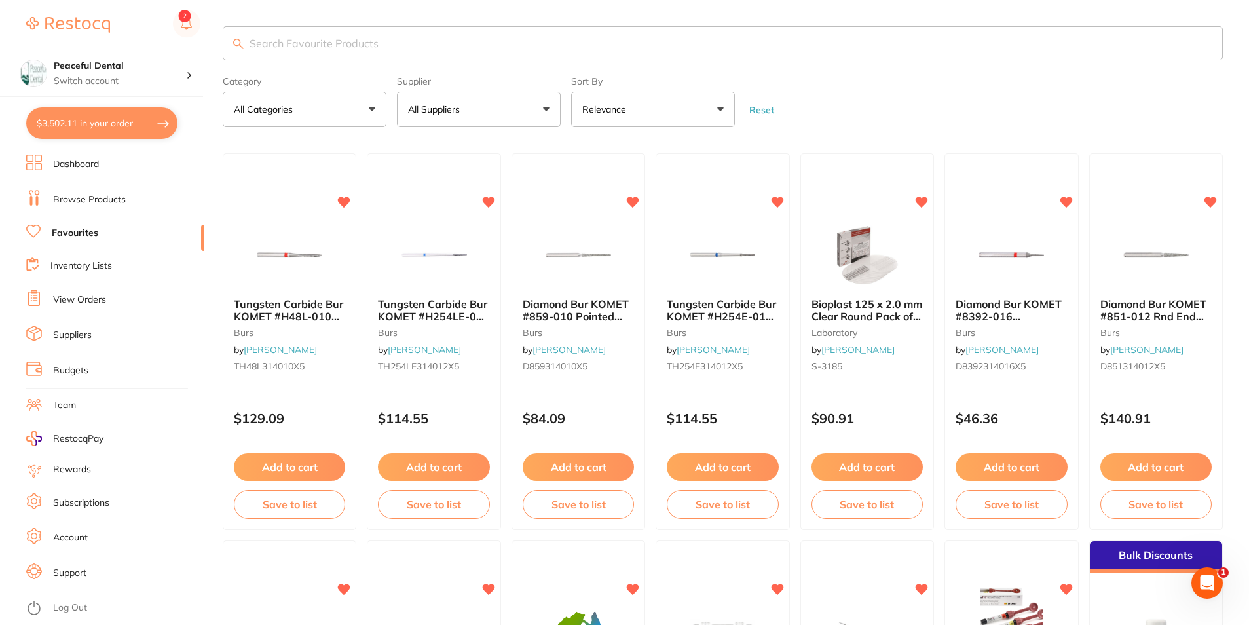
click at [282, 40] on input "search" at bounding box center [723, 43] width 1000 height 34
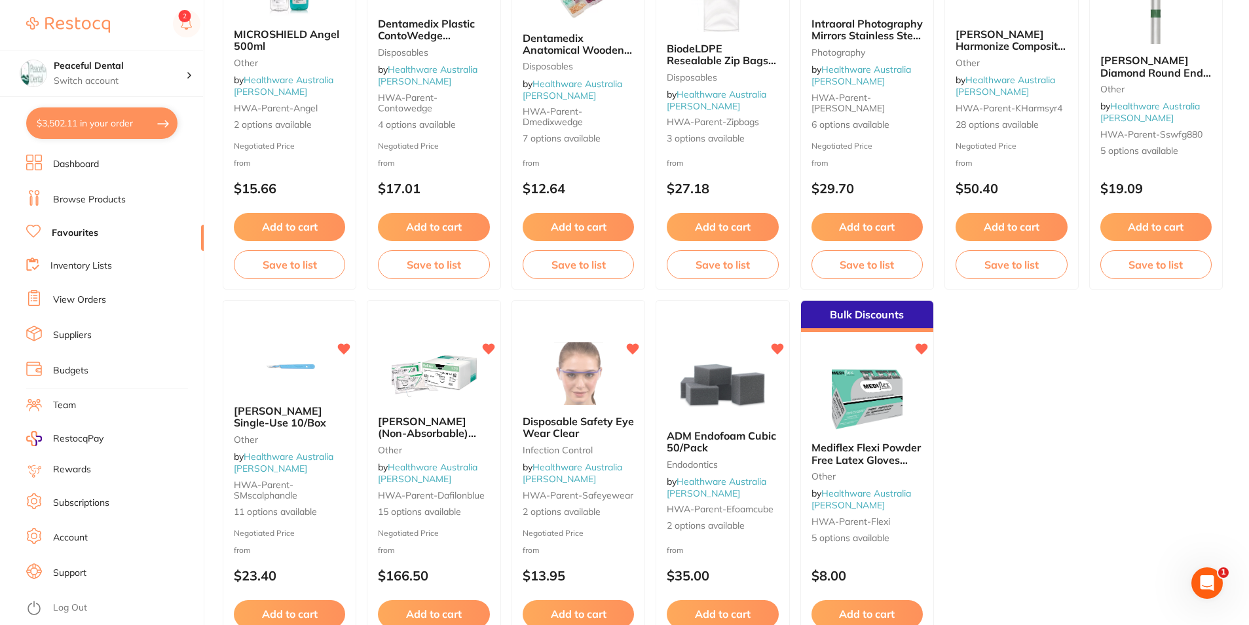
scroll to position [2683, 0]
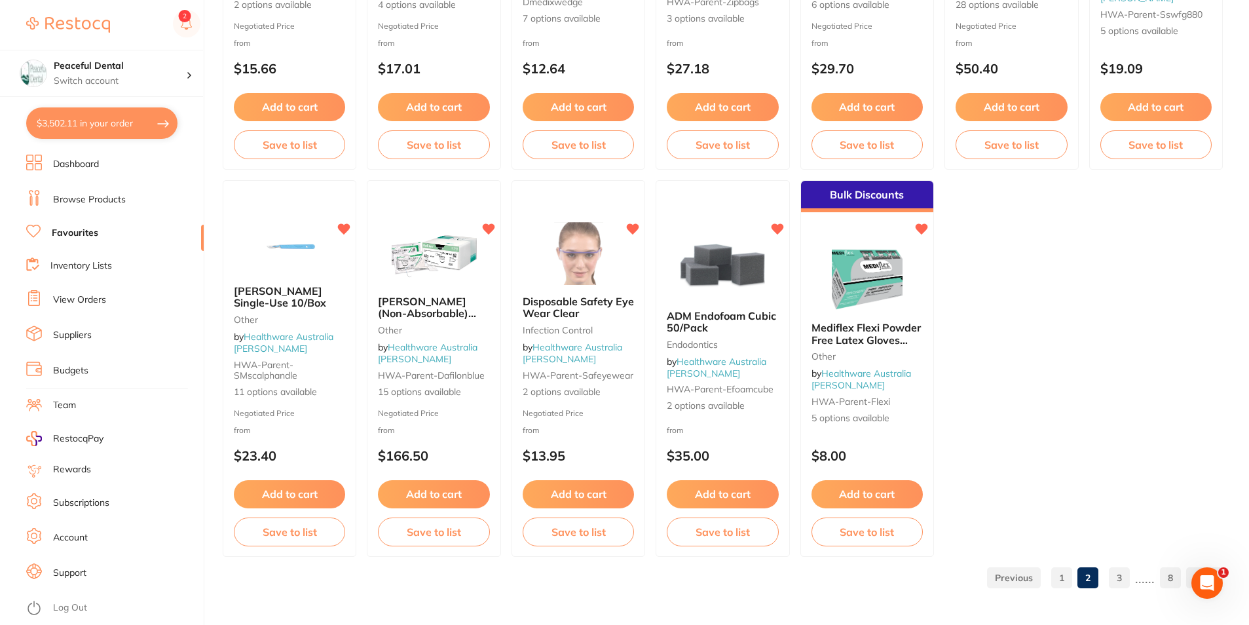
click at [1057, 578] on link "1" at bounding box center [1061, 578] width 21 height 26
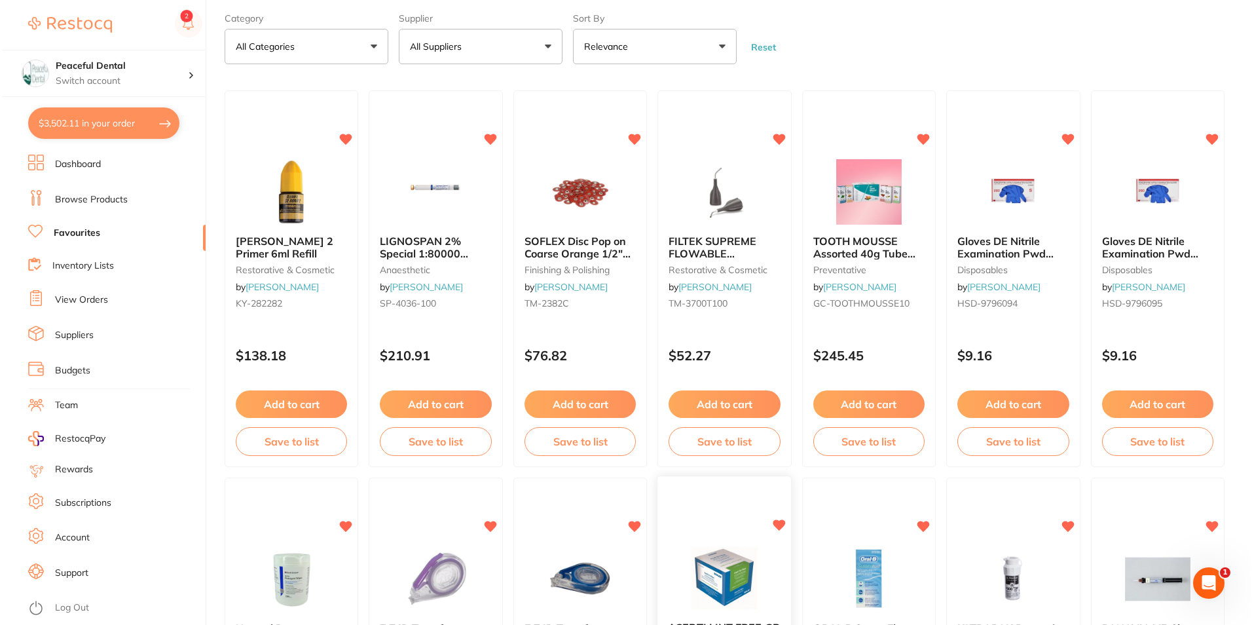
scroll to position [0, 0]
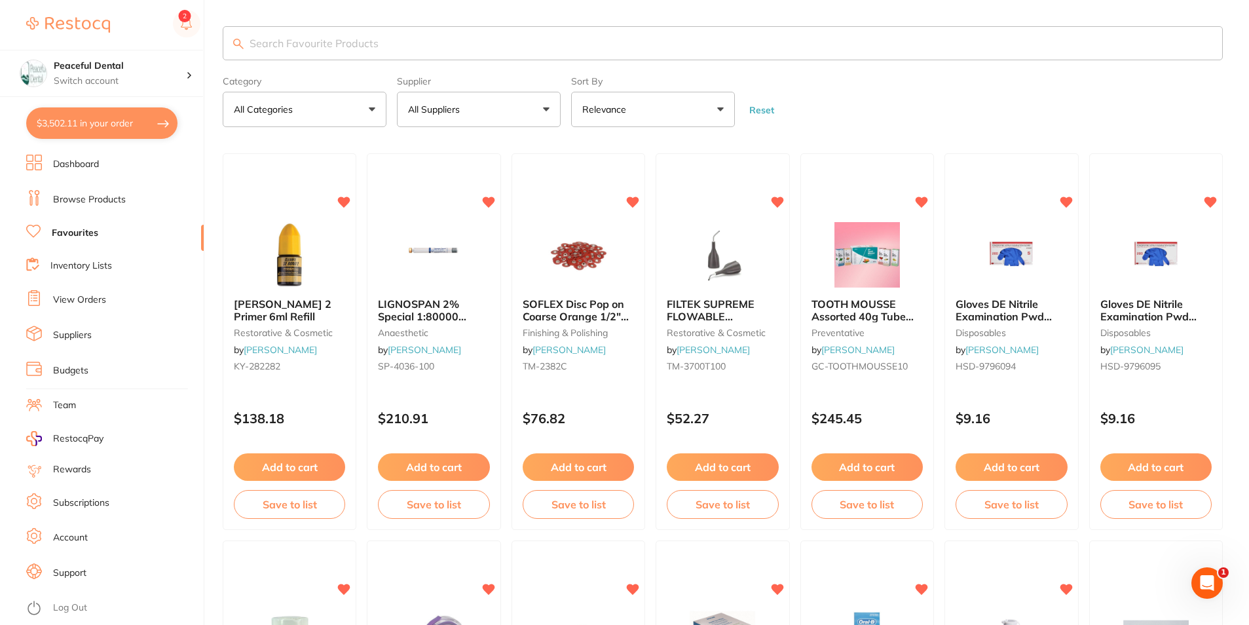
drag, startPoint x: 121, startPoint y: 122, endPoint x: 661, endPoint y: 424, distance: 619.1
click at [121, 122] on button "$3,502.11 in your order" at bounding box center [101, 122] width 151 height 31
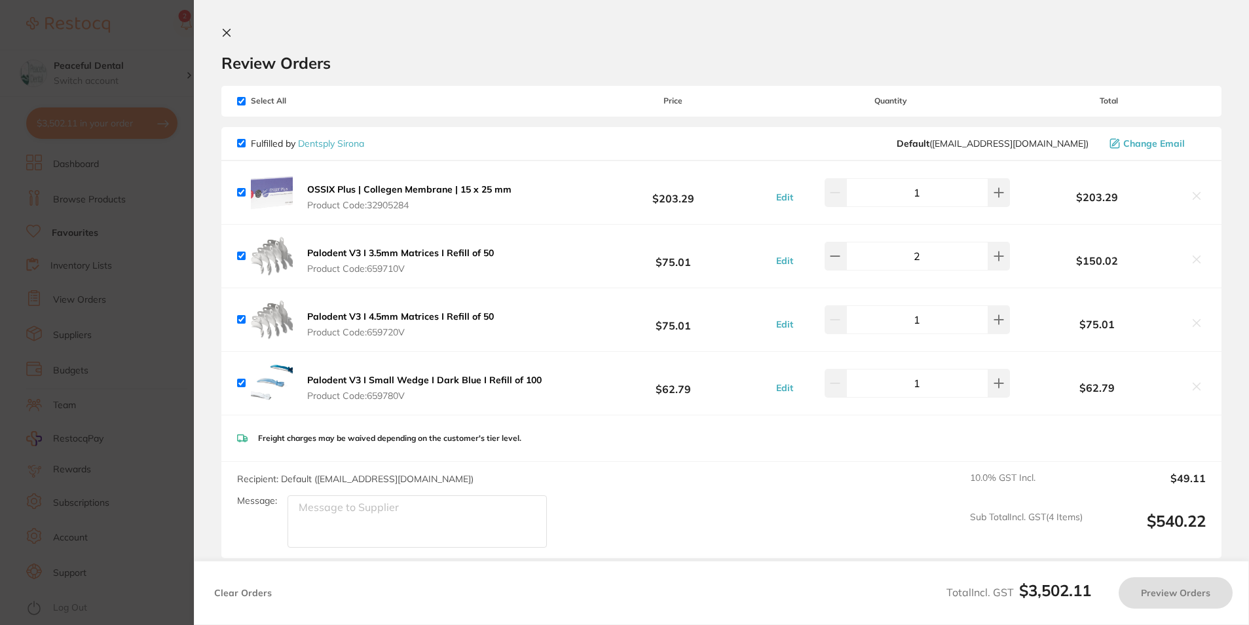
checkbox input "true"
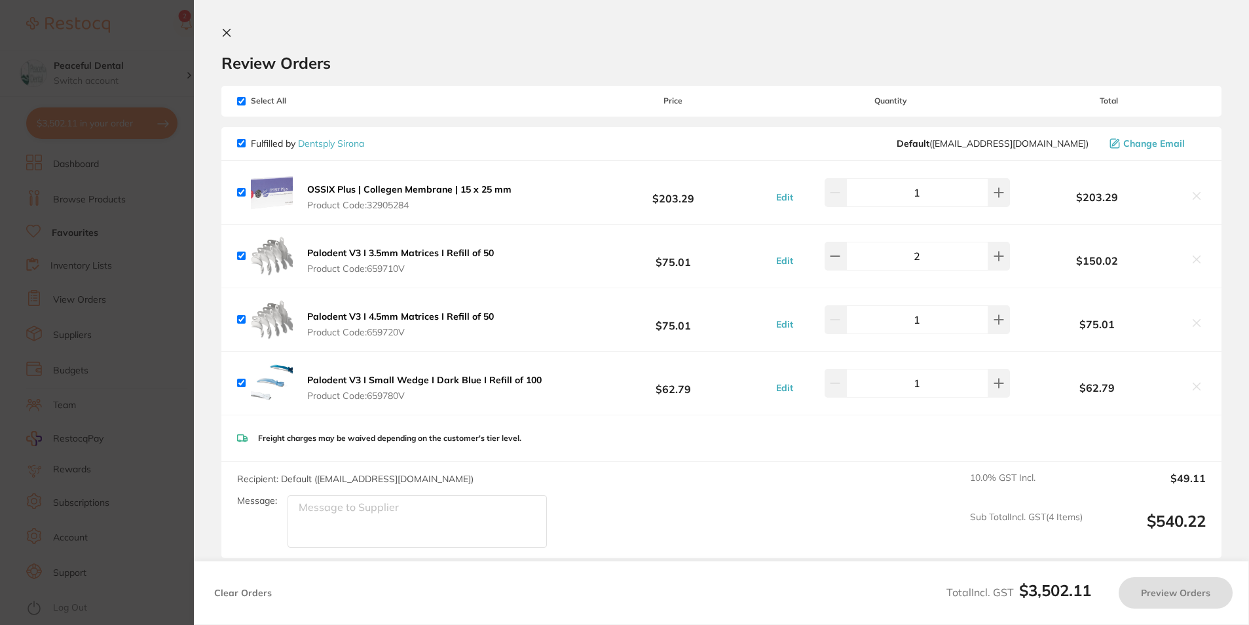
checkbox input "true"
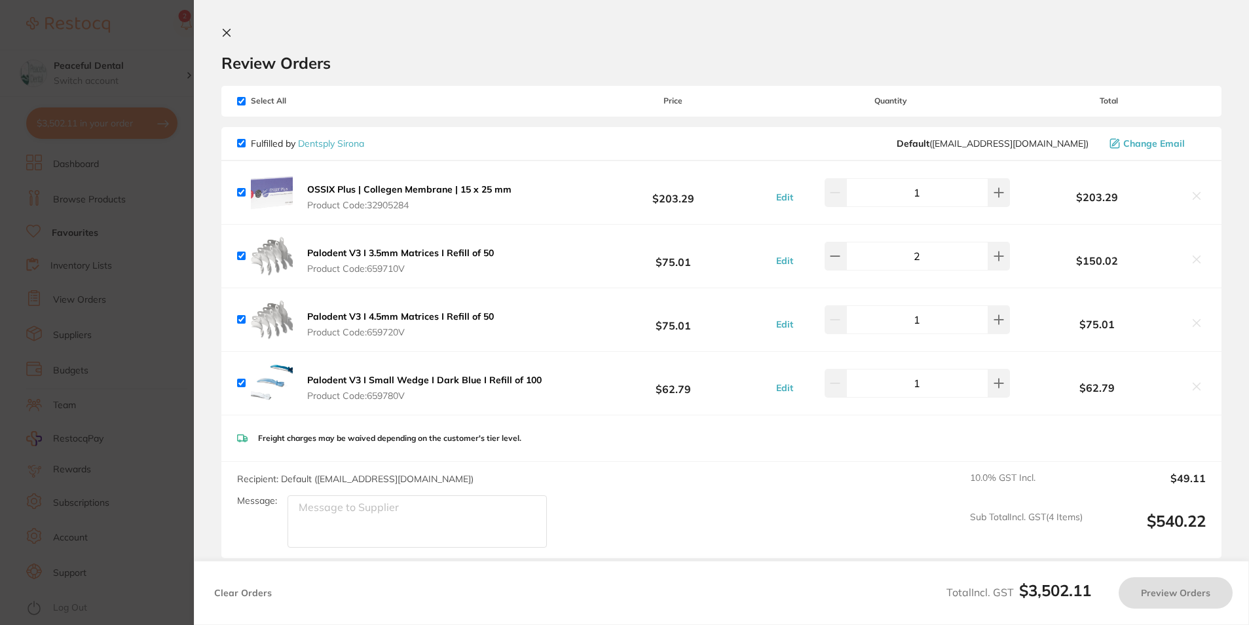
checkbox input "true"
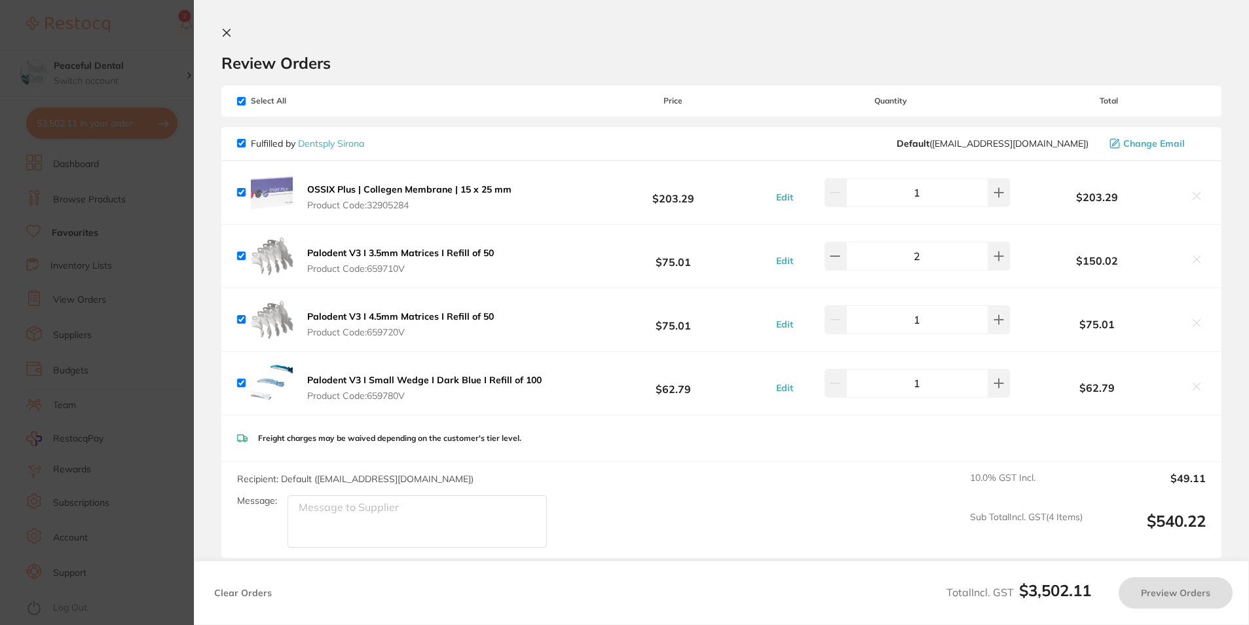
checkbox input "true"
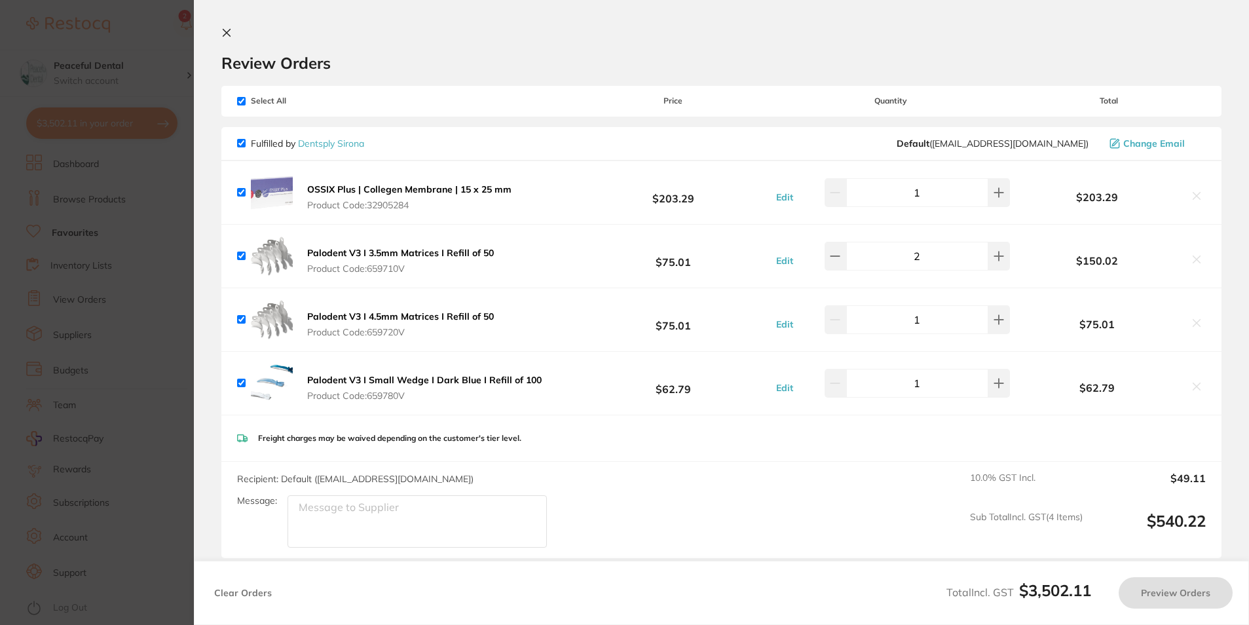
checkbox input "true"
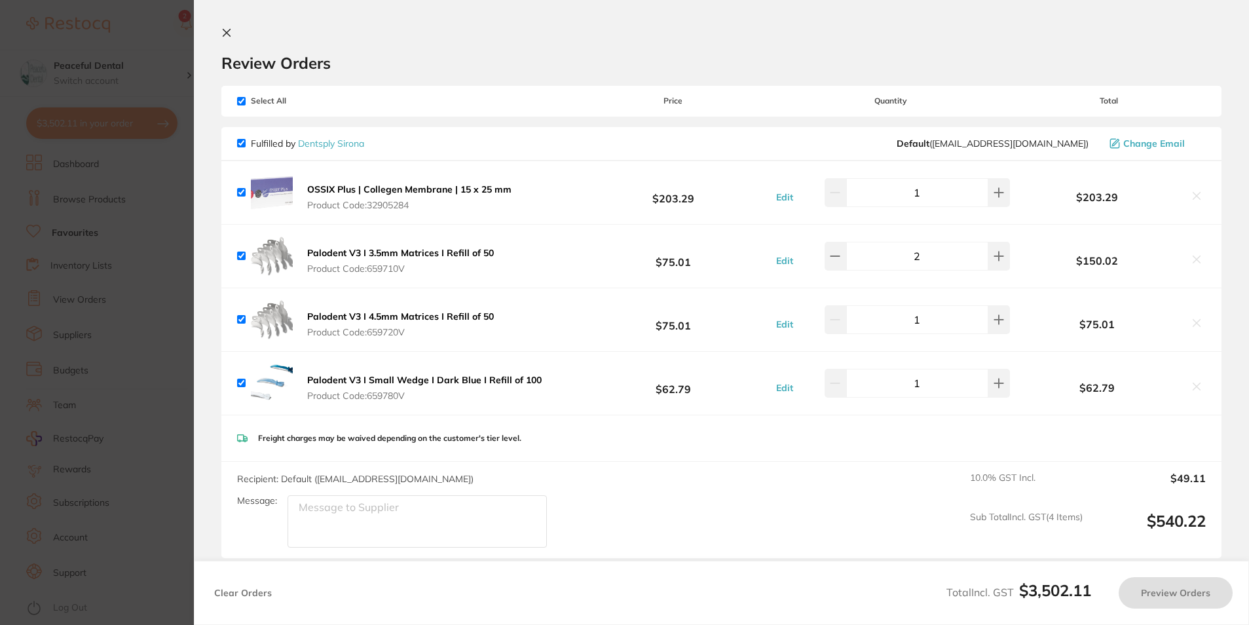
checkbox input "true"
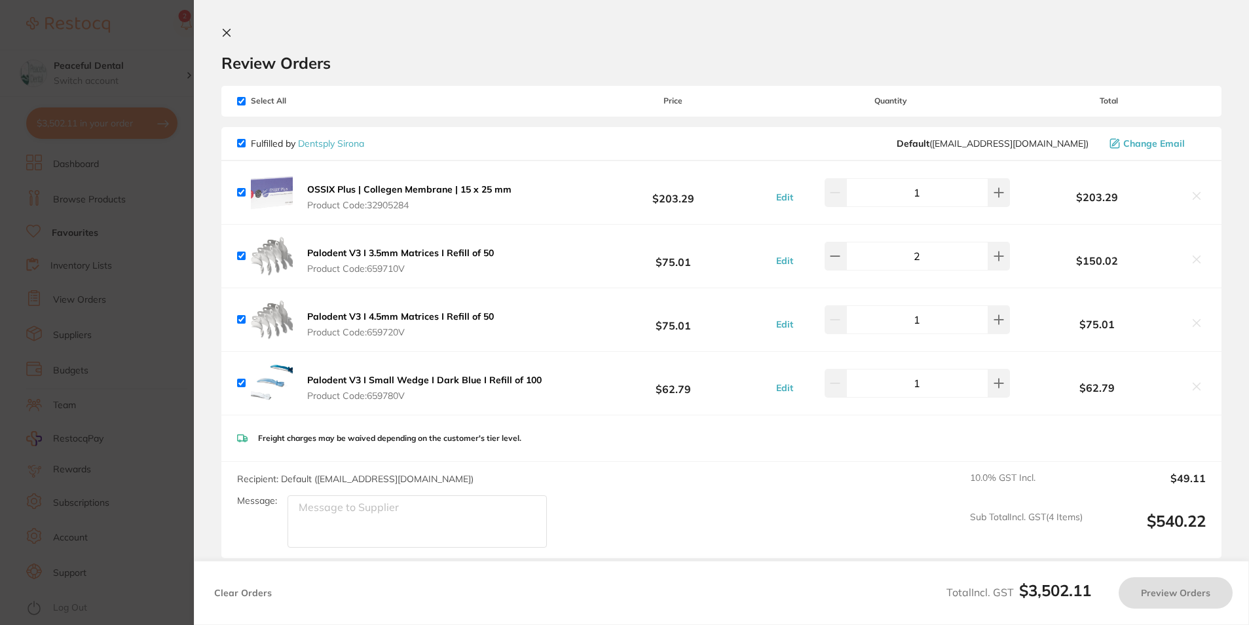
checkbox input "true"
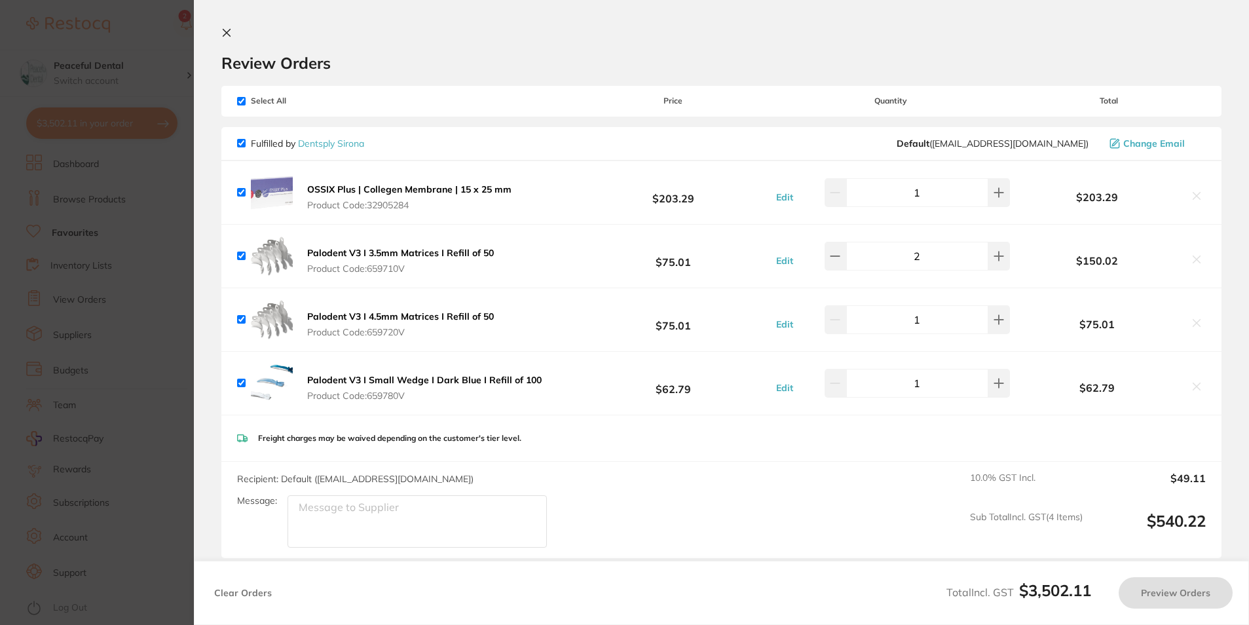
checkbox input "true"
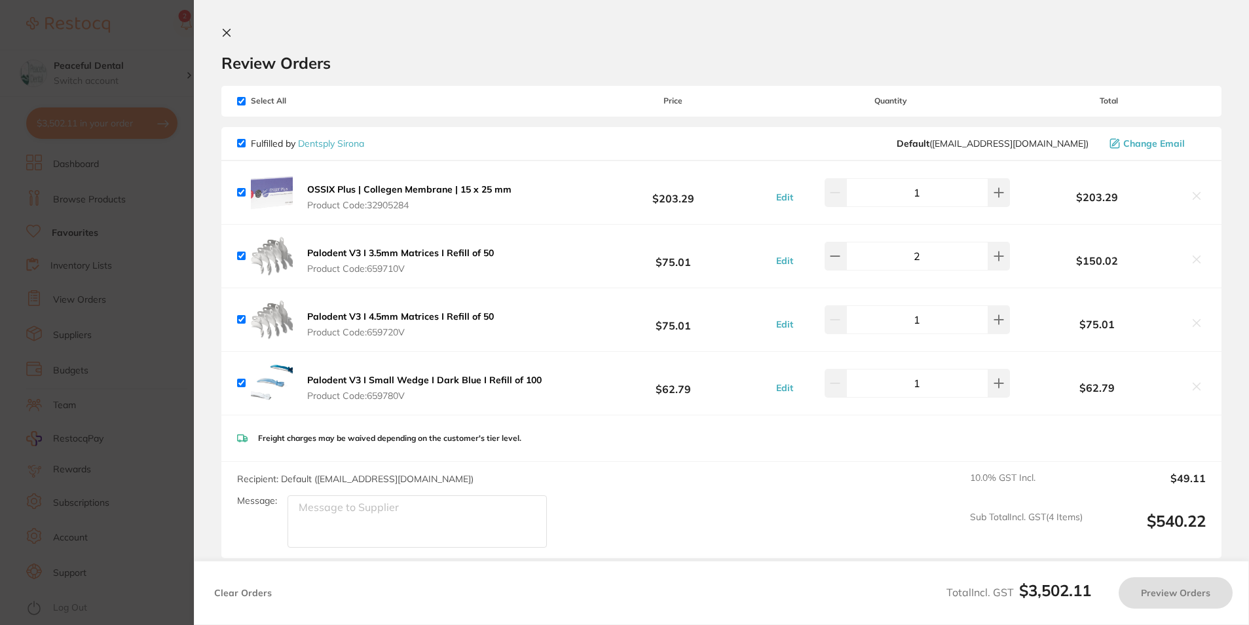
checkbox input "true"
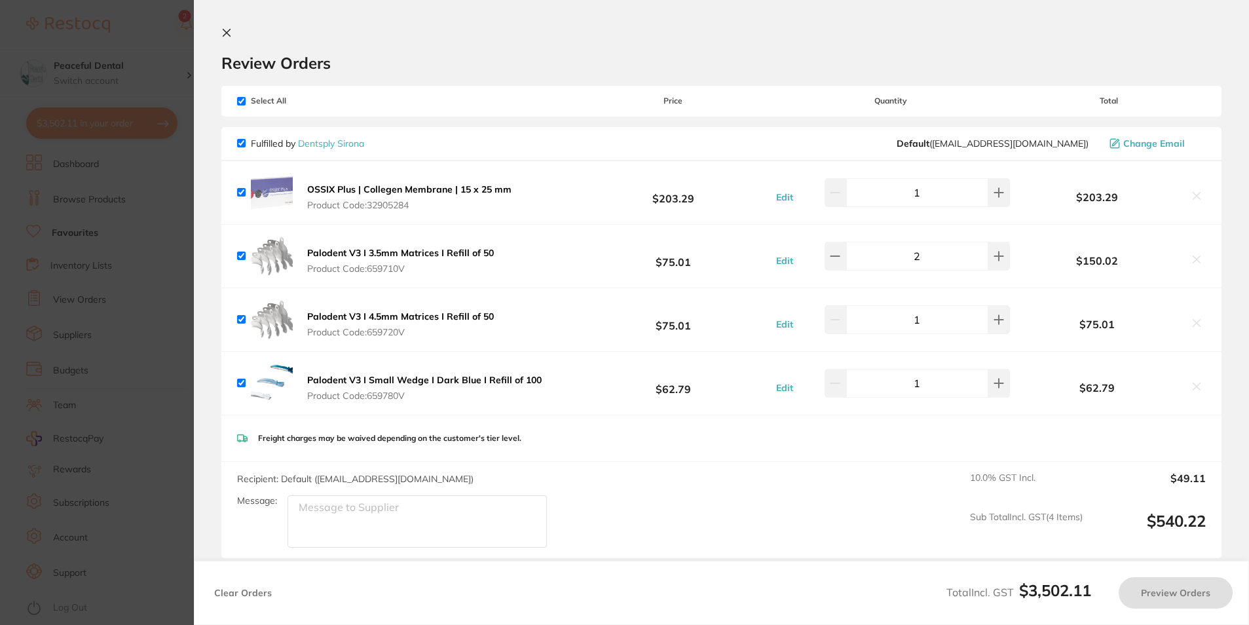
checkbox input "true"
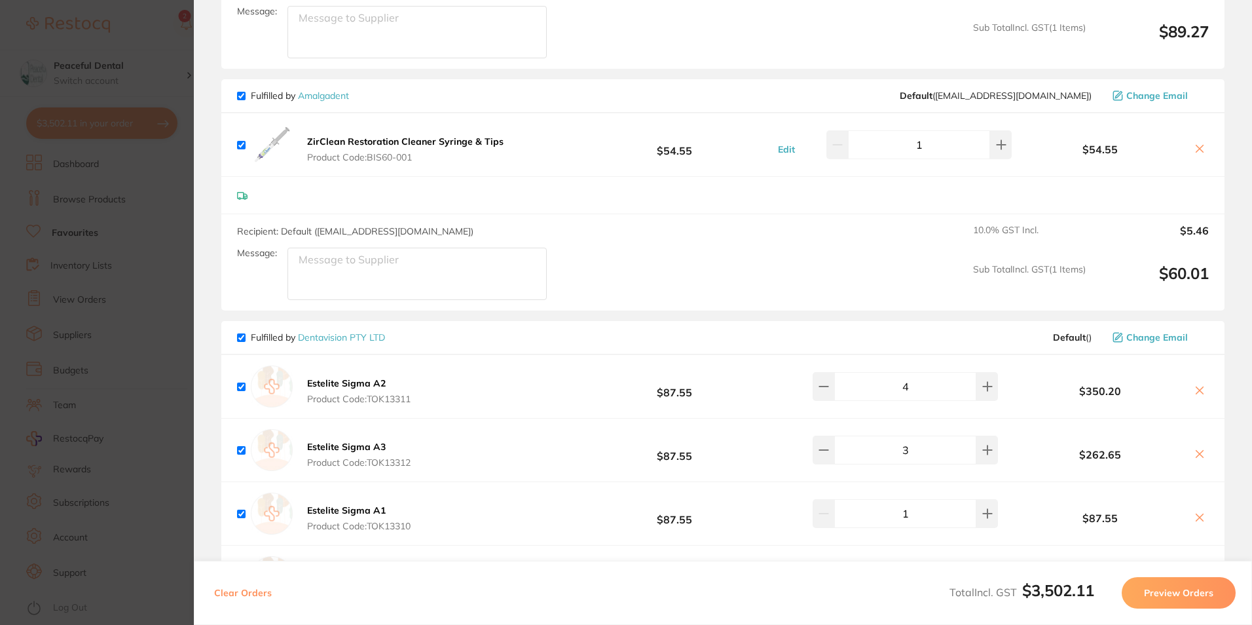
scroll to position [1048, 0]
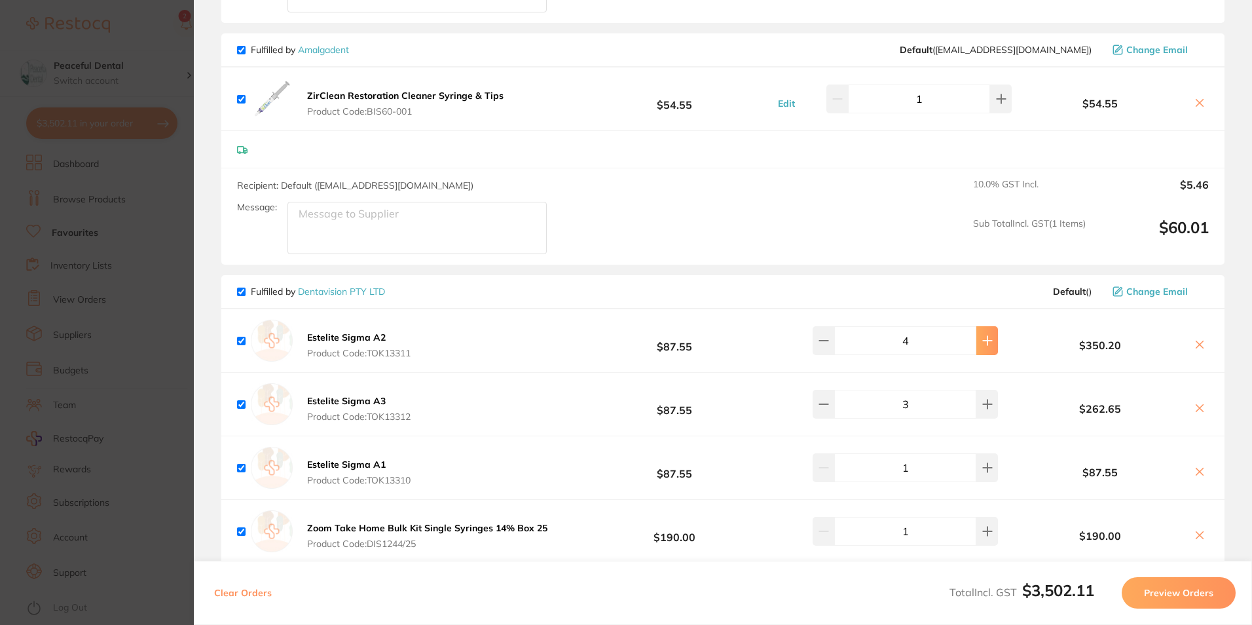
click at [983, 336] on icon at bounding box center [987, 340] width 9 height 9
type input "5"
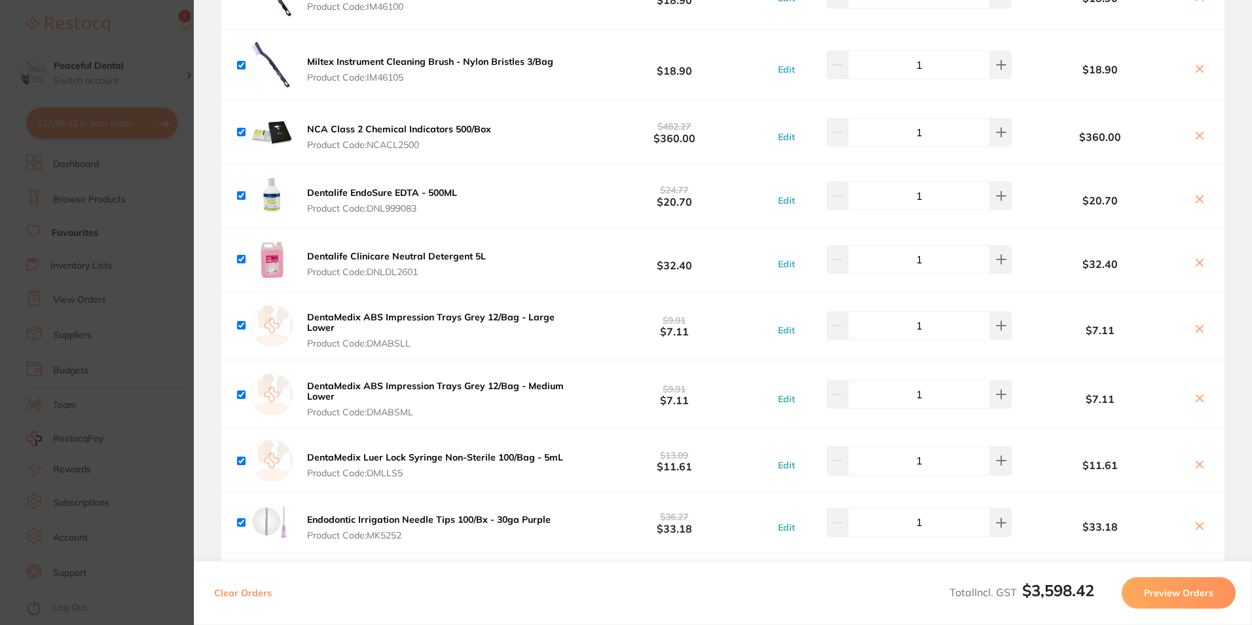
scroll to position [3013, 0]
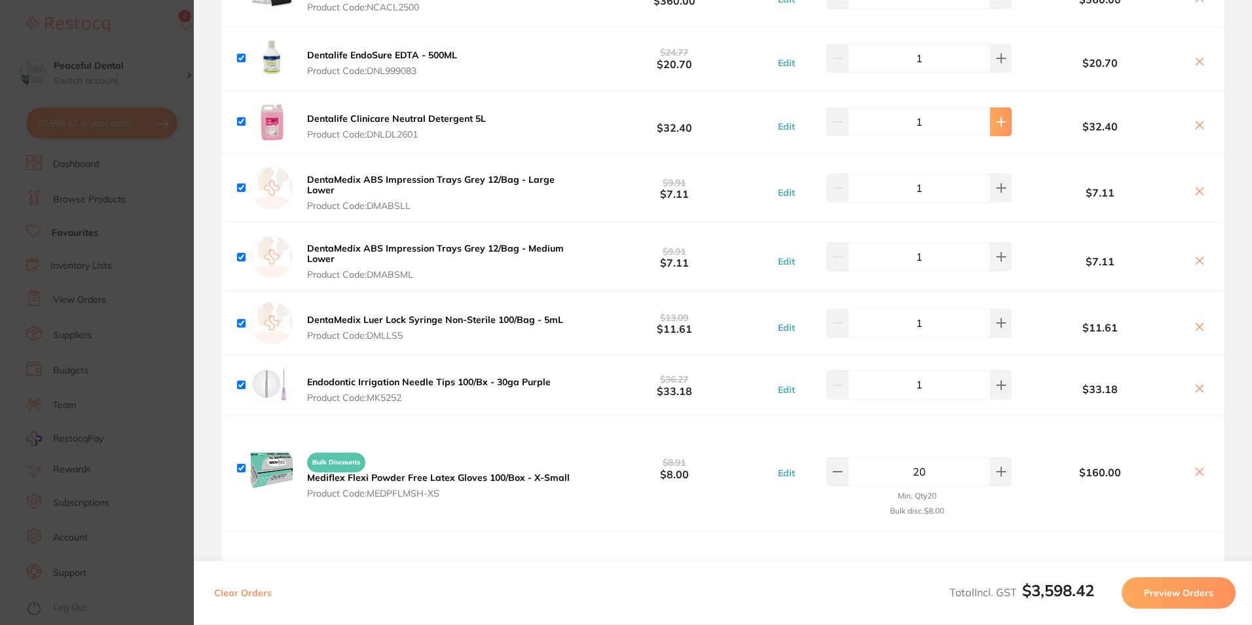
click at [990, 113] on button at bounding box center [1001, 121] width 22 height 29
type input "2"
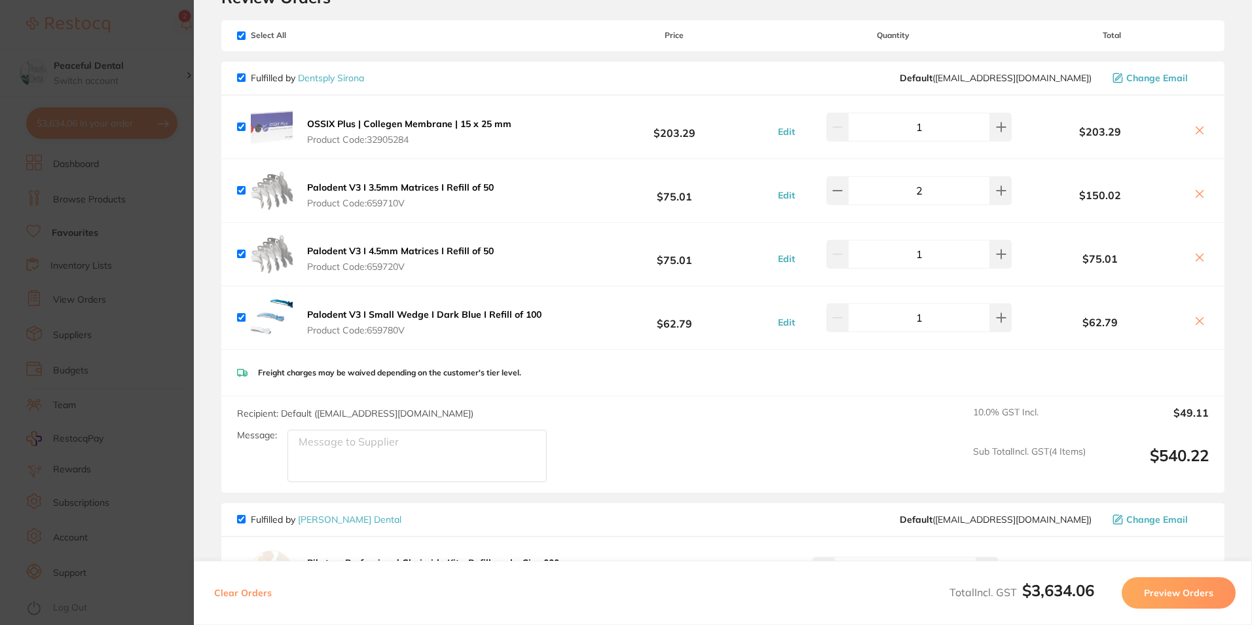
scroll to position [0, 0]
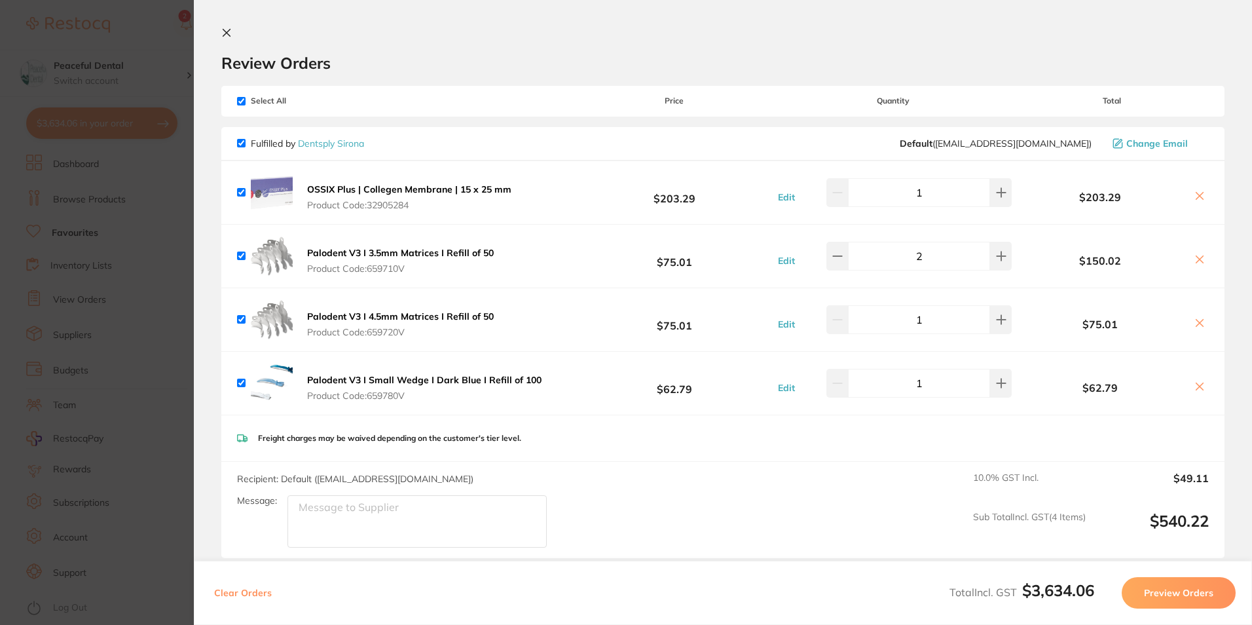
click at [228, 33] on icon at bounding box center [226, 32] width 7 height 7
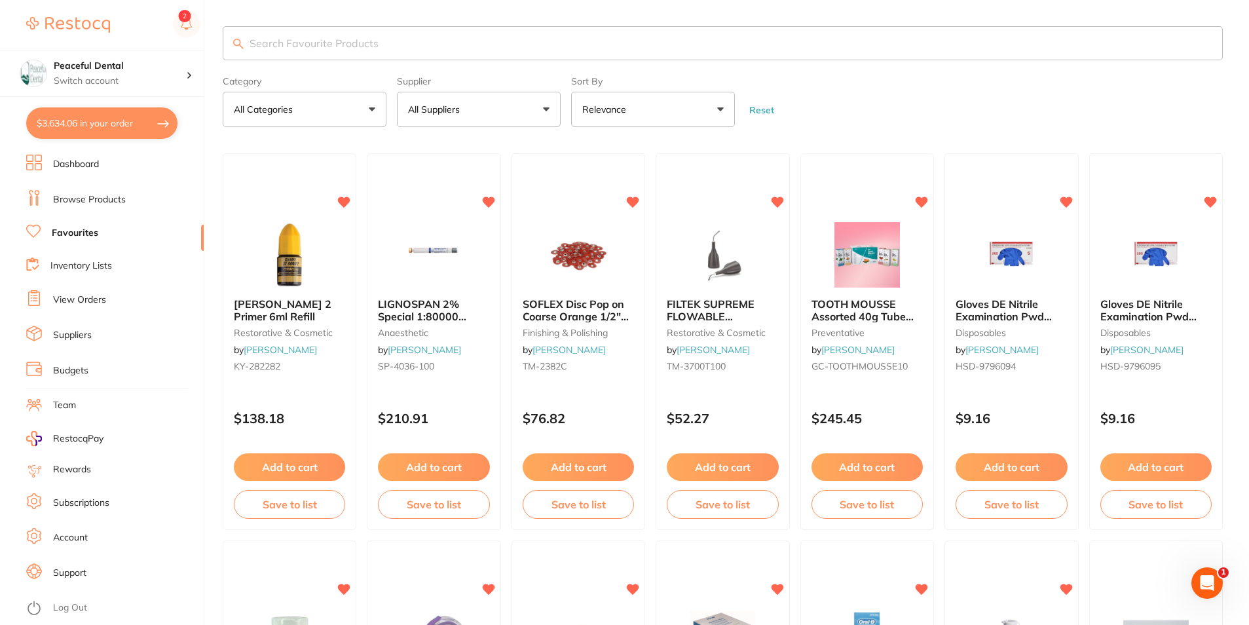
click at [103, 198] on link "Browse Products" at bounding box center [89, 199] width 73 height 13
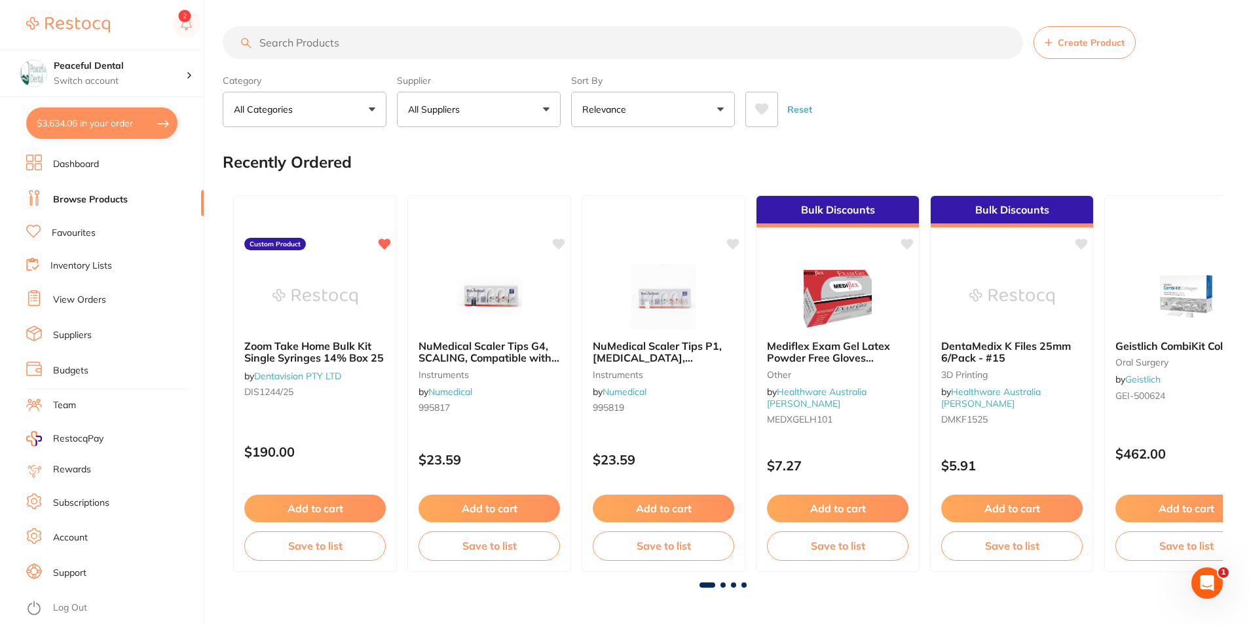
click at [307, 45] on input "search" at bounding box center [623, 42] width 800 height 33
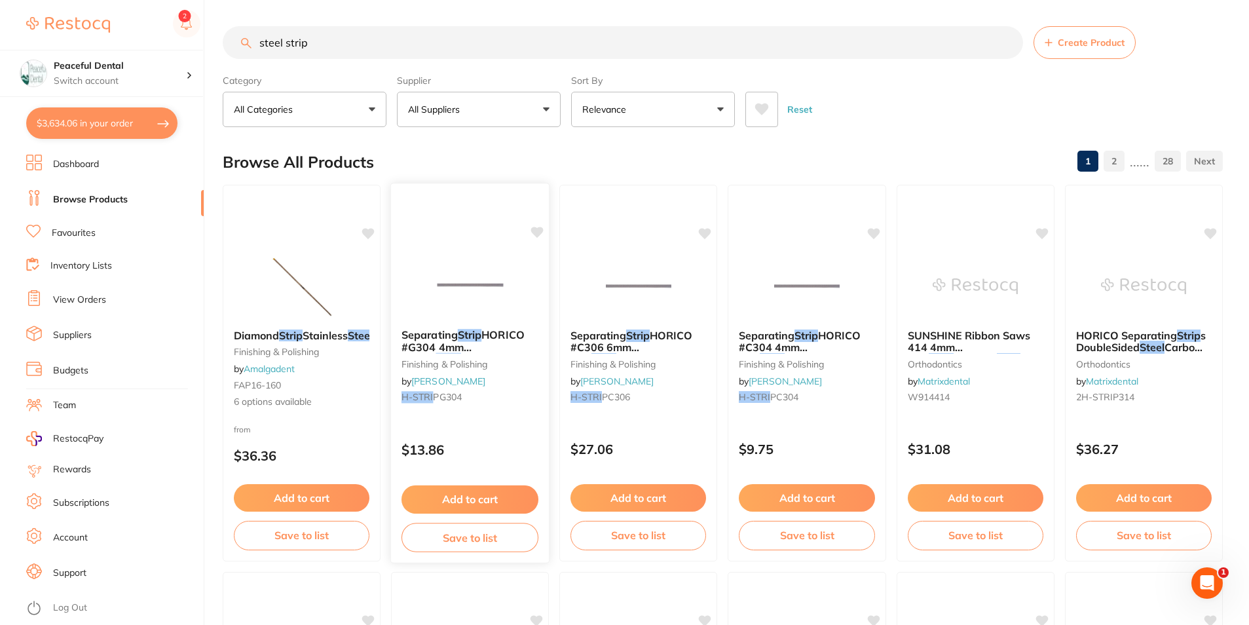
click at [483, 341] on span "HORICO #G304 4mm Coarse" at bounding box center [463, 346] width 123 height 37
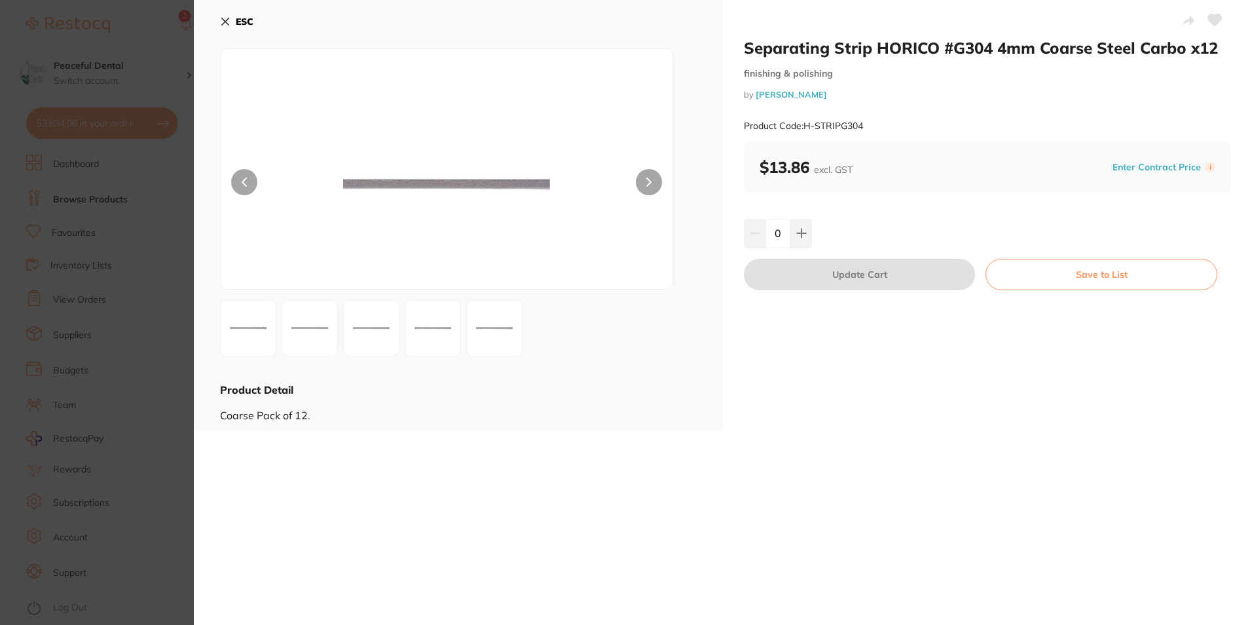
click at [323, 335] on img at bounding box center [309, 328] width 47 height 47
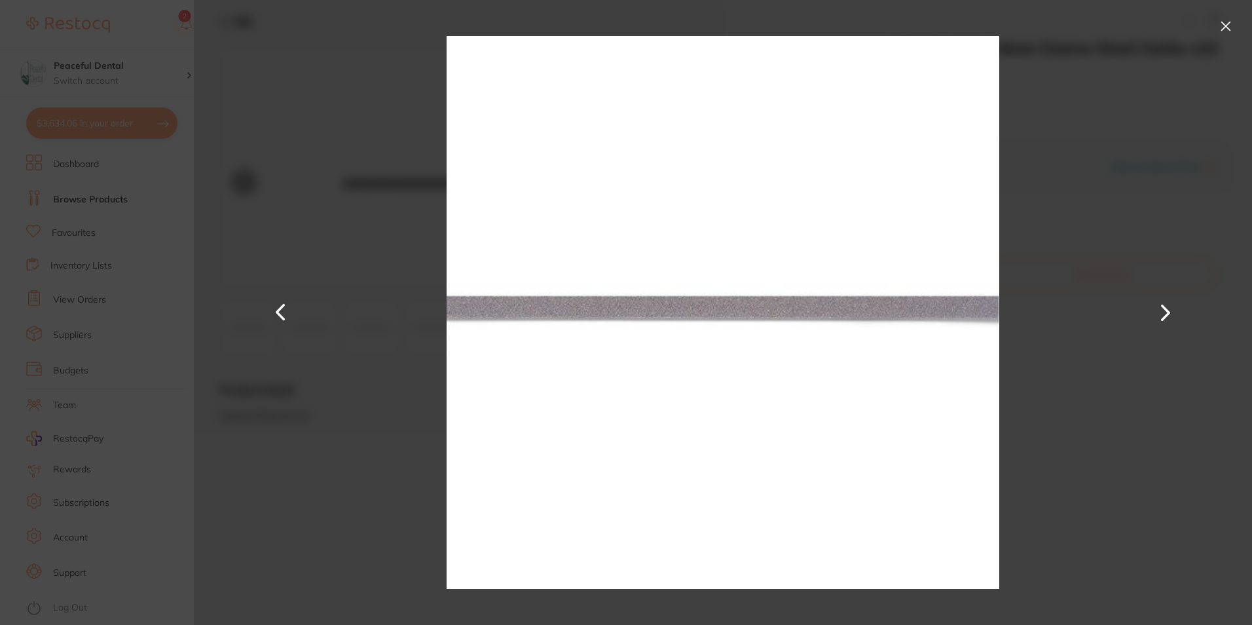
click at [1224, 28] on button at bounding box center [1226, 26] width 21 height 21
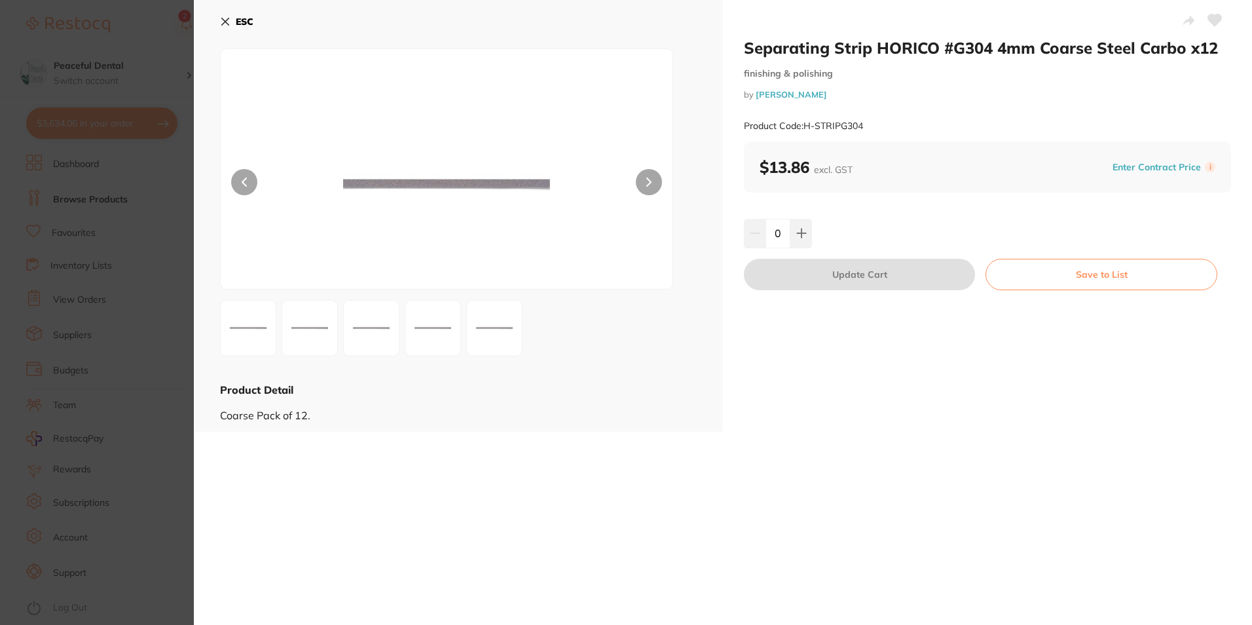
click at [229, 22] on icon at bounding box center [225, 21] width 10 height 10
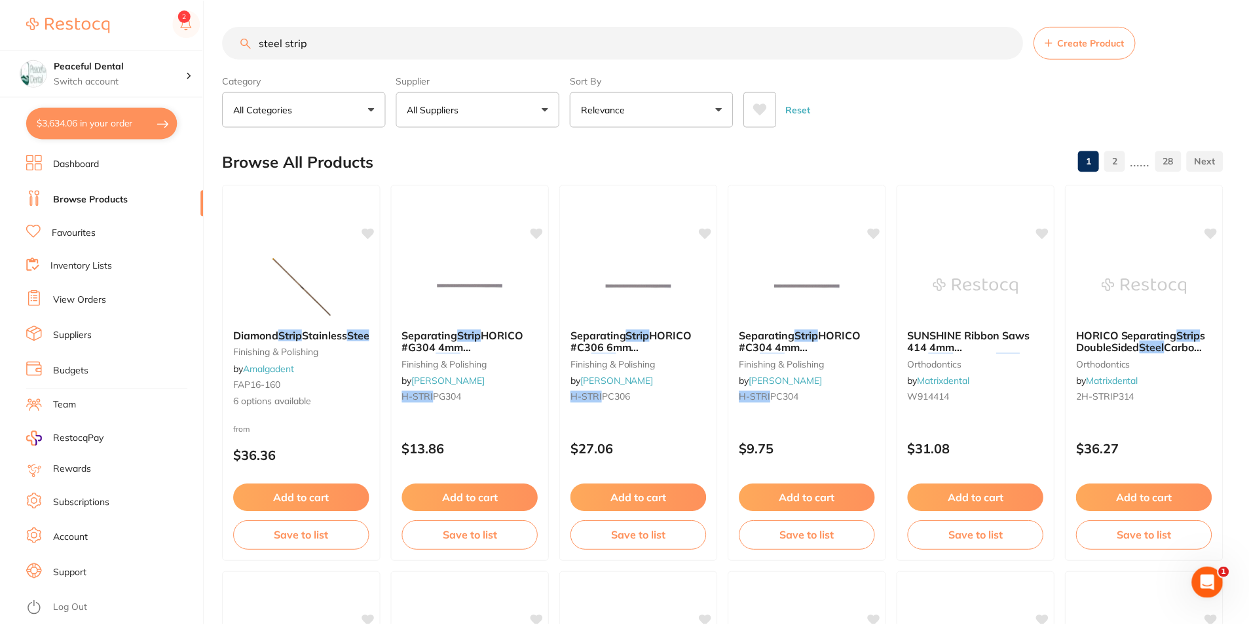
scroll to position [1, 0]
drag, startPoint x: 352, startPoint y: 56, endPoint x: 244, endPoint y: 67, distance: 109.4
click at [244, 67] on section "steel strip Create Product Category All Categories All Categories articulating …" at bounding box center [723, 76] width 1000 height 101
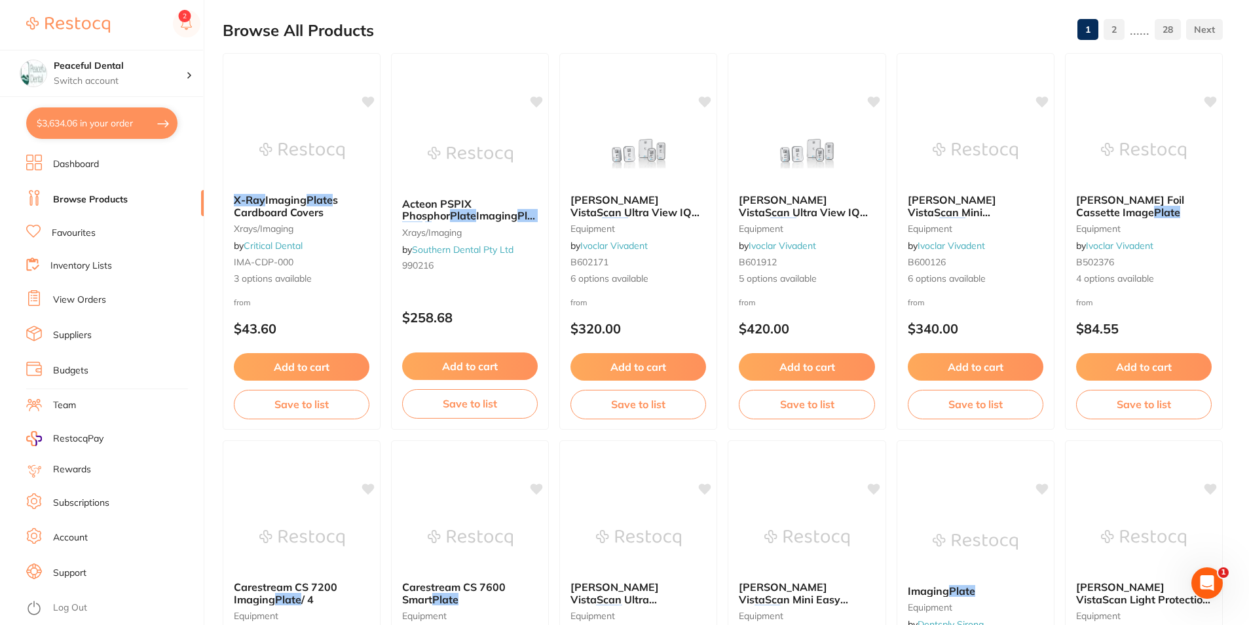
scroll to position [0, 0]
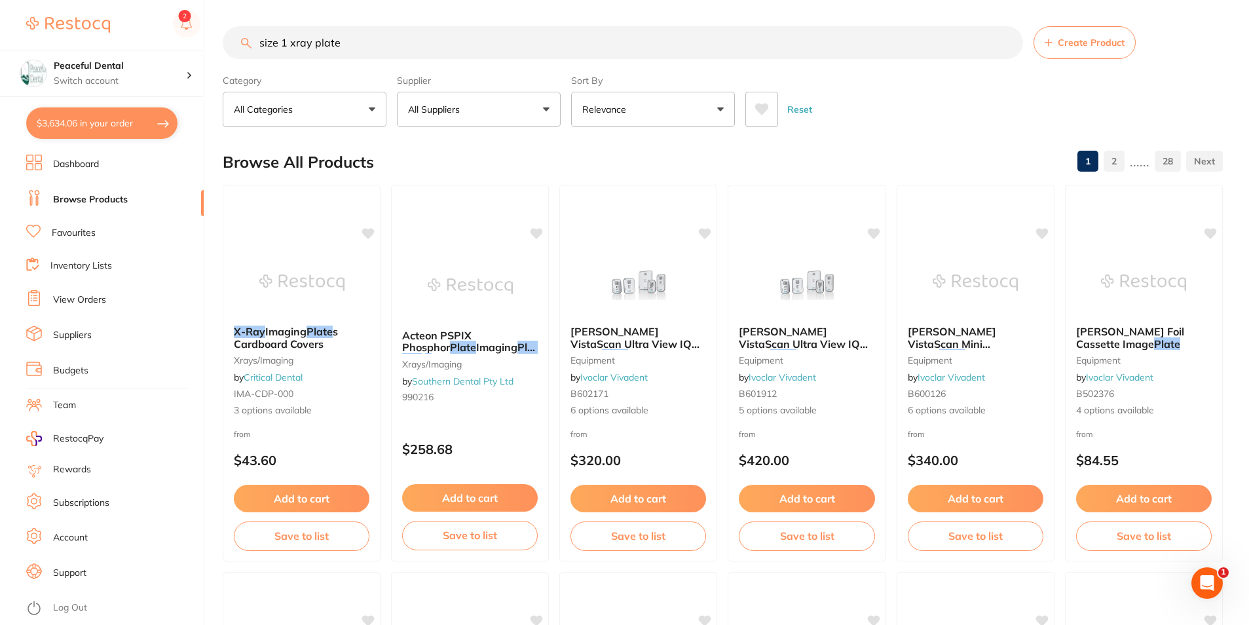
drag, startPoint x: 430, startPoint y: 37, endPoint x: 169, endPoint y: 48, distance: 261.0
click at [169, 48] on div "$3,634.06 Peaceful Dental Switch account Peaceful Dental $3,634.06 in your orde…" at bounding box center [624, 312] width 1249 height 625
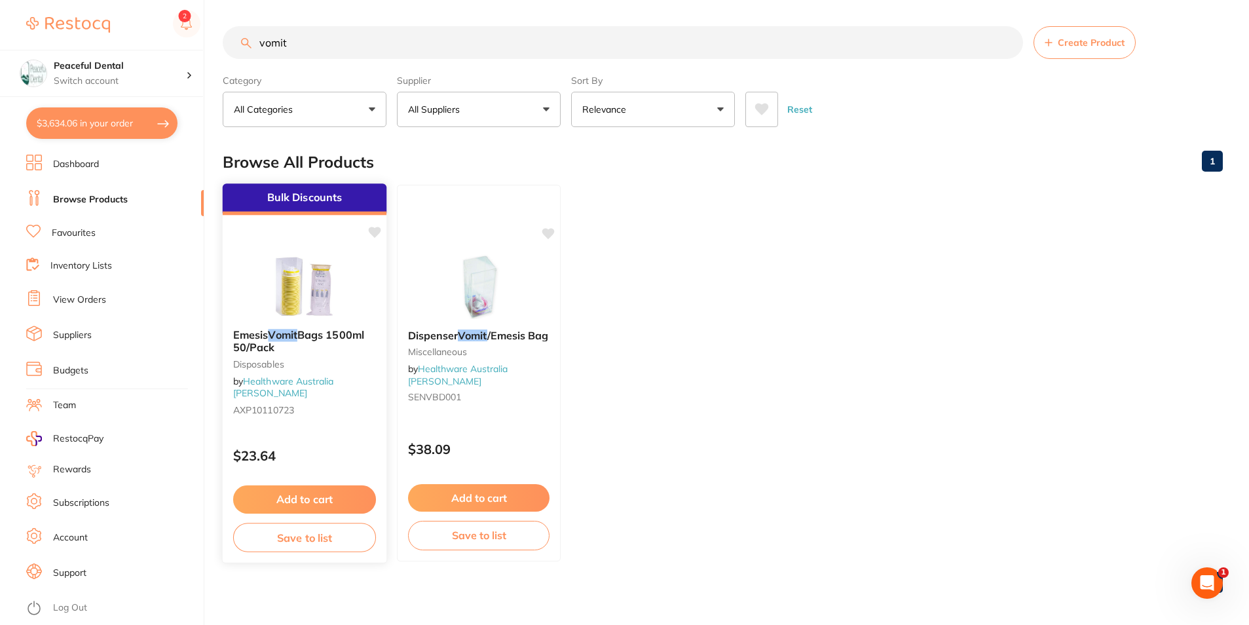
type input "vomit"
click at [335, 492] on button "Add to cart" at bounding box center [304, 499] width 143 height 28
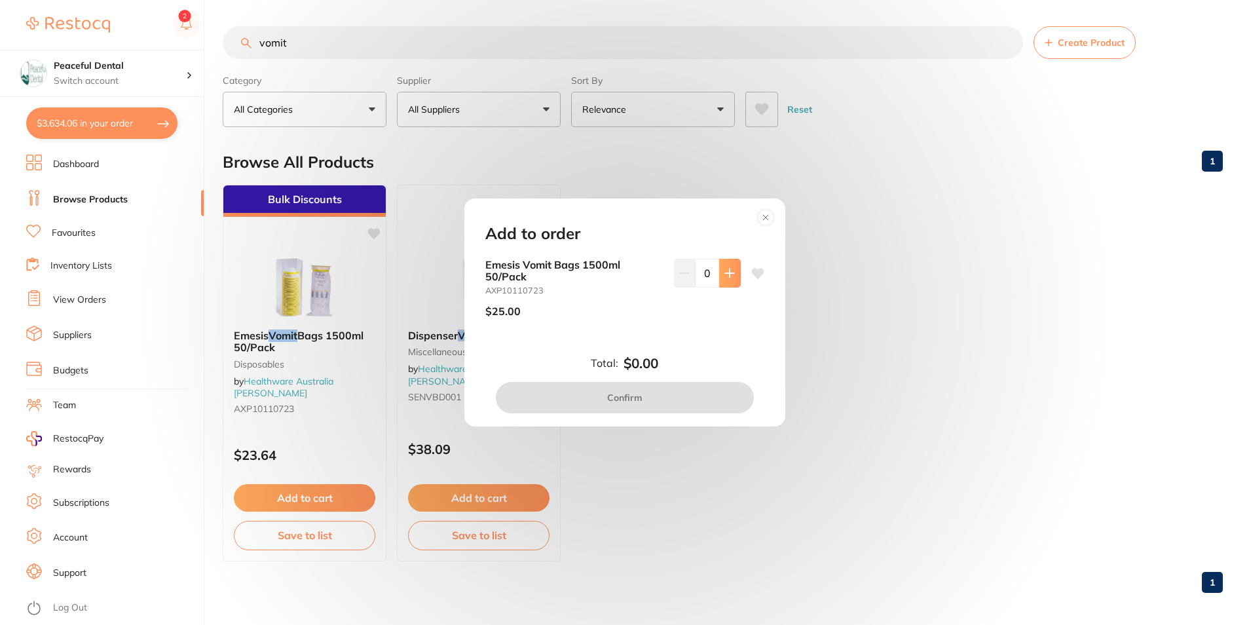
click at [719, 261] on button at bounding box center [730, 273] width 22 height 29
type input "1"
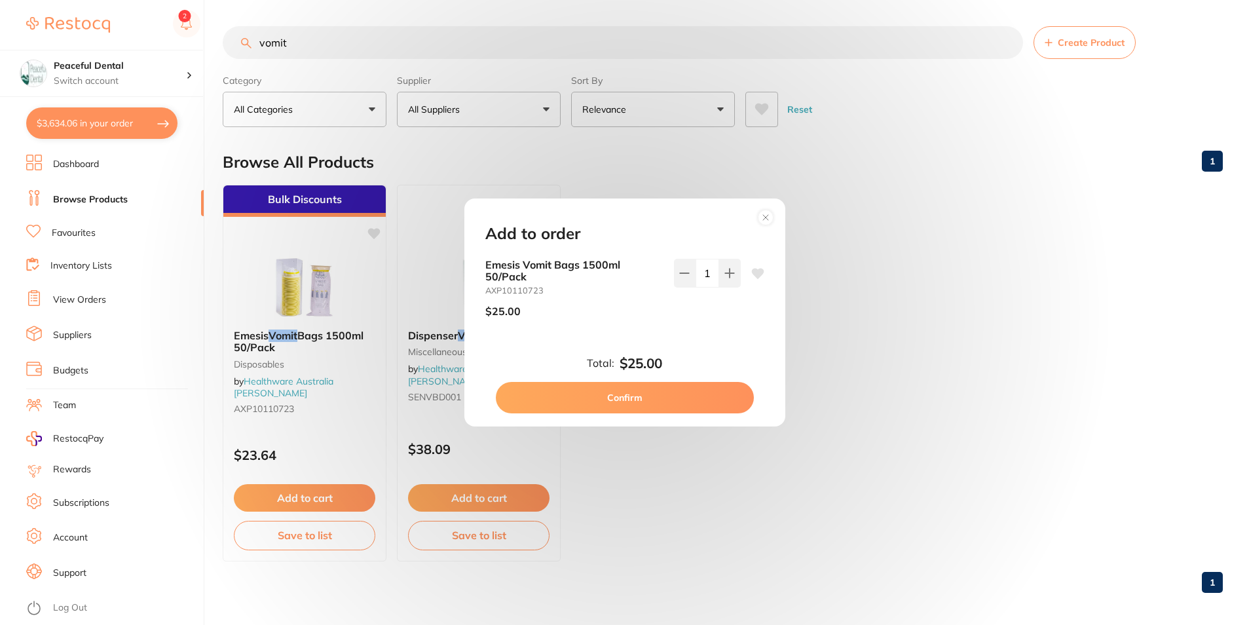
click at [689, 391] on button "Confirm" at bounding box center [625, 397] width 258 height 31
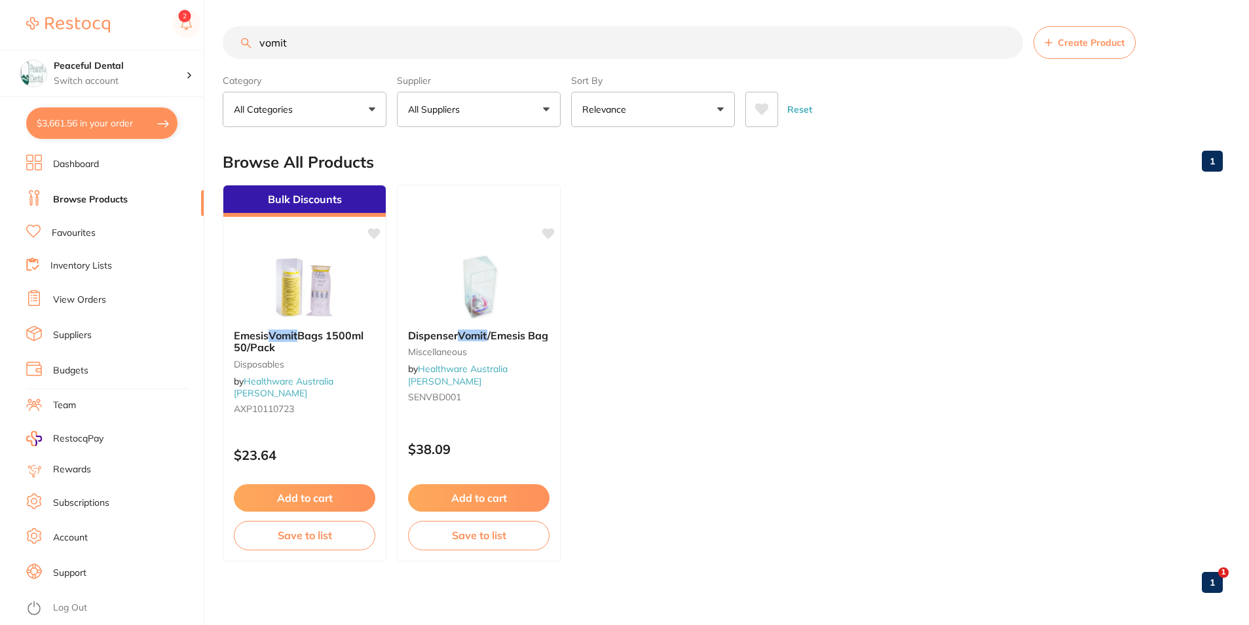
checkbox input "false"
drag, startPoint x: 321, startPoint y: 56, endPoint x: 219, endPoint y: 24, distance: 106.3
click at [219, 24] on div "$3,661.56 Peaceful Dental Switch account Peaceful Dental $3,661.56 in your orde…" at bounding box center [624, 312] width 1249 height 625
click at [54, 130] on button "$3,661.56 in your order" at bounding box center [101, 122] width 151 height 31
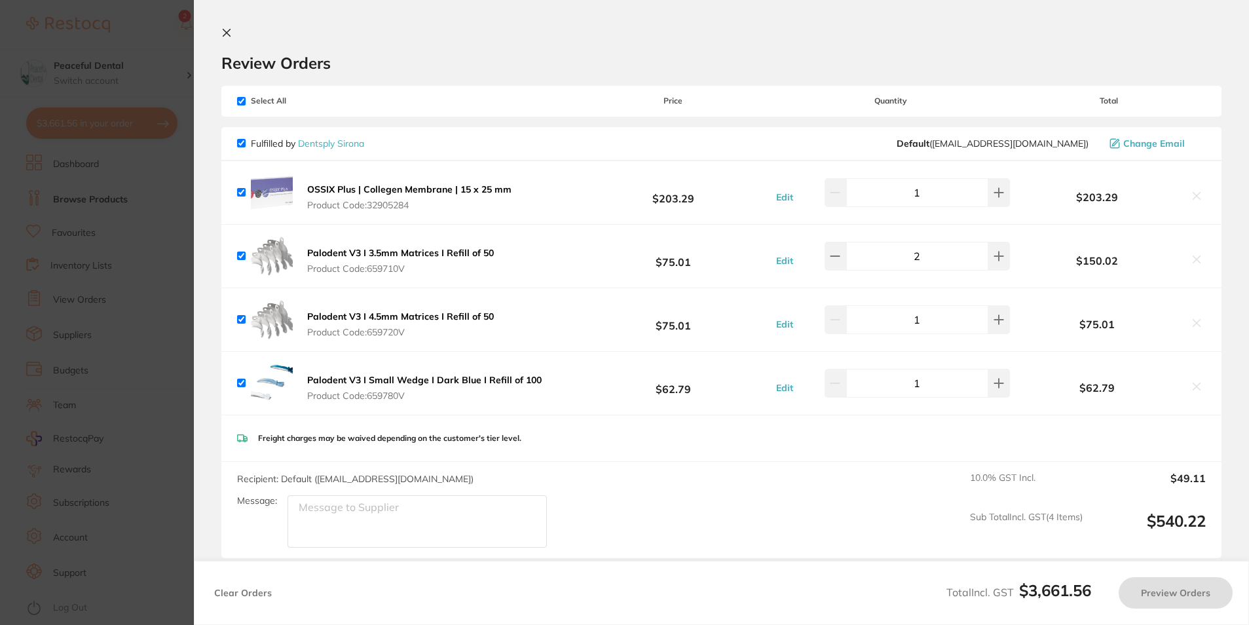
checkbox input "true"
click at [231, 20] on section "Review Orders Your orders are being processed and we will notify you once we ha…" at bounding box center [723, 312] width 1059 height 625
click at [225, 29] on icon at bounding box center [226, 33] width 10 height 10
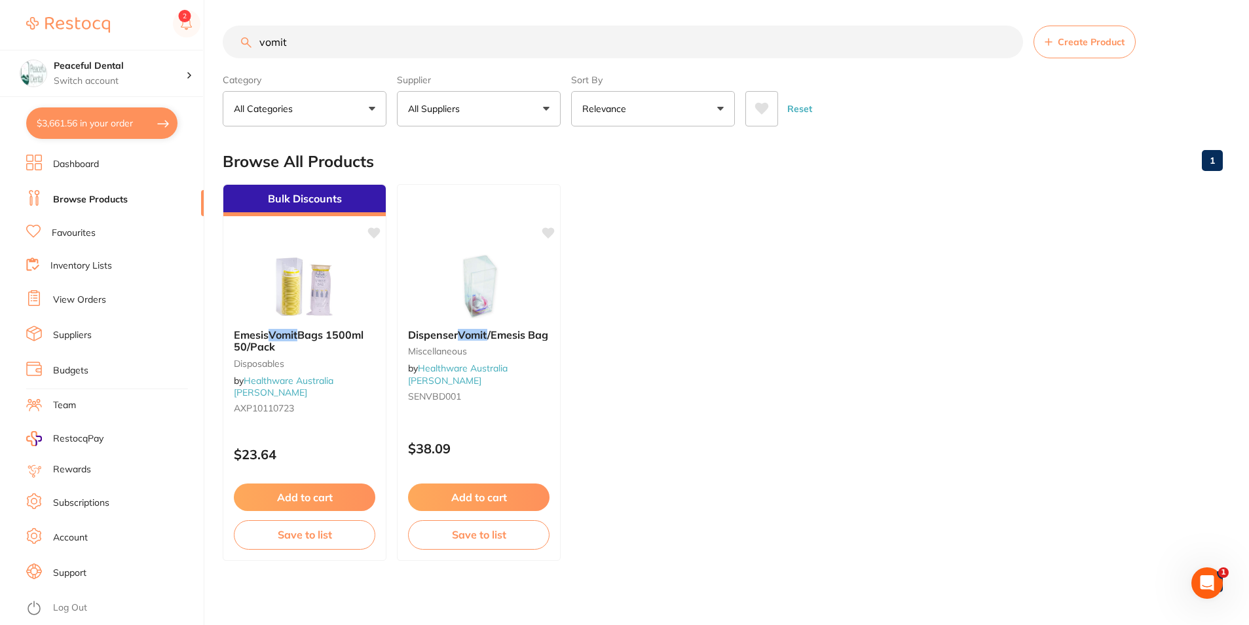
scroll to position [1, 0]
drag, startPoint x: 301, startPoint y: 50, endPoint x: 251, endPoint y: 58, distance: 50.4
click at [251, 58] on input "vomit" at bounding box center [623, 42] width 800 height 33
type input "rubberdam"
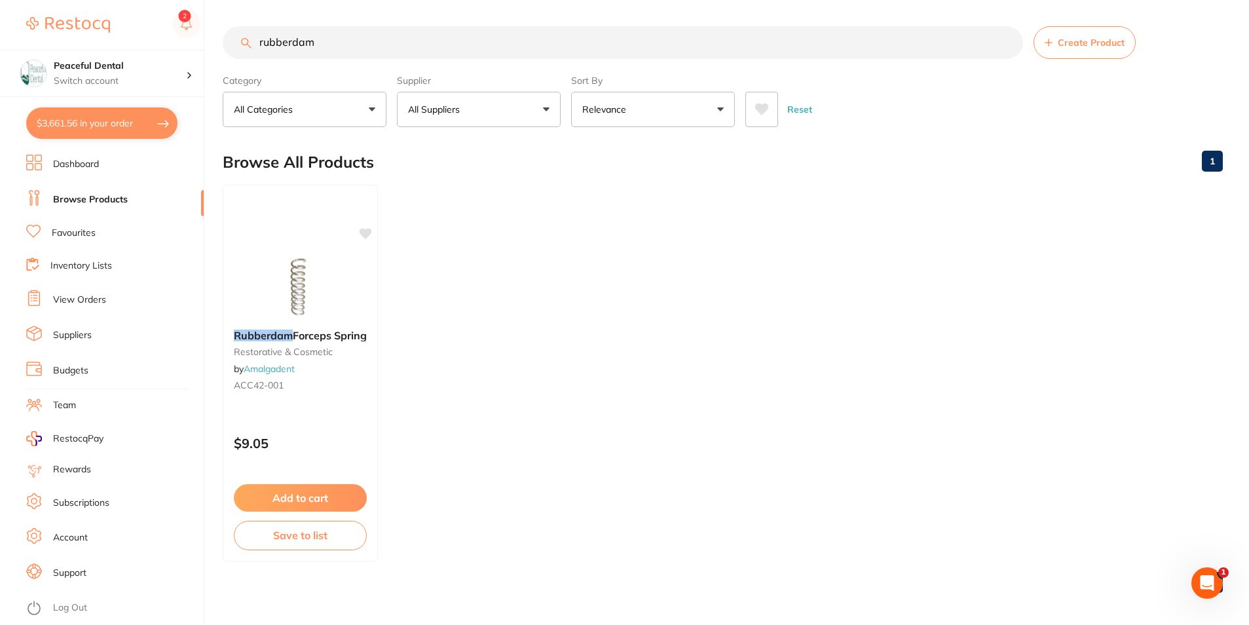
drag, startPoint x: 337, startPoint y: 43, endPoint x: 252, endPoint y: 54, distance: 85.9
click at [252, 54] on input "rubberdam" at bounding box center [623, 42] width 800 height 33
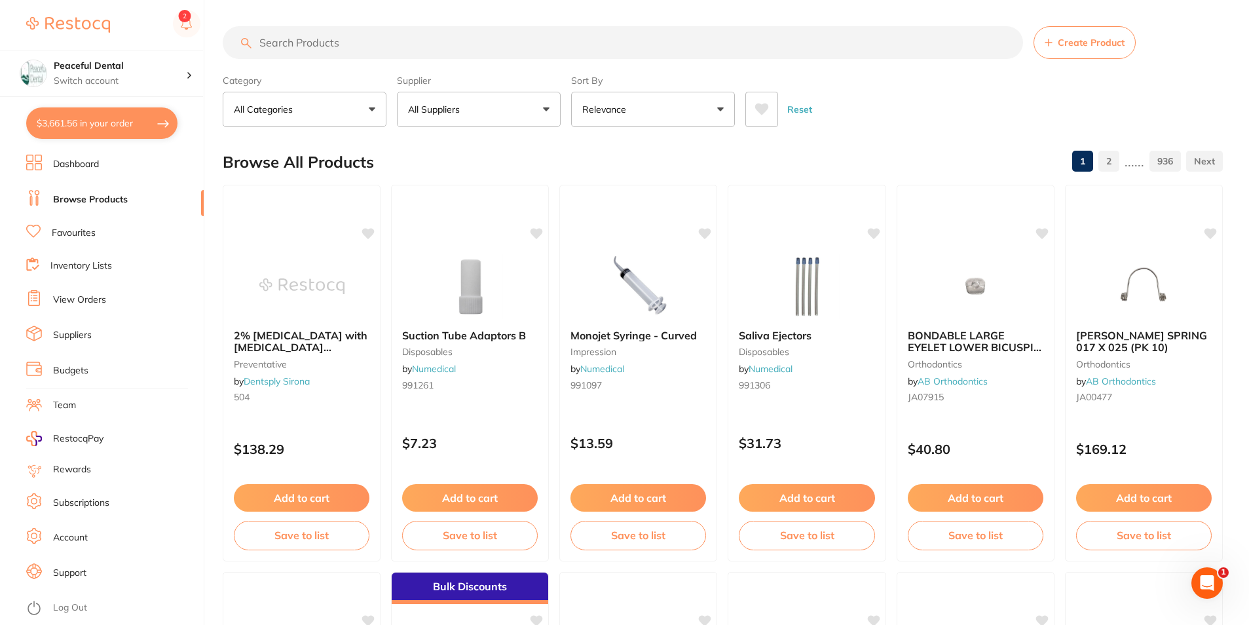
scroll to position [0, 0]
